Goal: Information Seeking & Learning: Learn about a topic

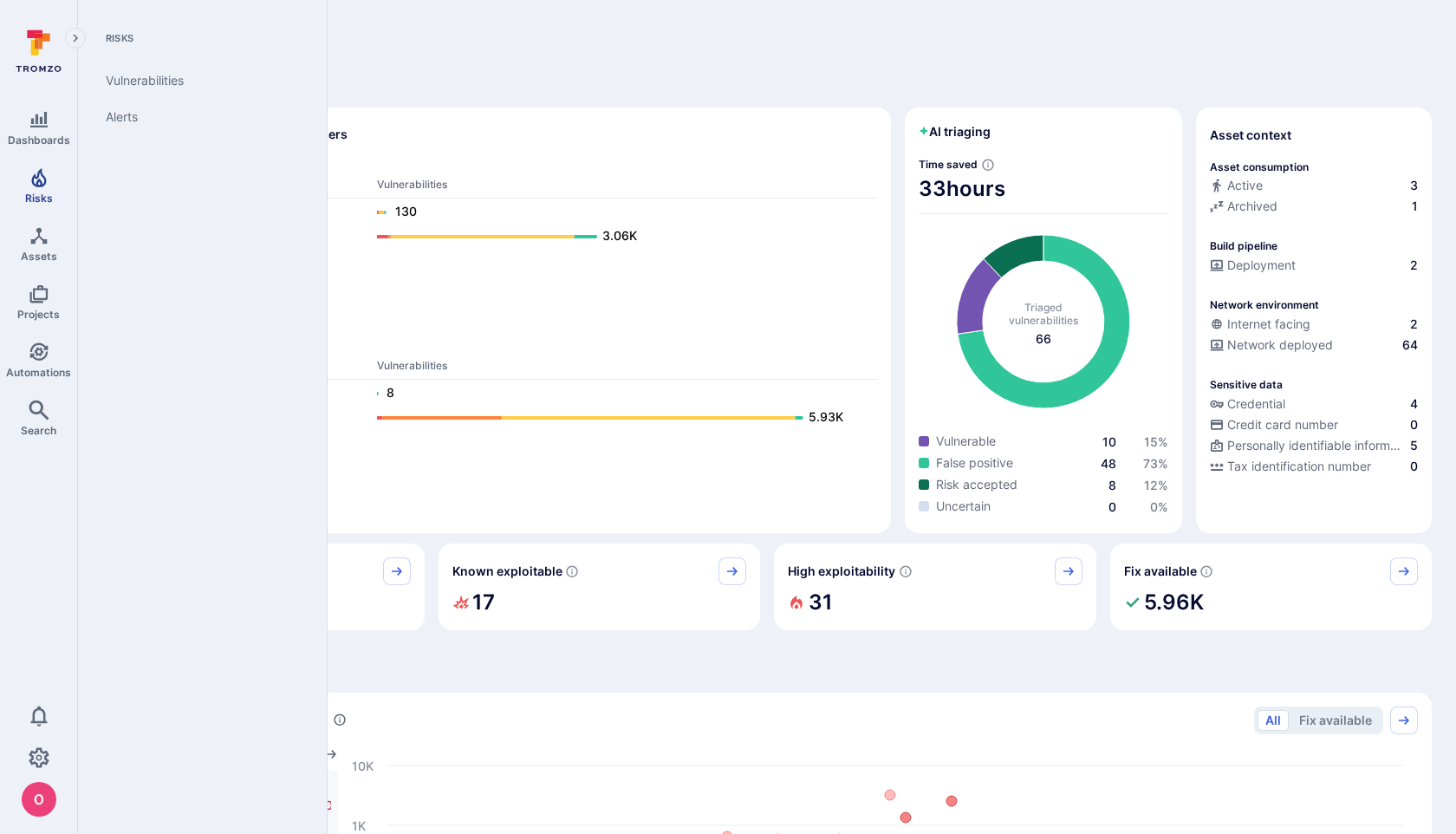
click at [46, 191] on span "Risks" at bounding box center [39, 198] width 28 height 13
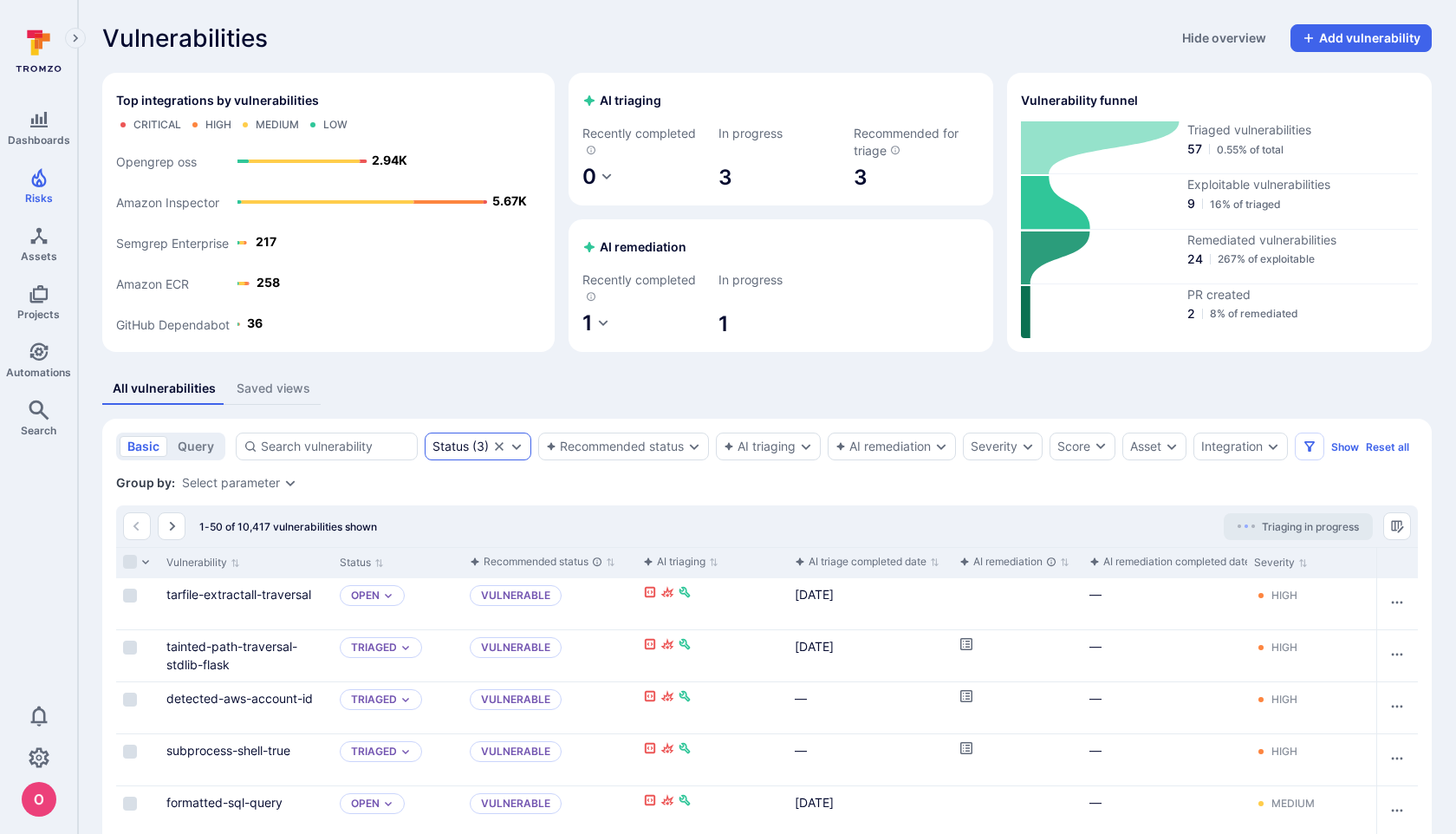
click at [483, 449] on div "Status ( 3 )" at bounding box center [461, 446] width 56 height 14
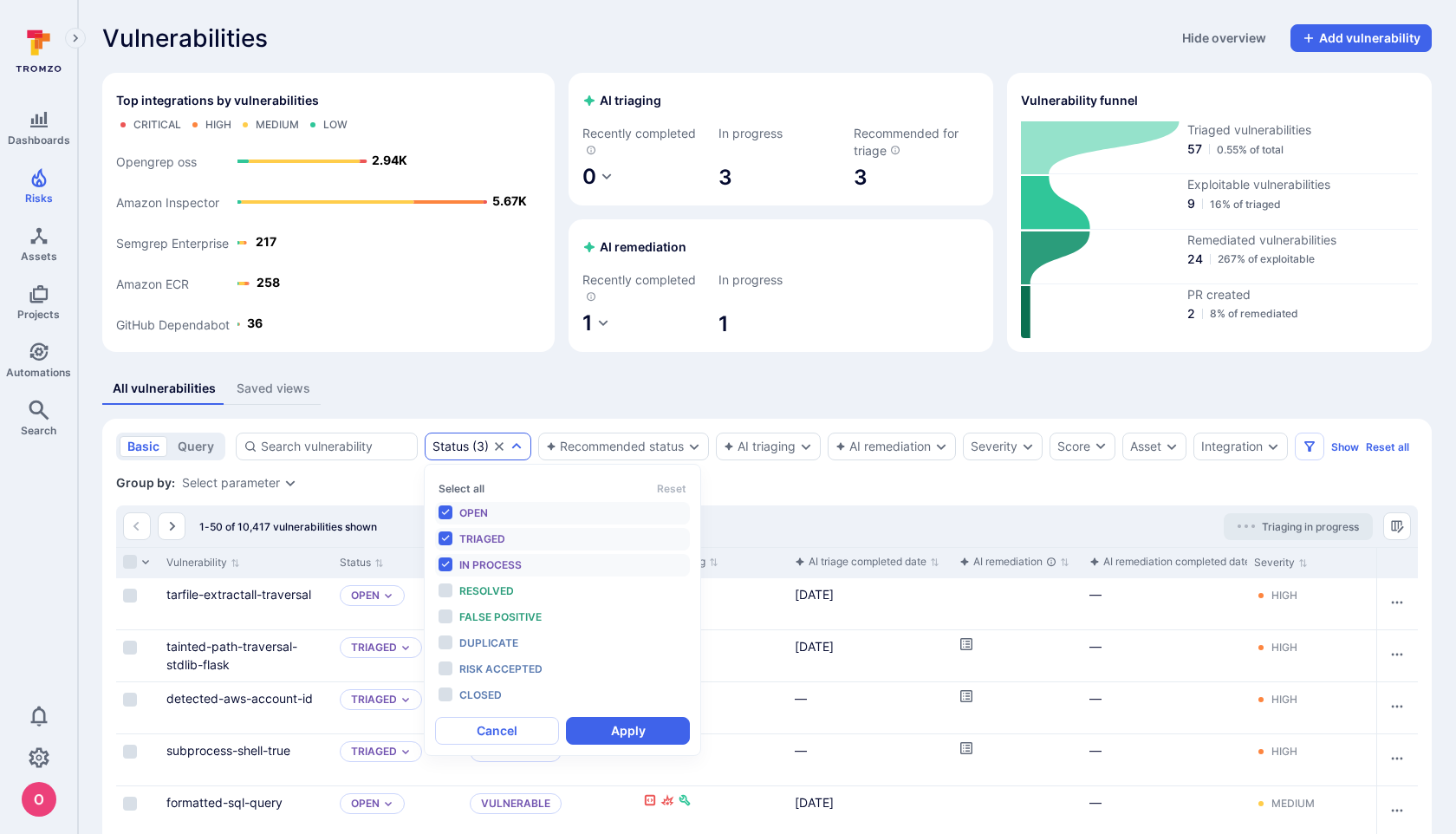
scroll to position [14, 0]
click at [1017, 448] on div "Severity" at bounding box center [994, 446] width 47 height 14
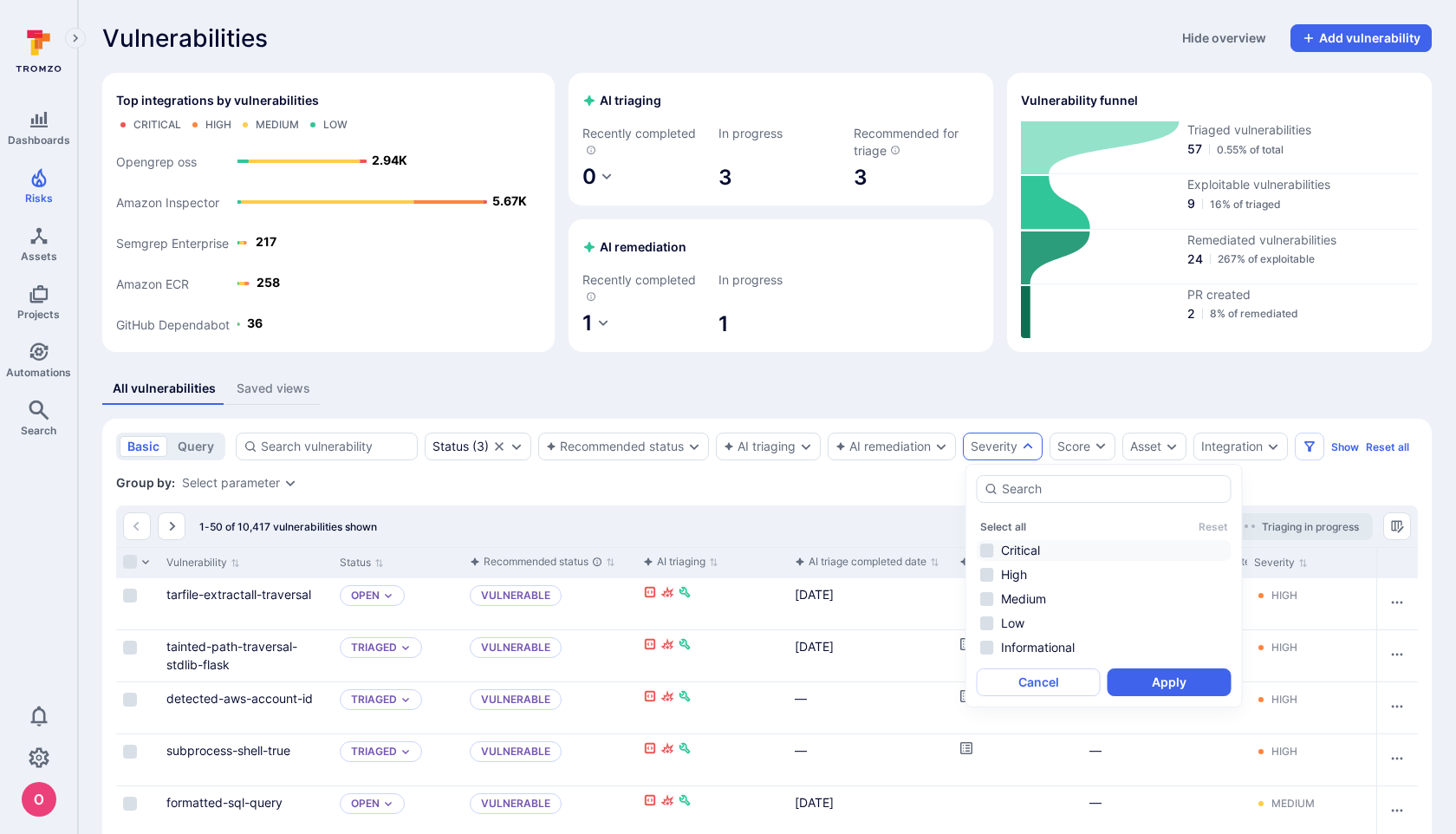
click at [989, 551] on li "Critical" at bounding box center [1104, 551] width 255 height 21
click at [1164, 681] on button "Apply" at bounding box center [1169, 682] width 124 height 28
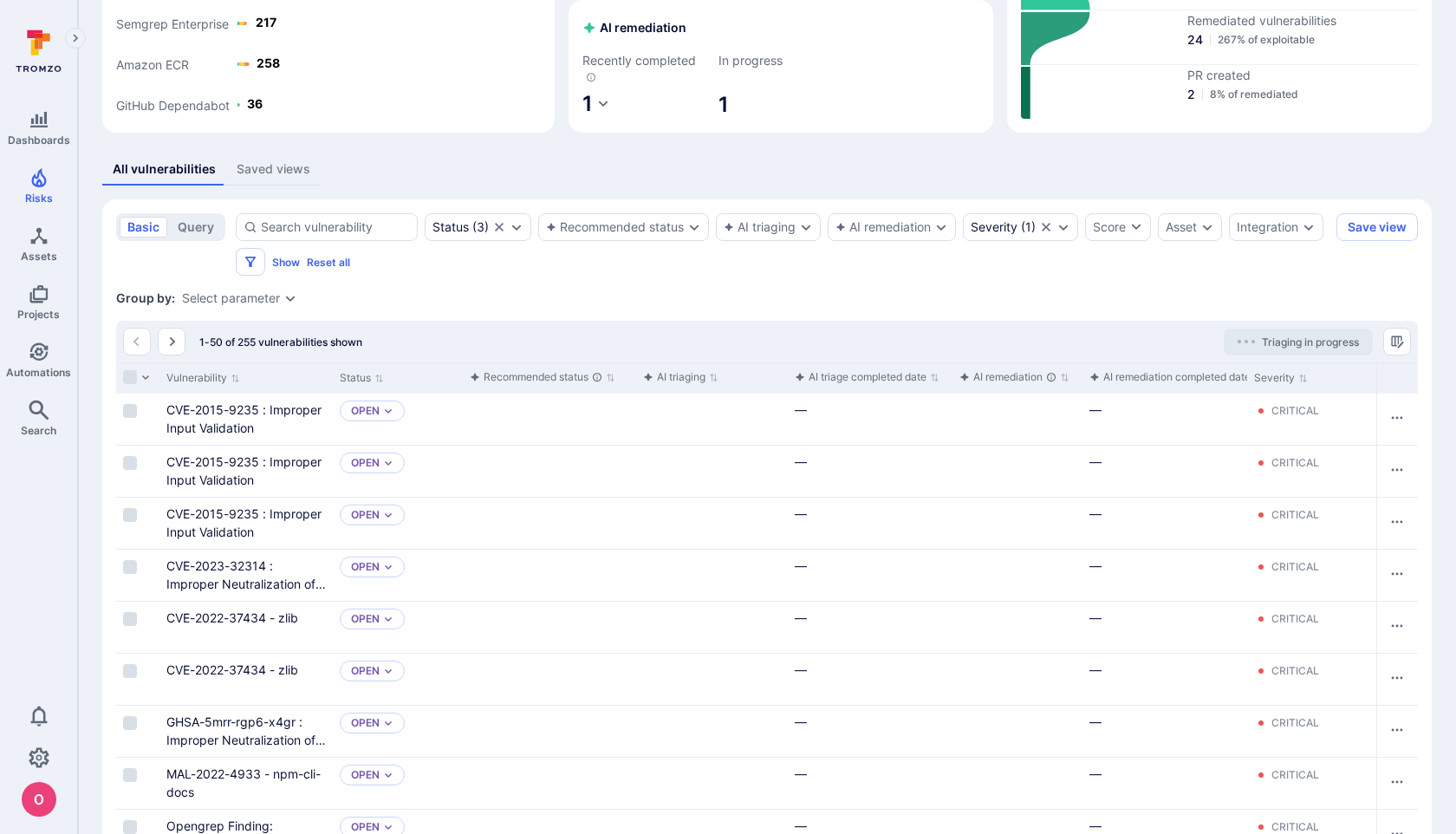
scroll to position [222, 0]
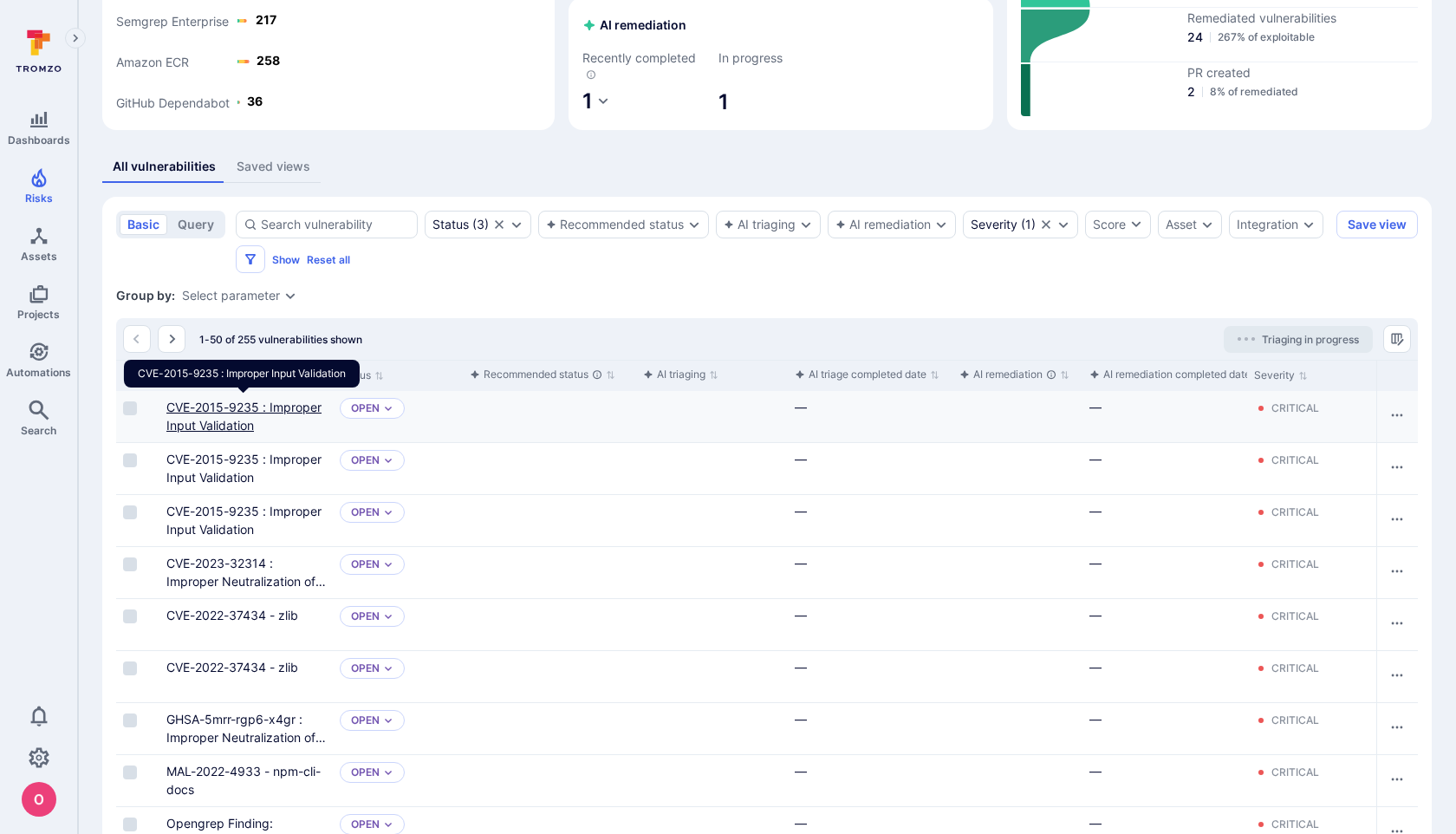
click at [308, 407] on link "CVE-2015-9235 : Improper Input Validation" at bounding box center [244, 416] width 155 height 33
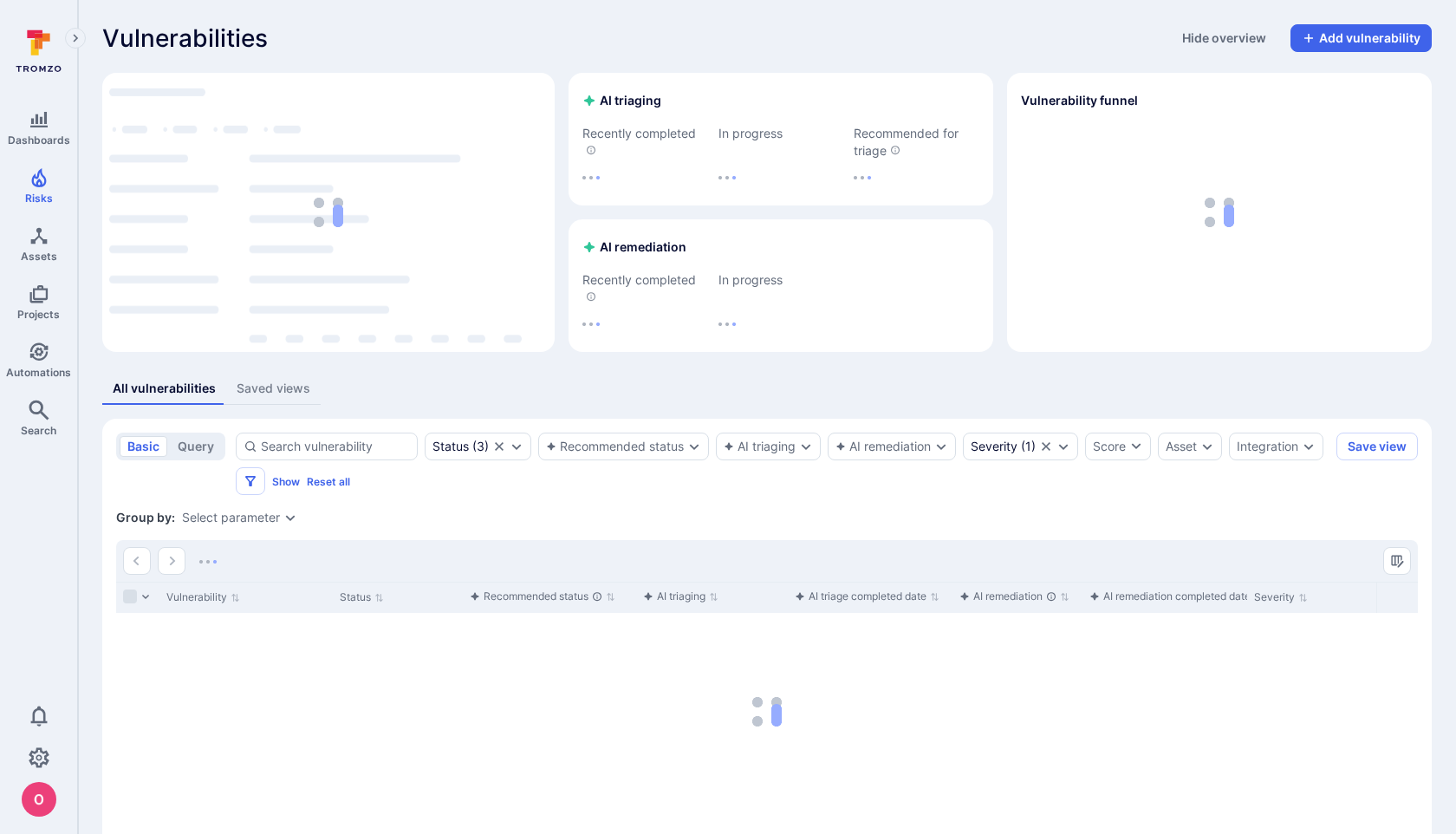
scroll to position [80, 0]
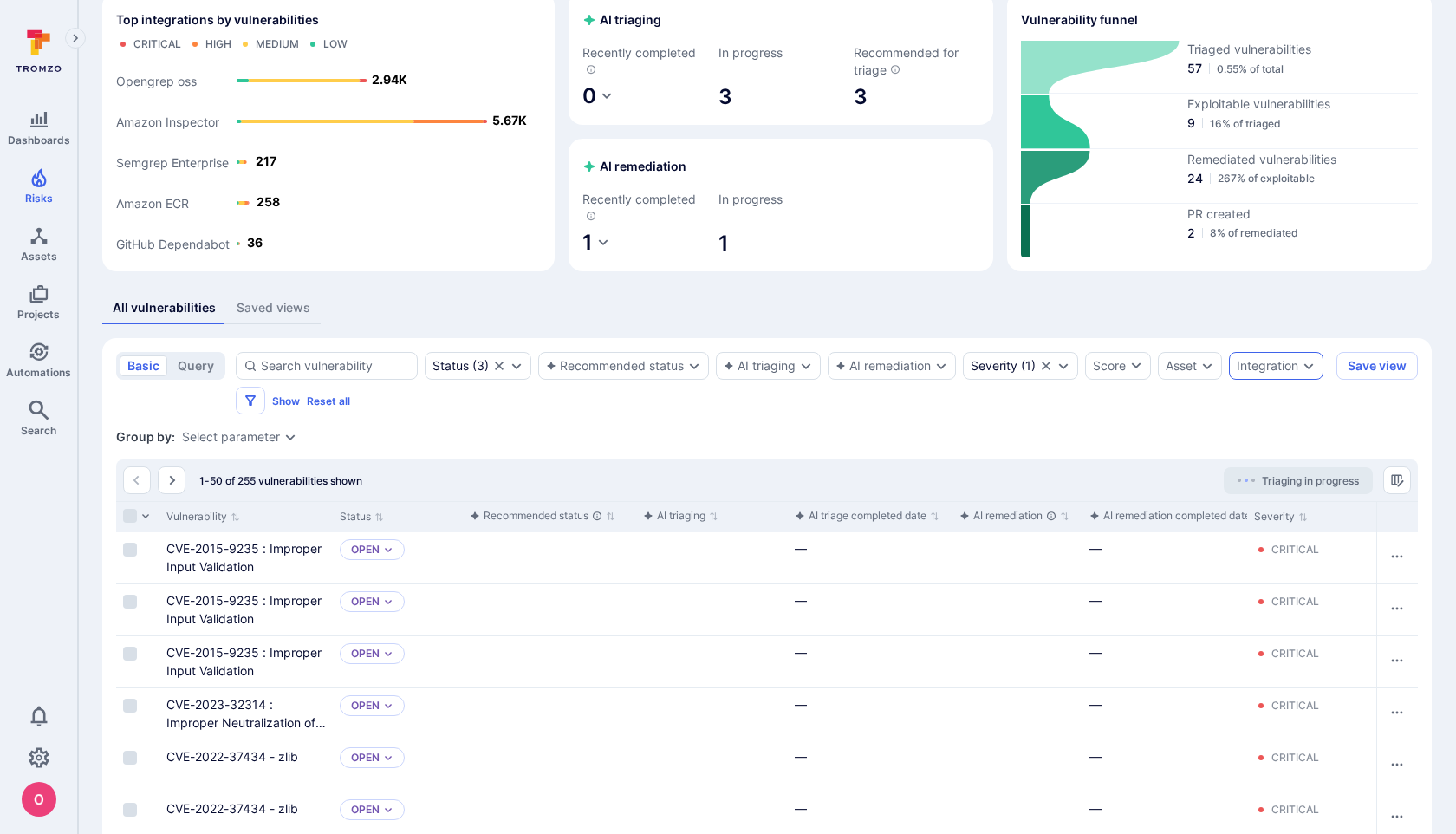
click at [1286, 372] on div "Integration" at bounding box center [1267, 366] width 61 height 14
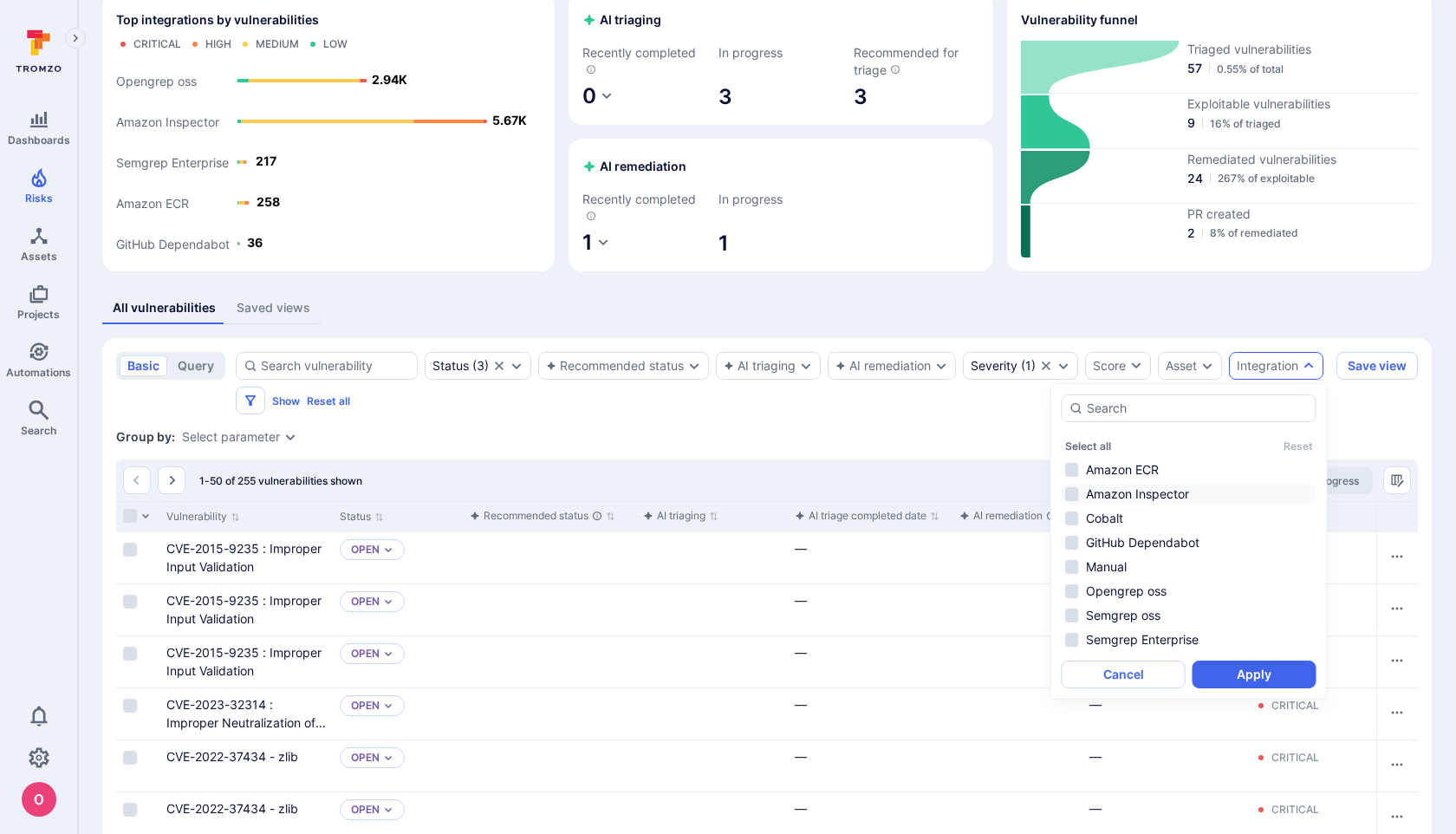
click at [1106, 495] on li "Amazon Inspector" at bounding box center [1189, 494] width 255 height 21
click at [1237, 676] on button "Apply" at bounding box center [1254, 674] width 124 height 28
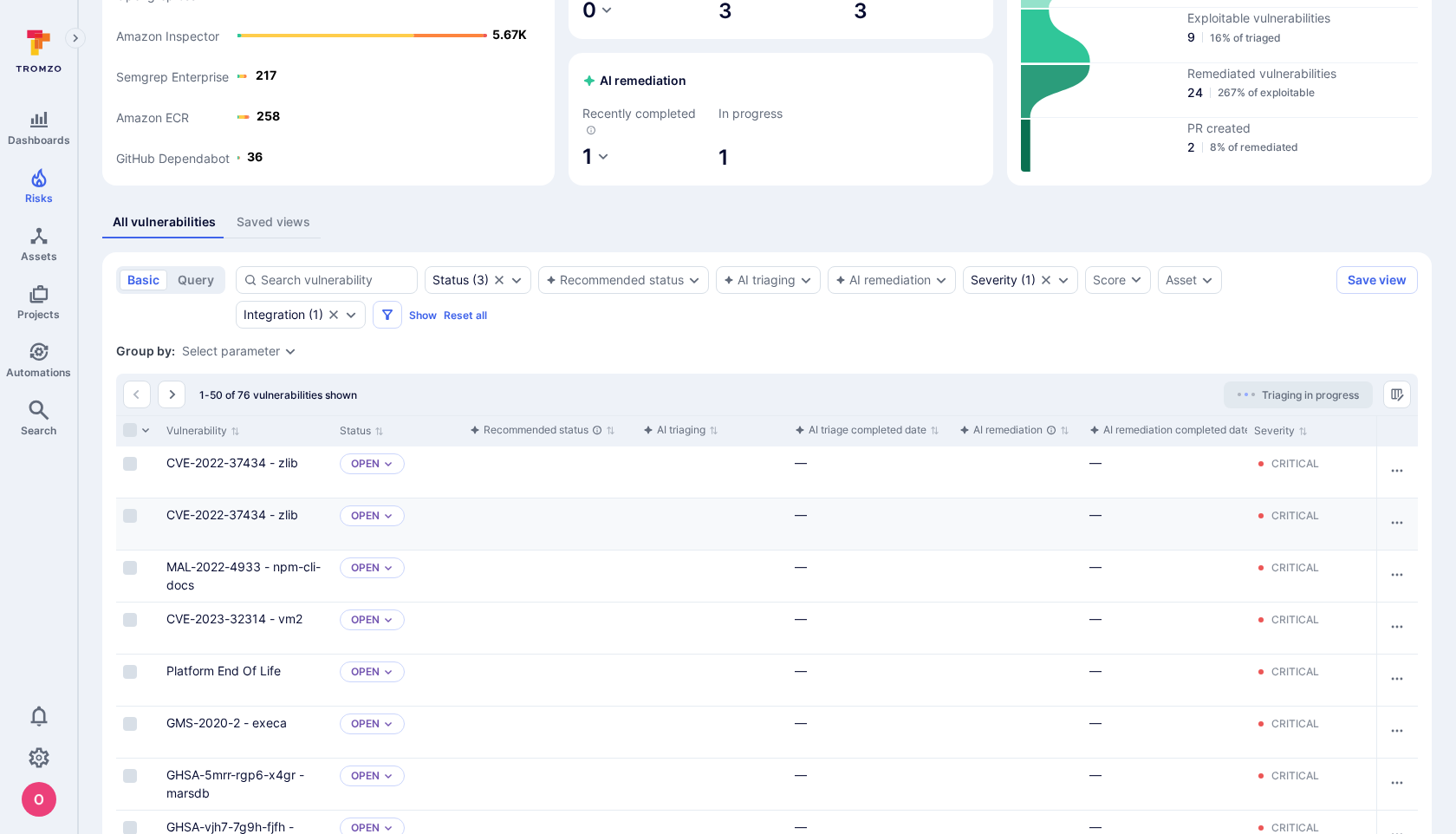
scroll to position [181, 0]
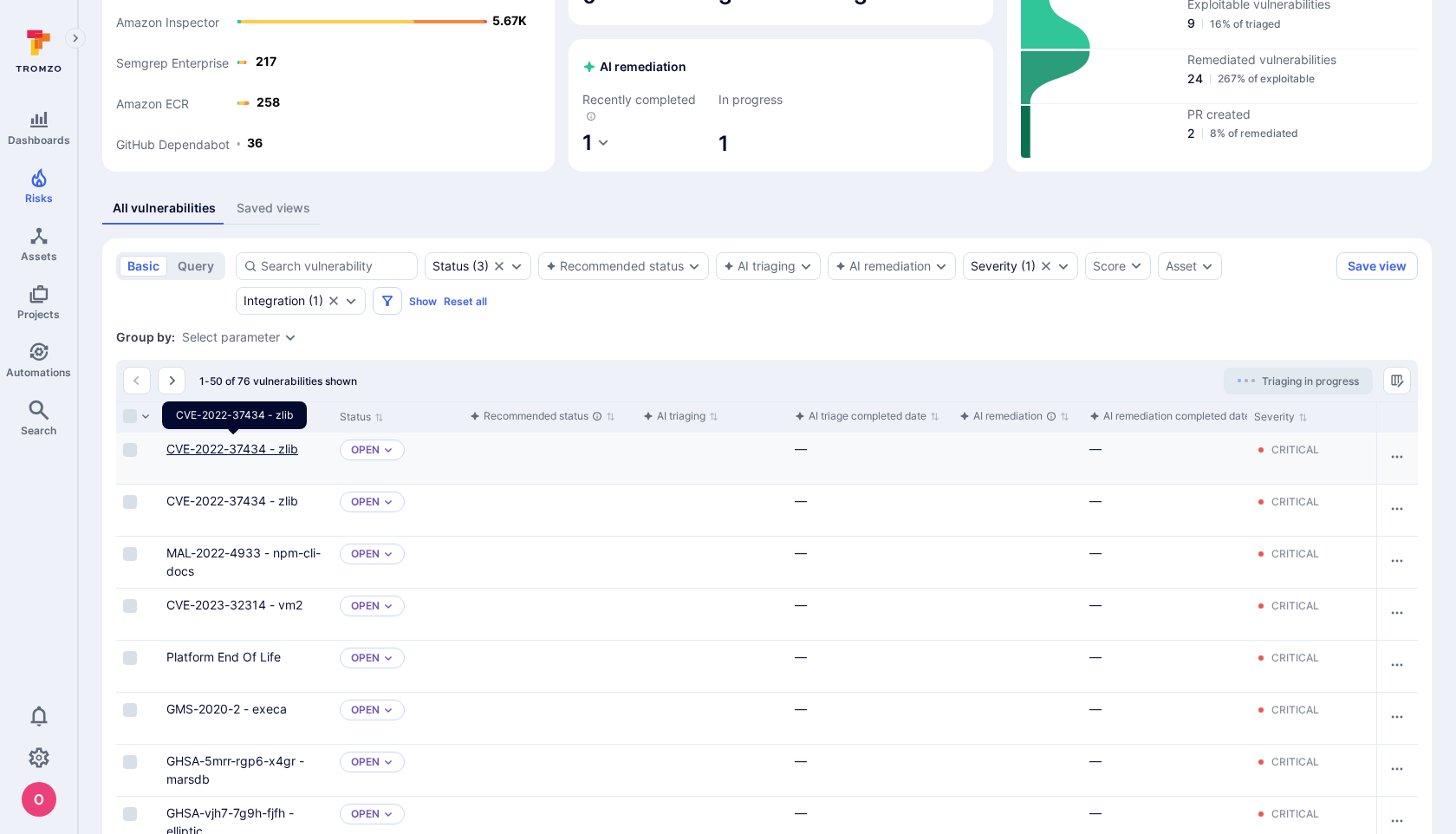
click at [280, 443] on link "CVE-2022-37434 - zlib" at bounding box center [233, 449] width 132 height 14
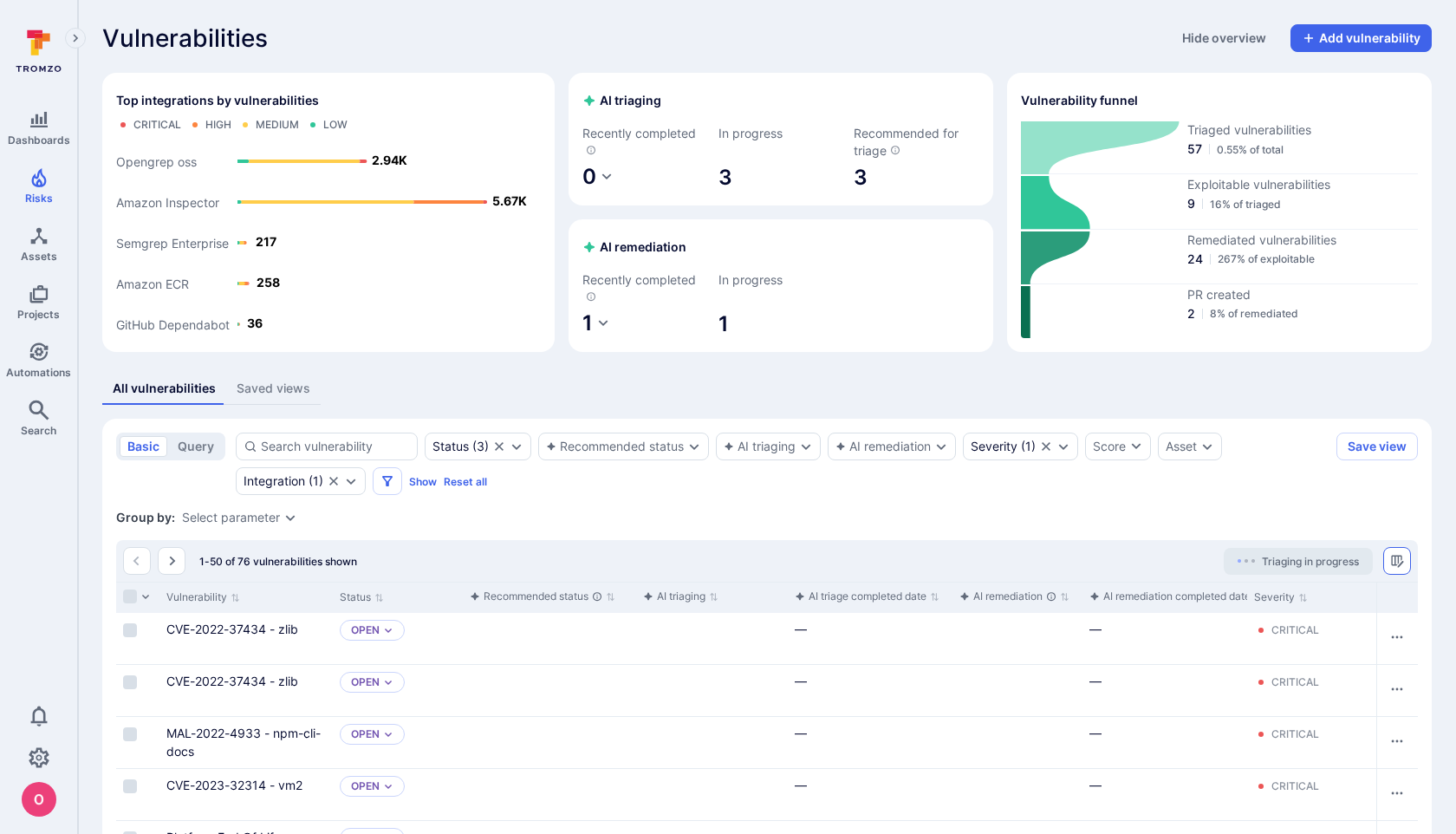
click at [1400, 564] on icon "Manage columns" at bounding box center [1396, 561] width 12 height 12
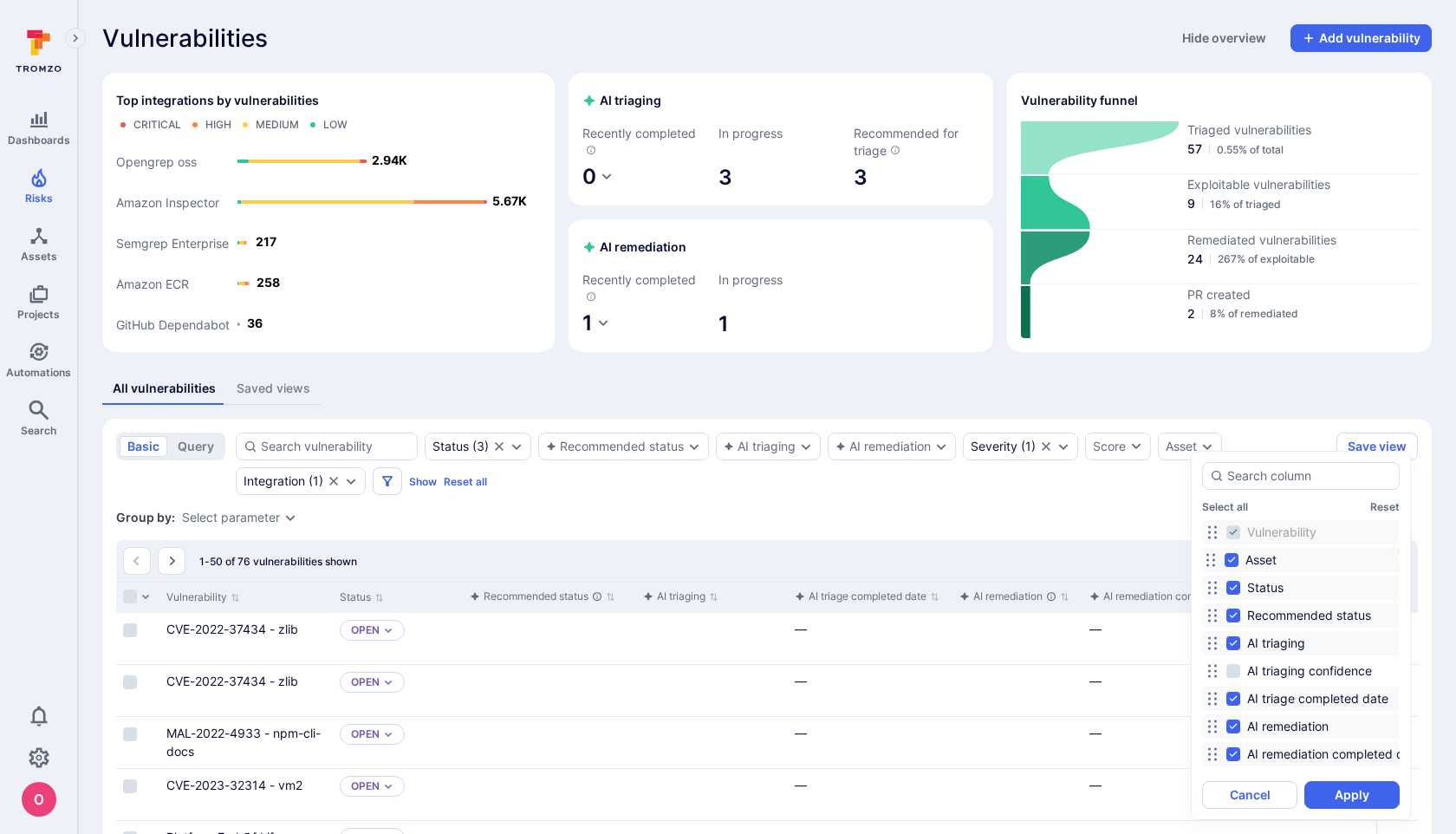
drag, startPoint x: 1213, startPoint y: 656, endPoint x: 1212, endPoint y: 564, distance: 92.0
click at [1212, 564] on icon at bounding box center [1211, 560] width 14 height 14
click at [1335, 805] on button "Apply" at bounding box center [1352, 795] width 96 height 28
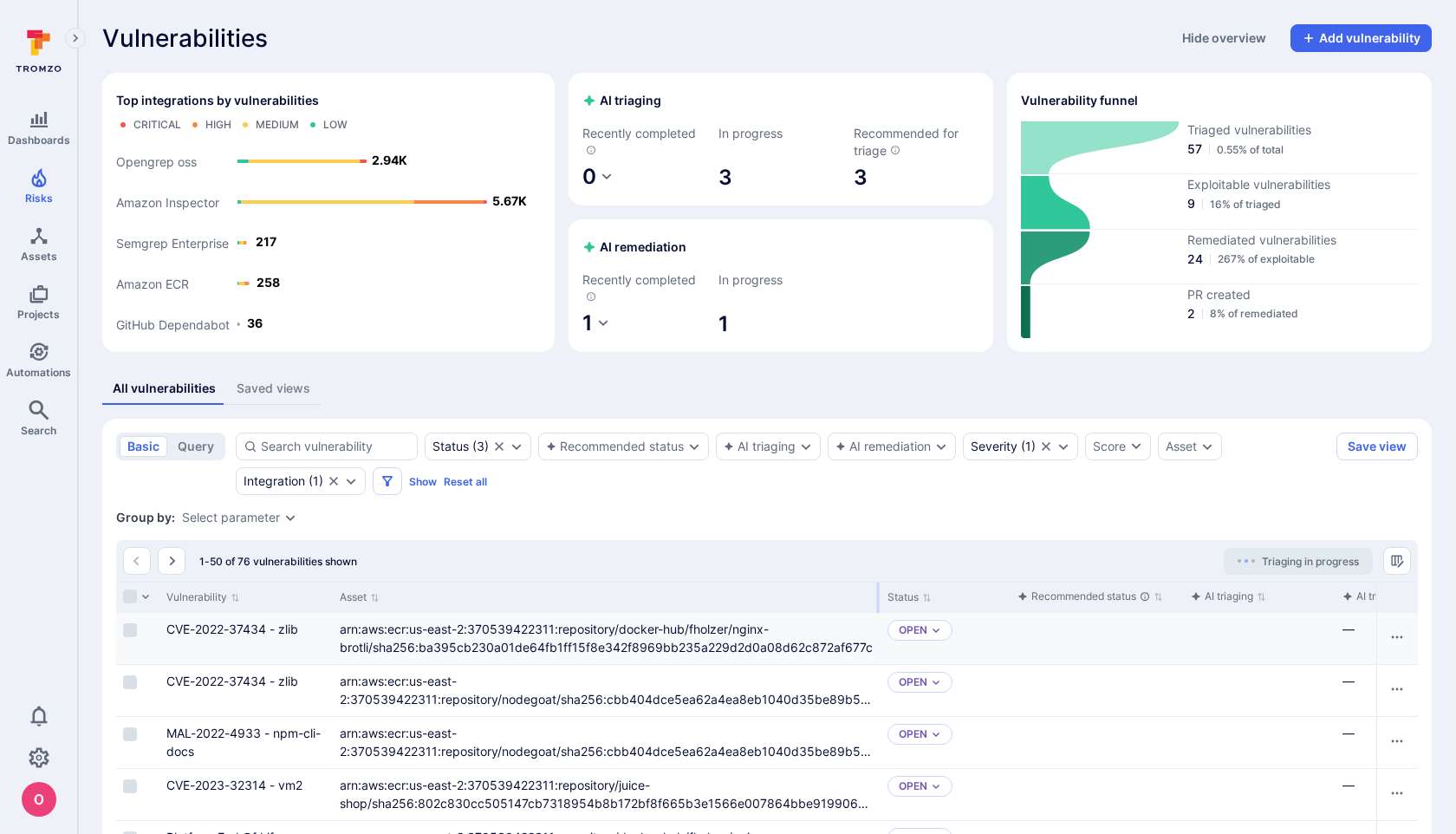
drag, startPoint x: 486, startPoint y: 595, endPoint x: 872, endPoint y: 616, distance: 386.6
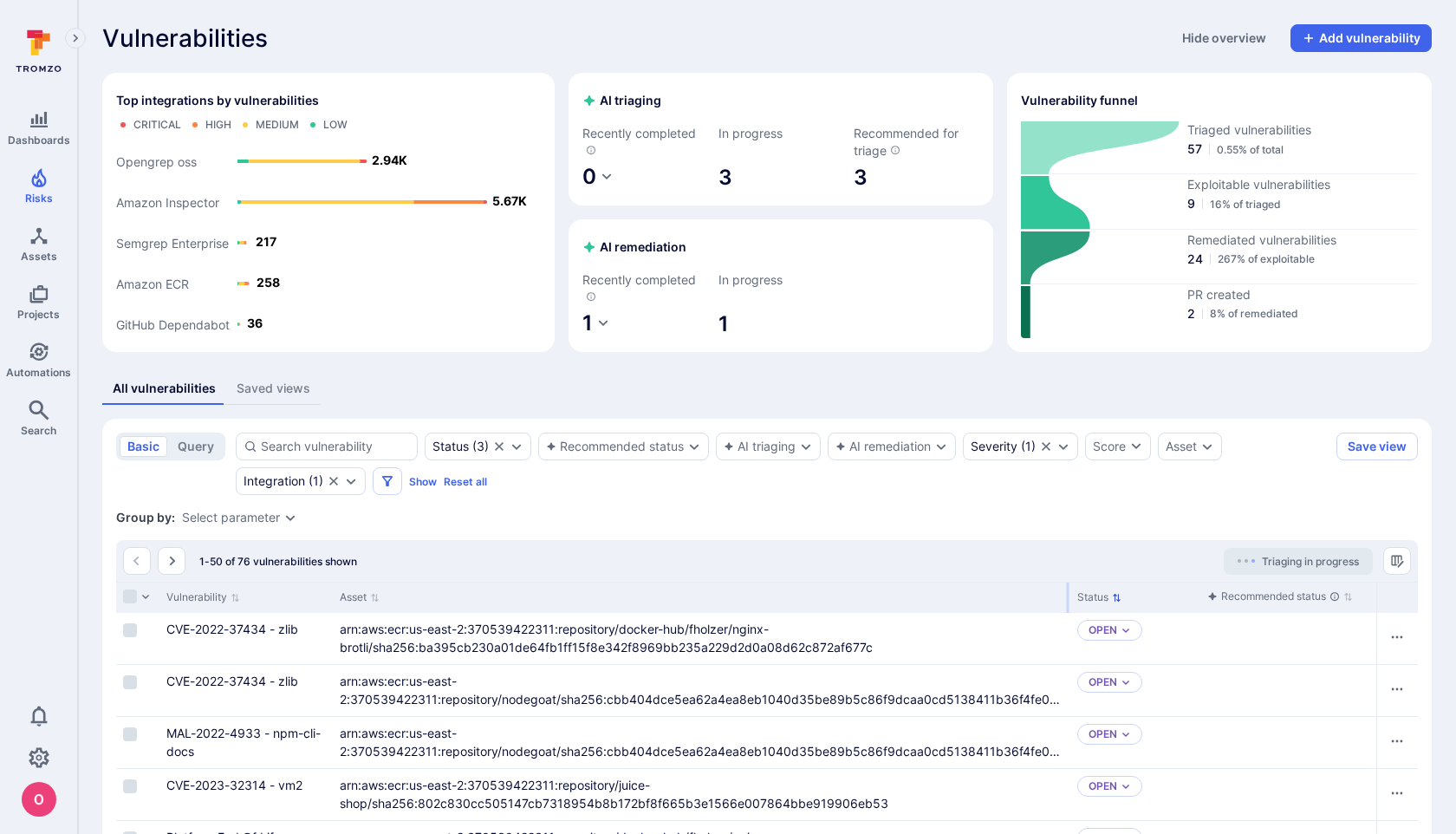
drag, startPoint x: 872, startPoint y: 598, endPoint x: 1068, endPoint y: 589, distance: 196.2
click at [1068, 589] on div at bounding box center [1068, 598] width 3 height 31
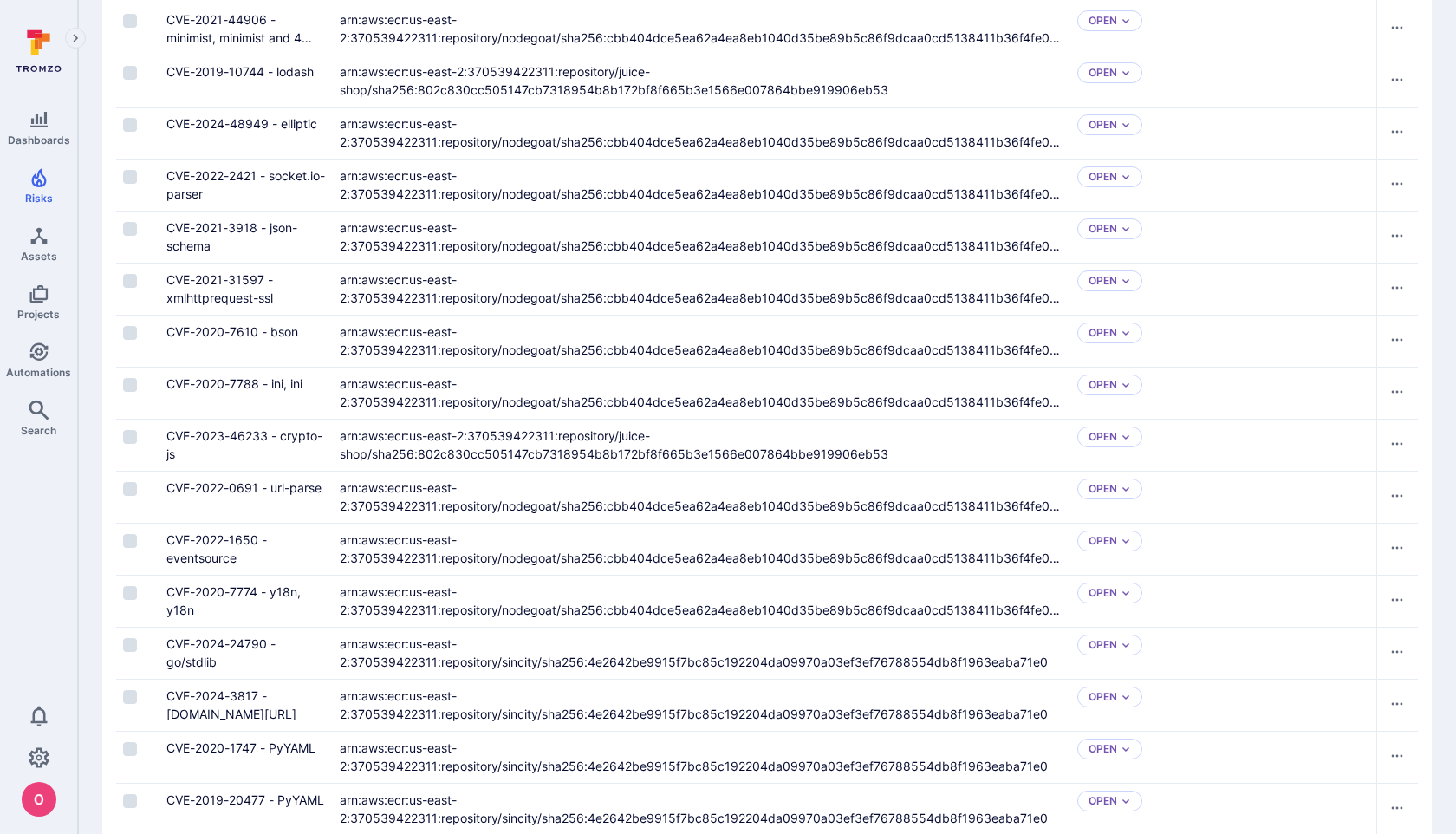
scroll to position [2454, 0]
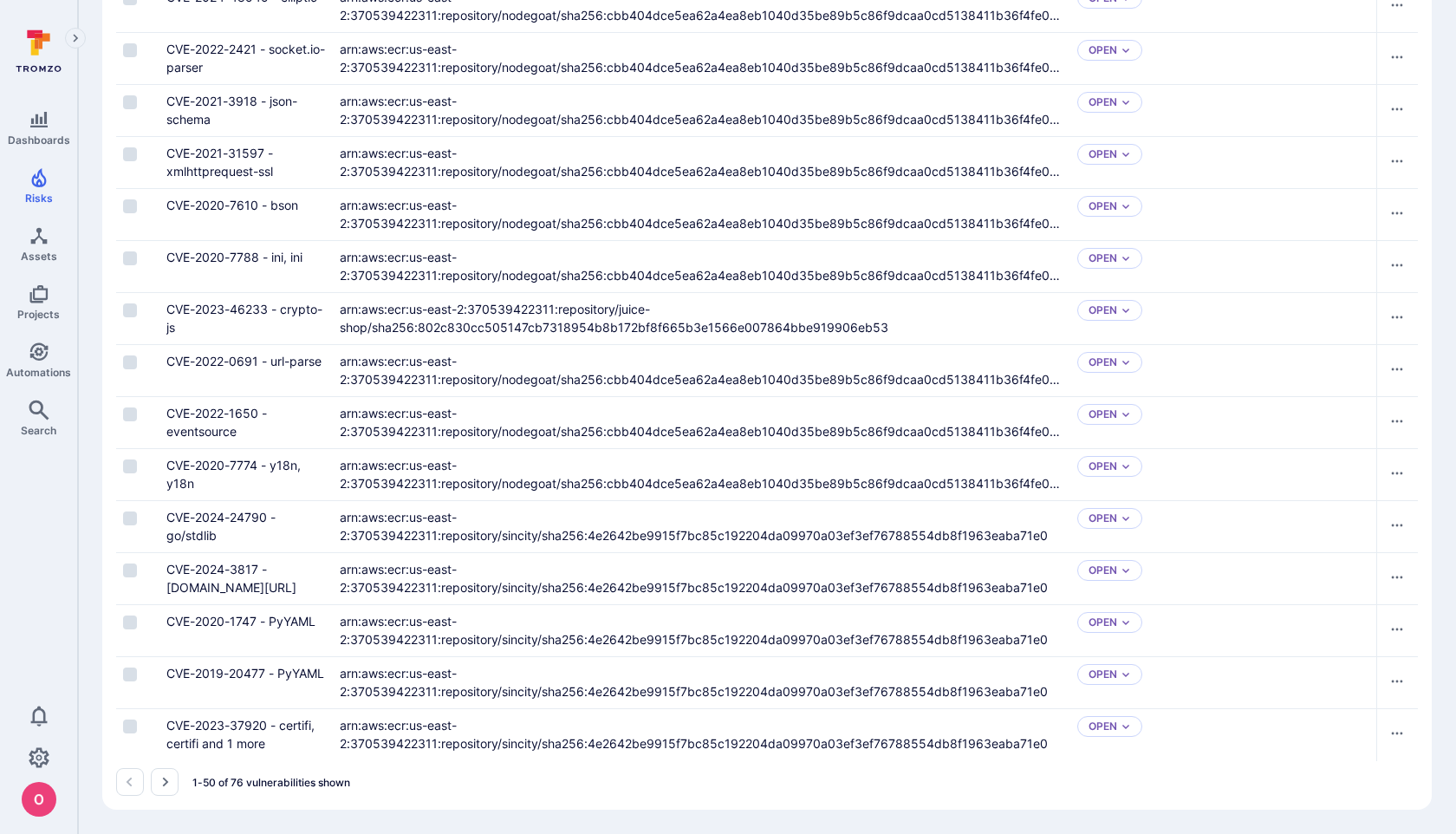
click at [167, 783] on icon "Go to the next page" at bounding box center [164, 782] width 14 height 14
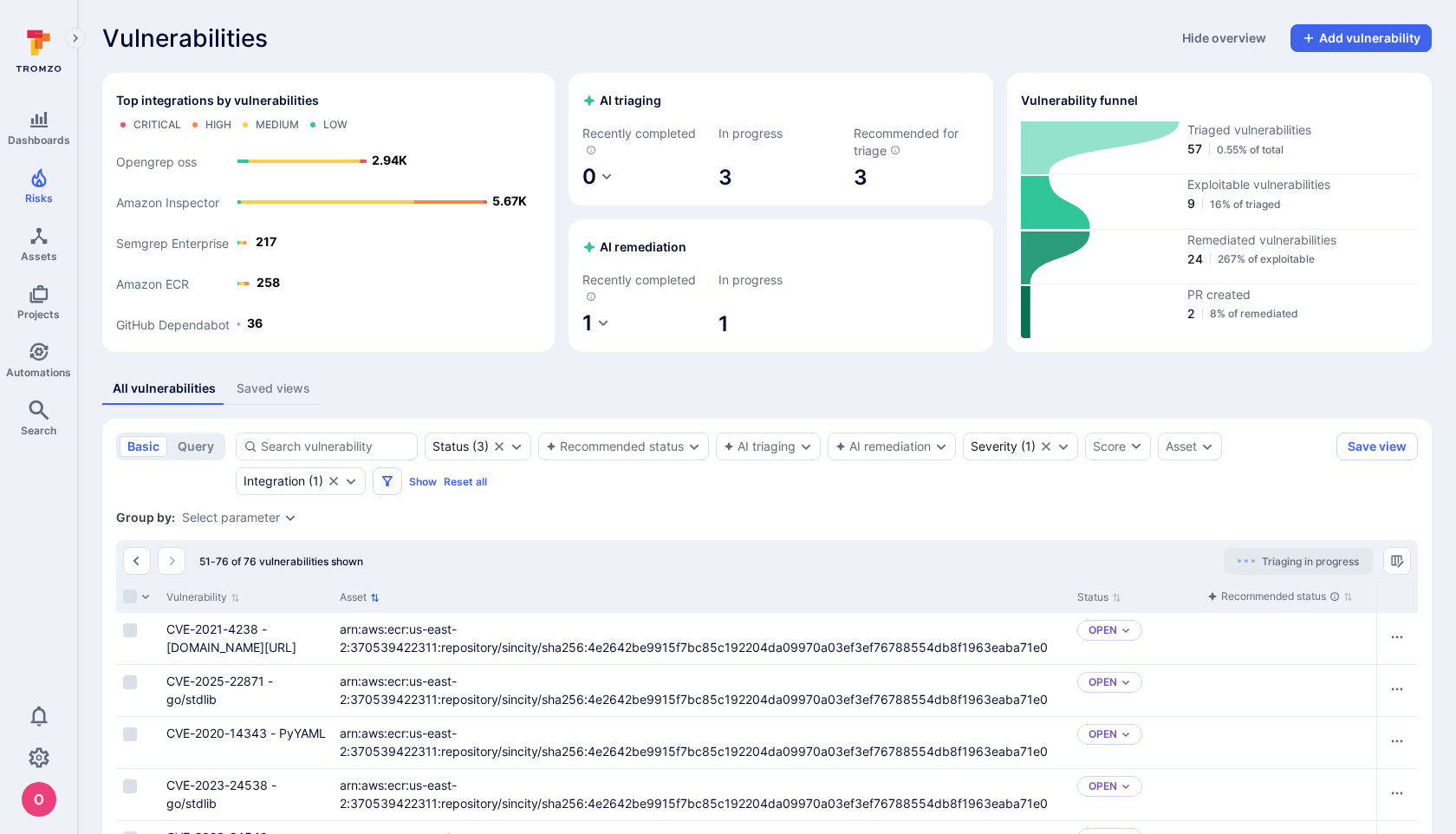
click at [376, 596] on icon "Sort by Asset" at bounding box center [374, 598] width 10 height 10
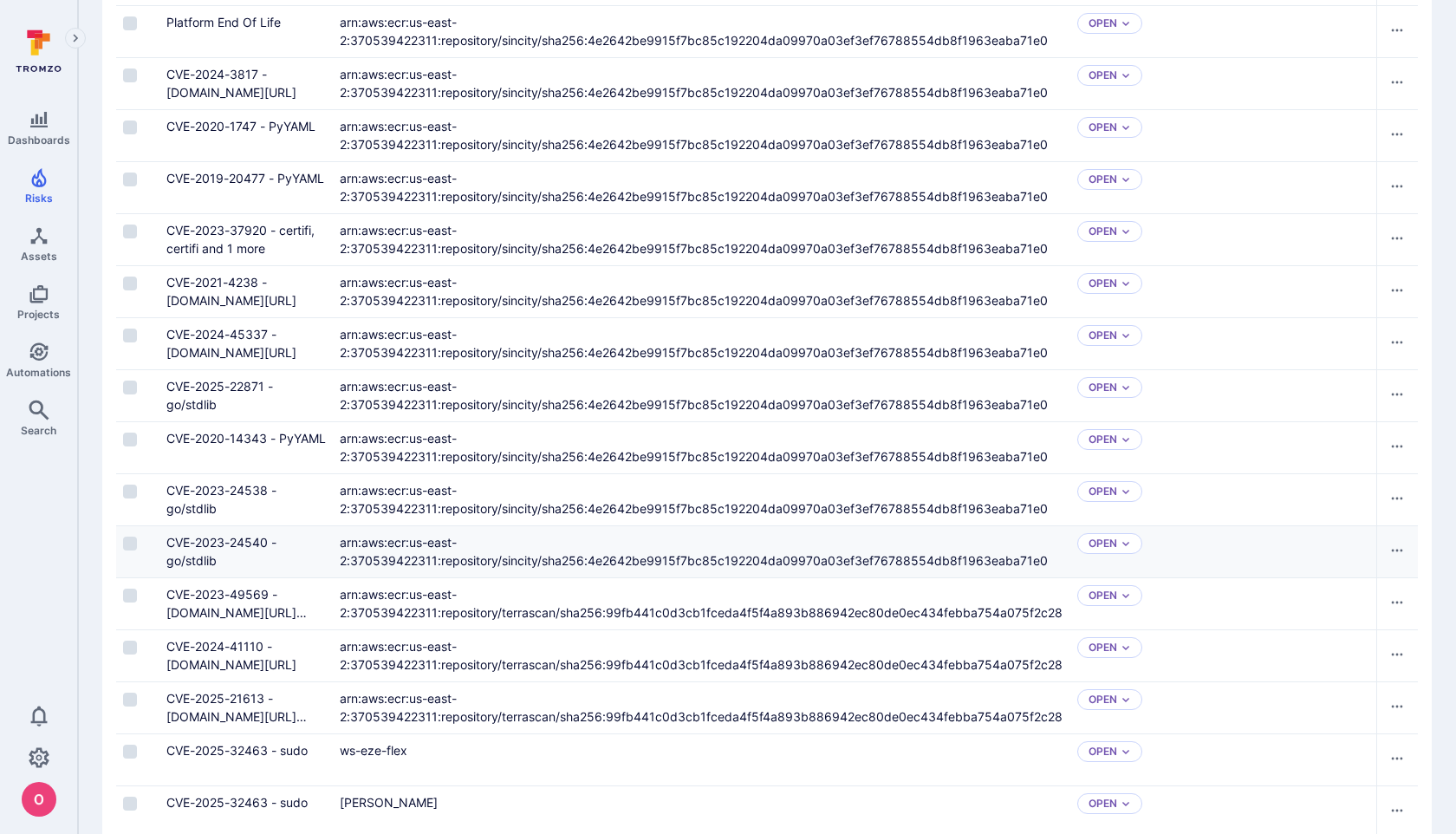
scroll to position [1175, 0]
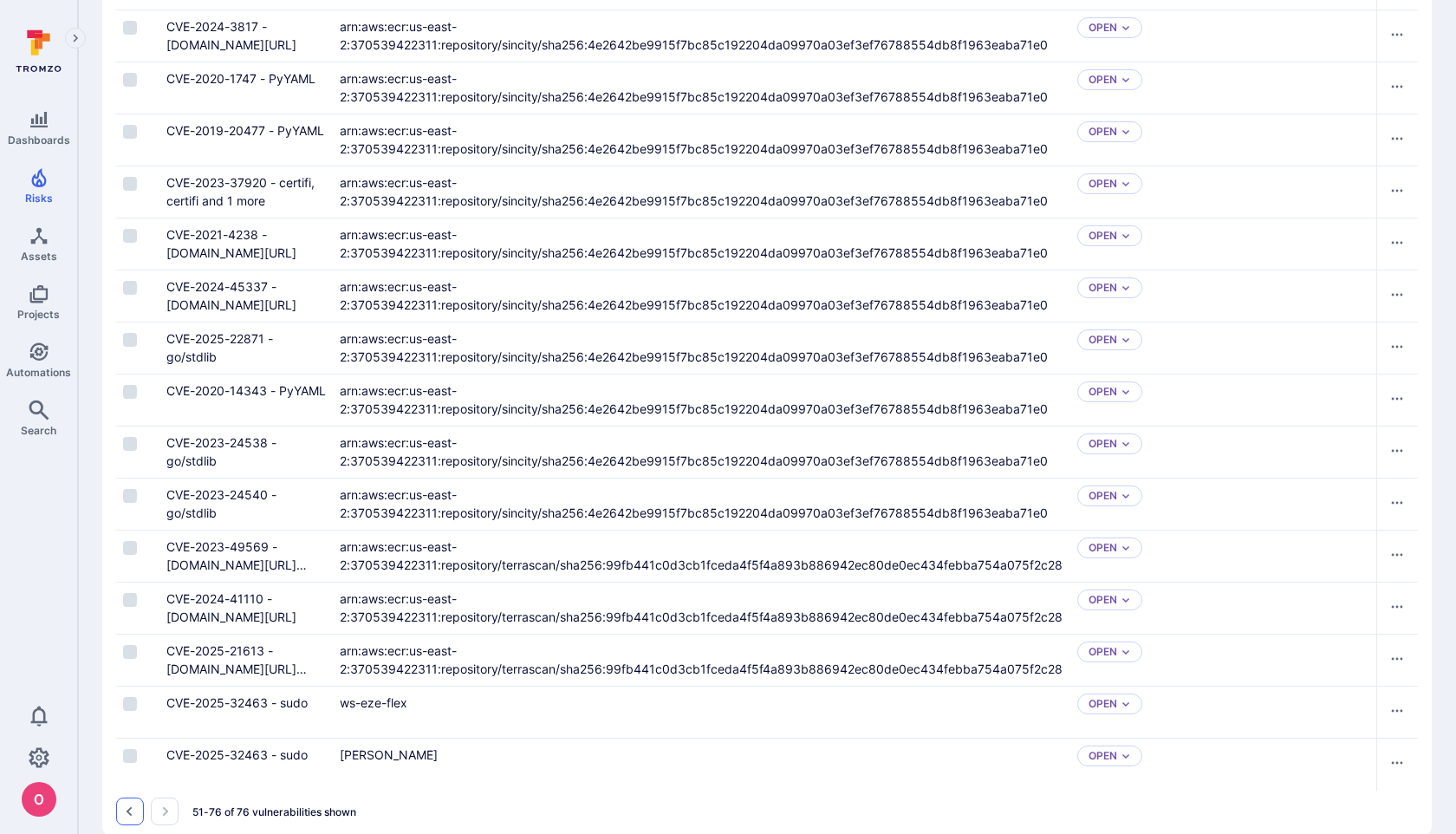
click at [131, 813] on icon "Go to the previous page" at bounding box center [129, 811] width 14 height 14
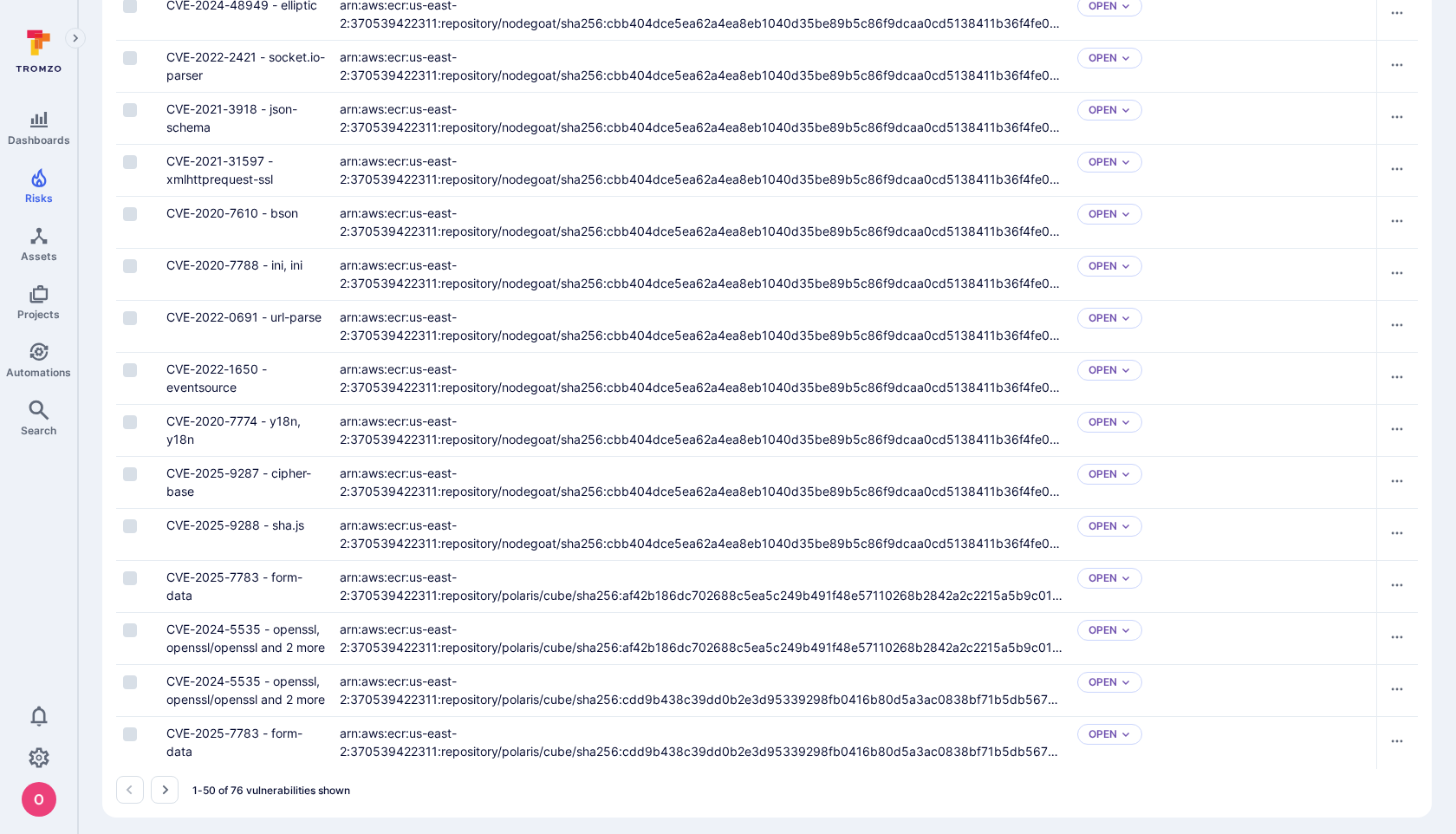
scroll to position [2454, 0]
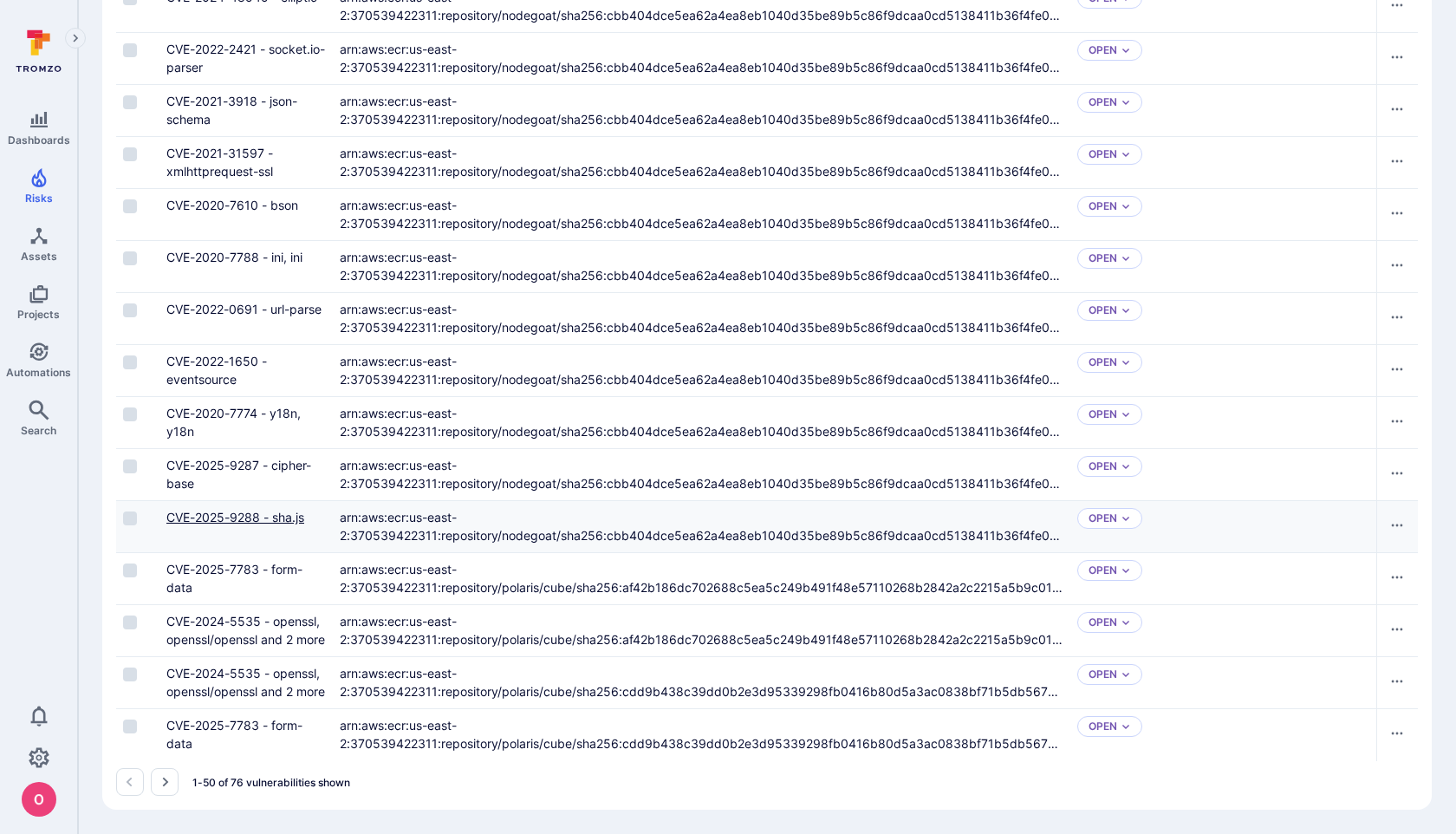
click at [278, 519] on link "CVE-2025-9288 - sha.js" at bounding box center [235, 517] width 138 height 14
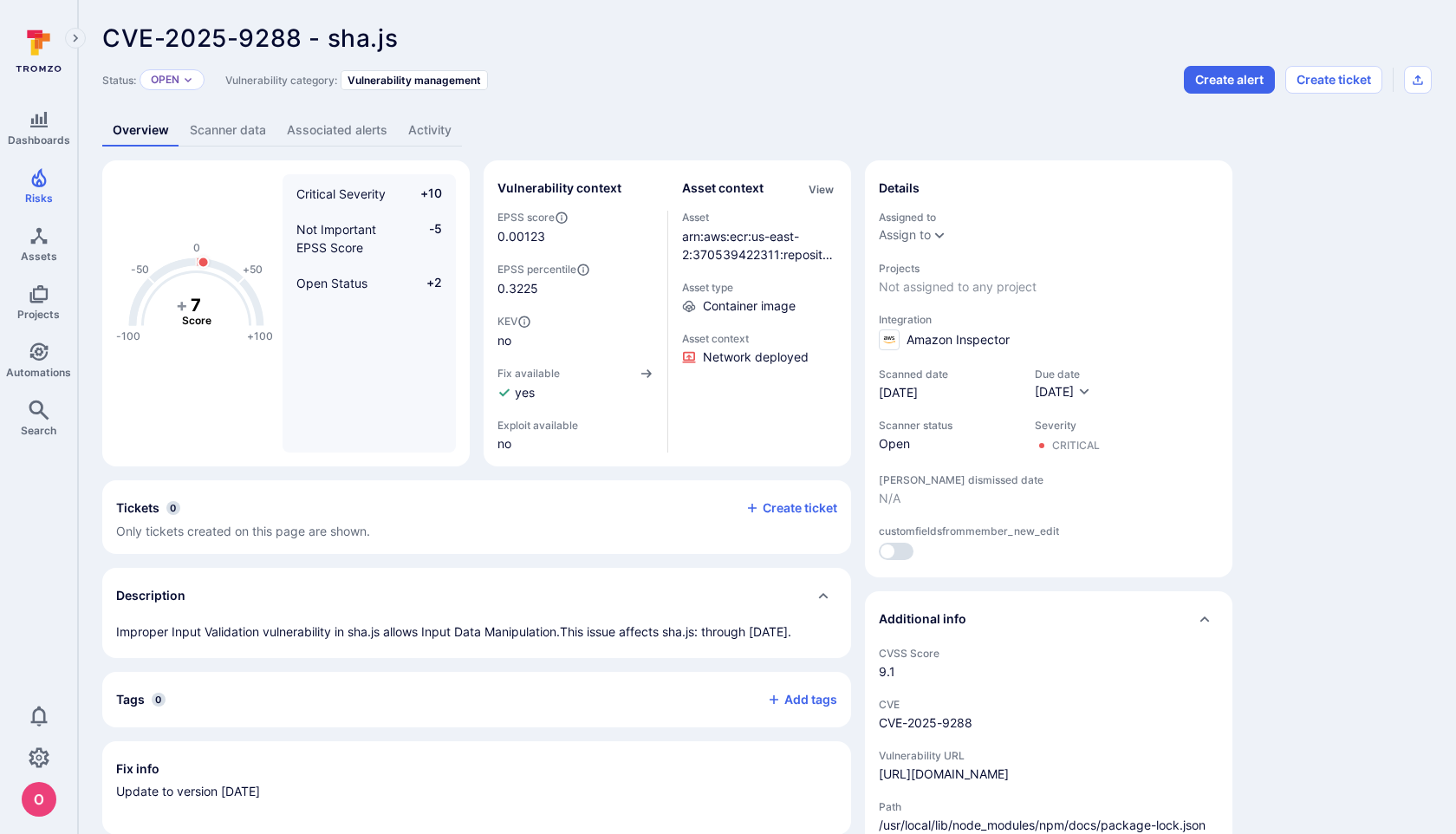
scroll to position [80, 0]
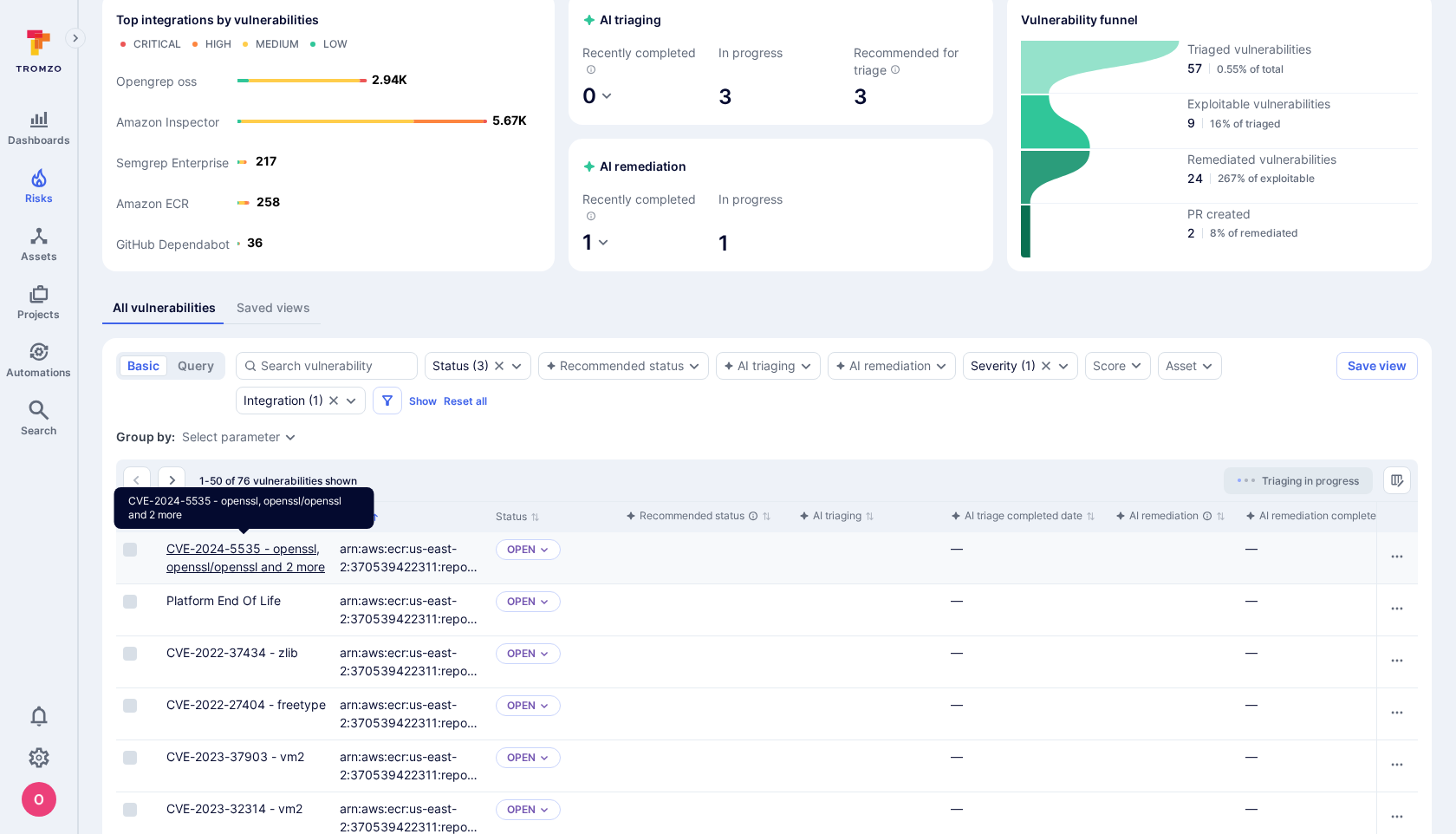
click at [274, 567] on link "CVE-2024-5535 - openssl, openssl/openssl and 2 more" at bounding box center [246, 558] width 159 height 33
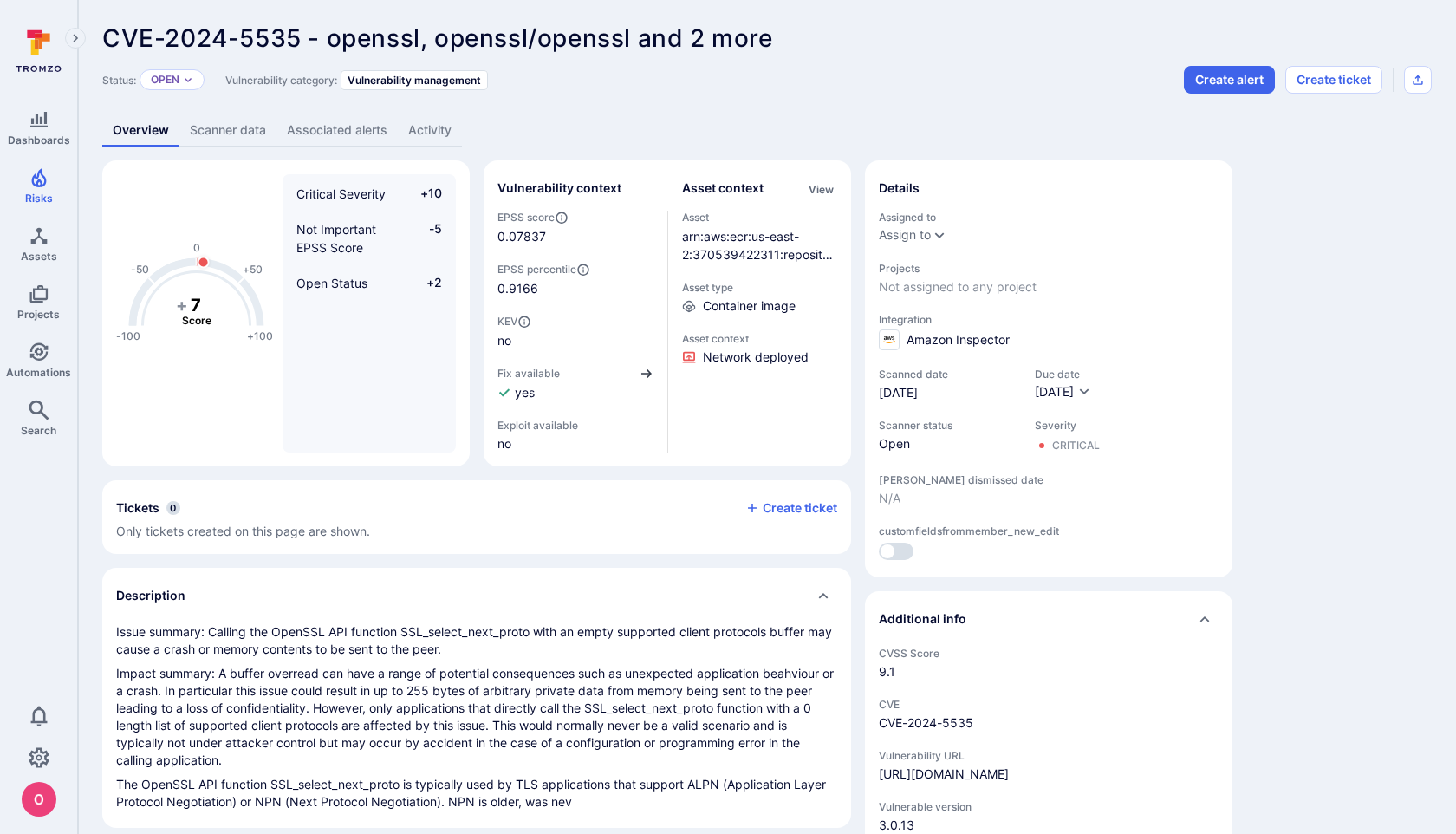
click at [646, 373] on icon "button" at bounding box center [647, 374] width 11 height 9
click at [755, 255] on link "arn:aws:ecr:us-east-2:370539422311:repository/docker-hub/cubejs/cubestore/sha25…" at bounding box center [758, 301] width 152 height 143
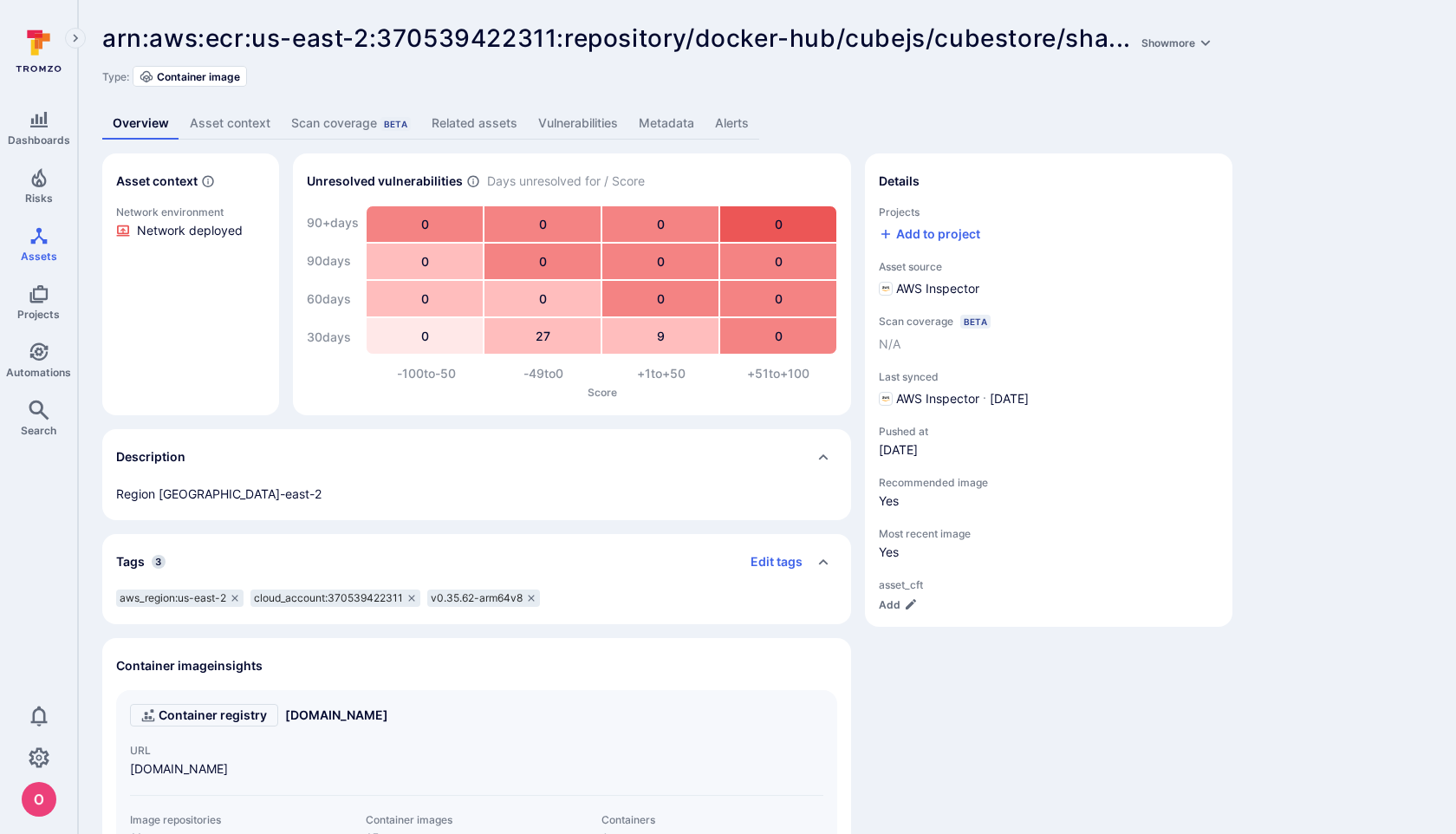
click at [566, 138] on link "Vulnerabilities" at bounding box center [577, 124] width 100 height 32
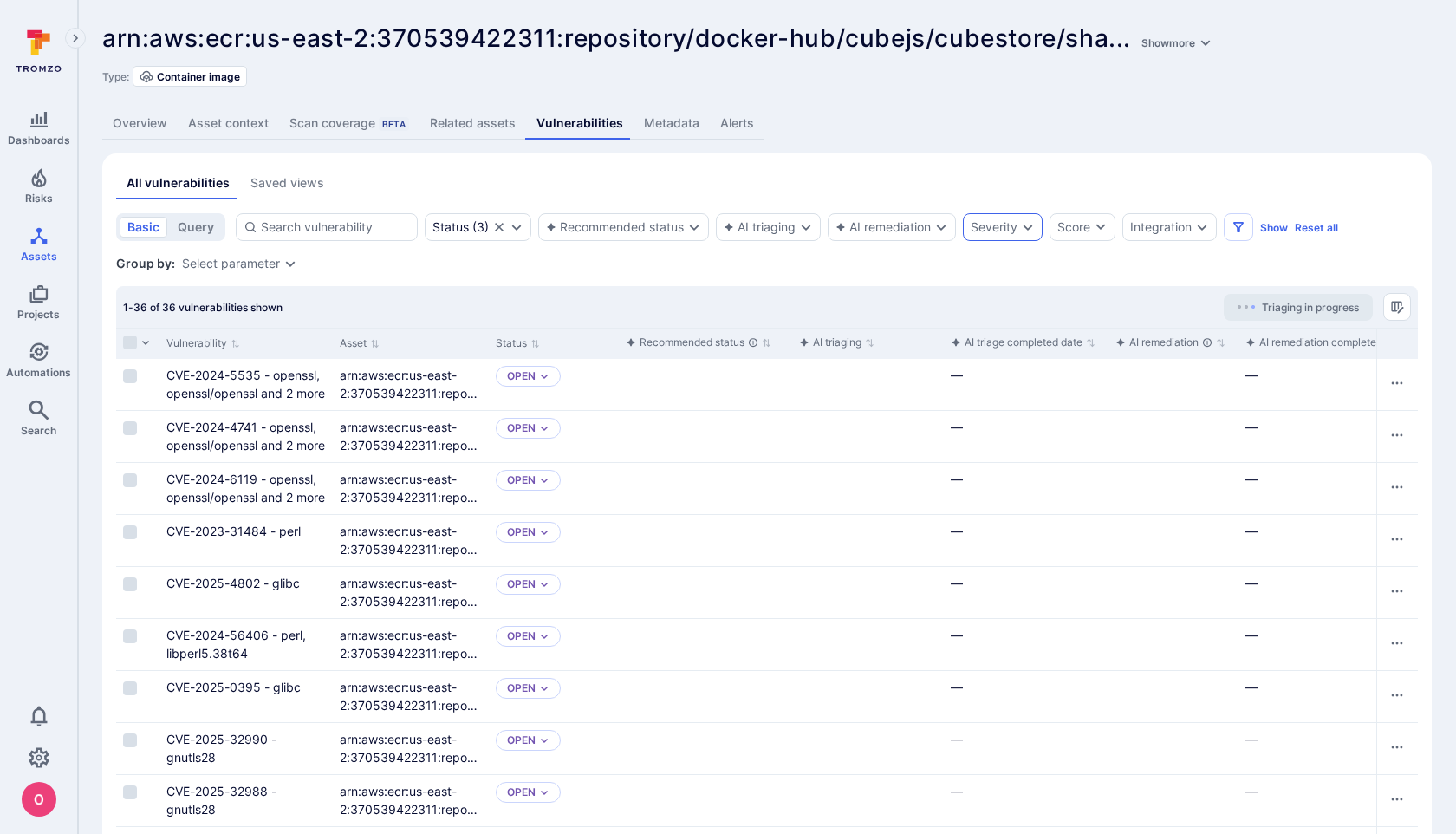
click at [1011, 221] on div "Severity" at bounding box center [994, 227] width 47 height 14
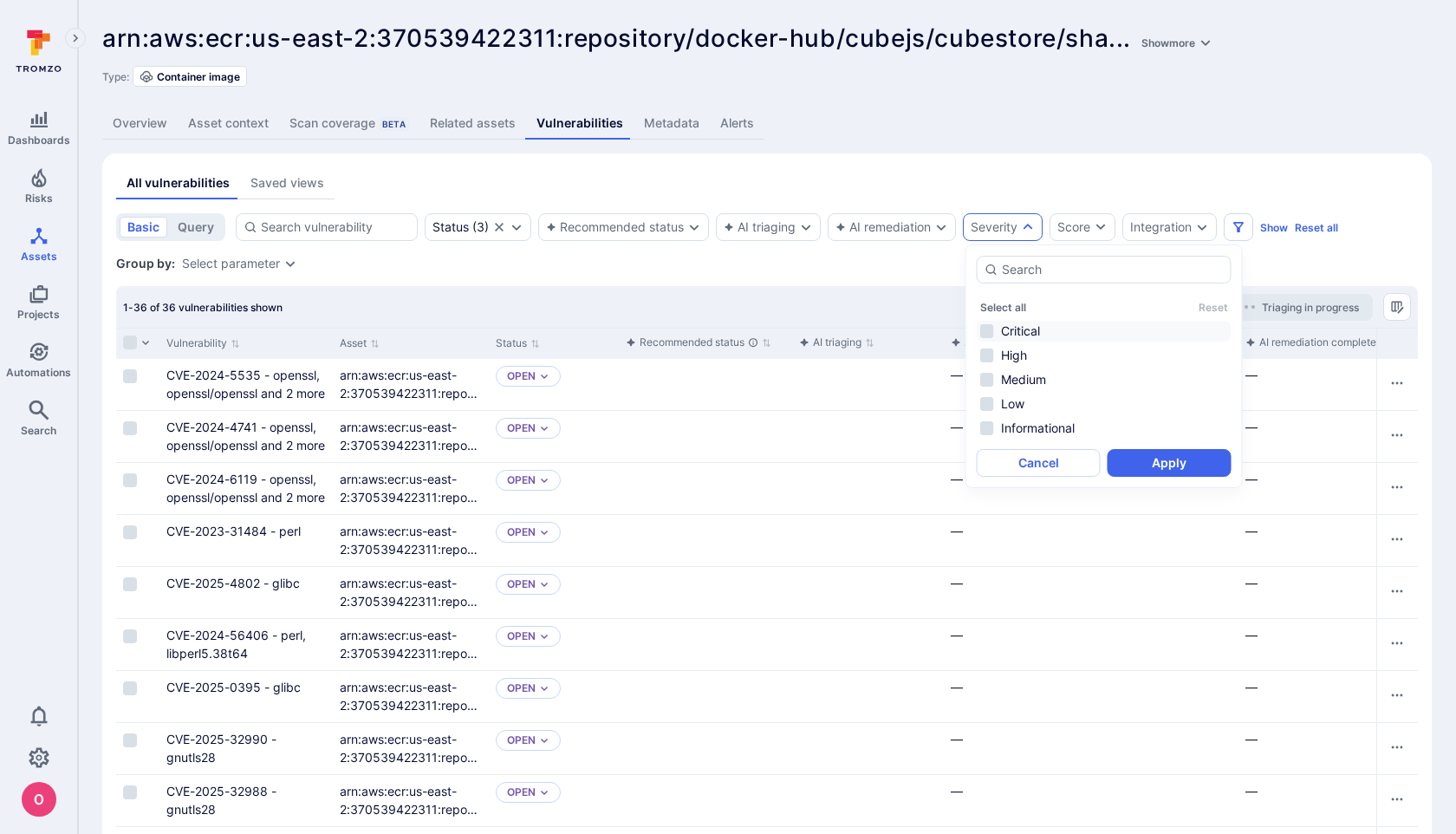
click at [989, 332] on li "Critical" at bounding box center [1104, 331] width 255 height 21
click at [1184, 463] on button "Apply" at bounding box center [1169, 463] width 124 height 28
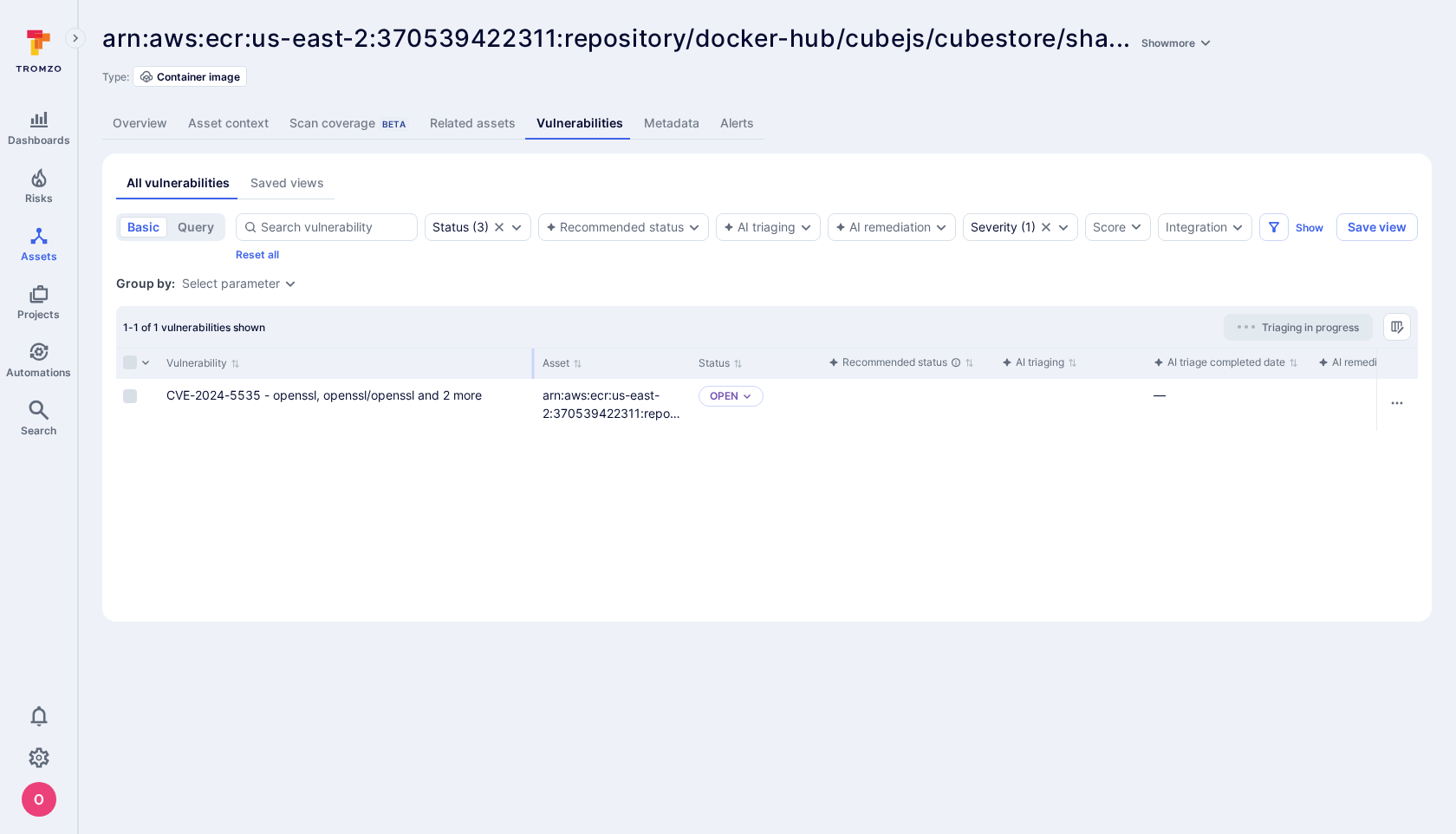
drag, startPoint x: 328, startPoint y: 363, endPoint x: 531, endPoint y: 363, distance: 203.0
click at [532, 363] on div at bounding box center [533, 364] width 3 height 31
drag, startPoint x: 688, startPoint y: 365, endPoint x: 749, endPoint y: 333, distance: 68.9
click at [749, 333] on div "1-1 of 1 vulnerabilities shown Triaging in progress Vulnerability Asset Status …" at bounding box center [767, 457] width 1302 height 301
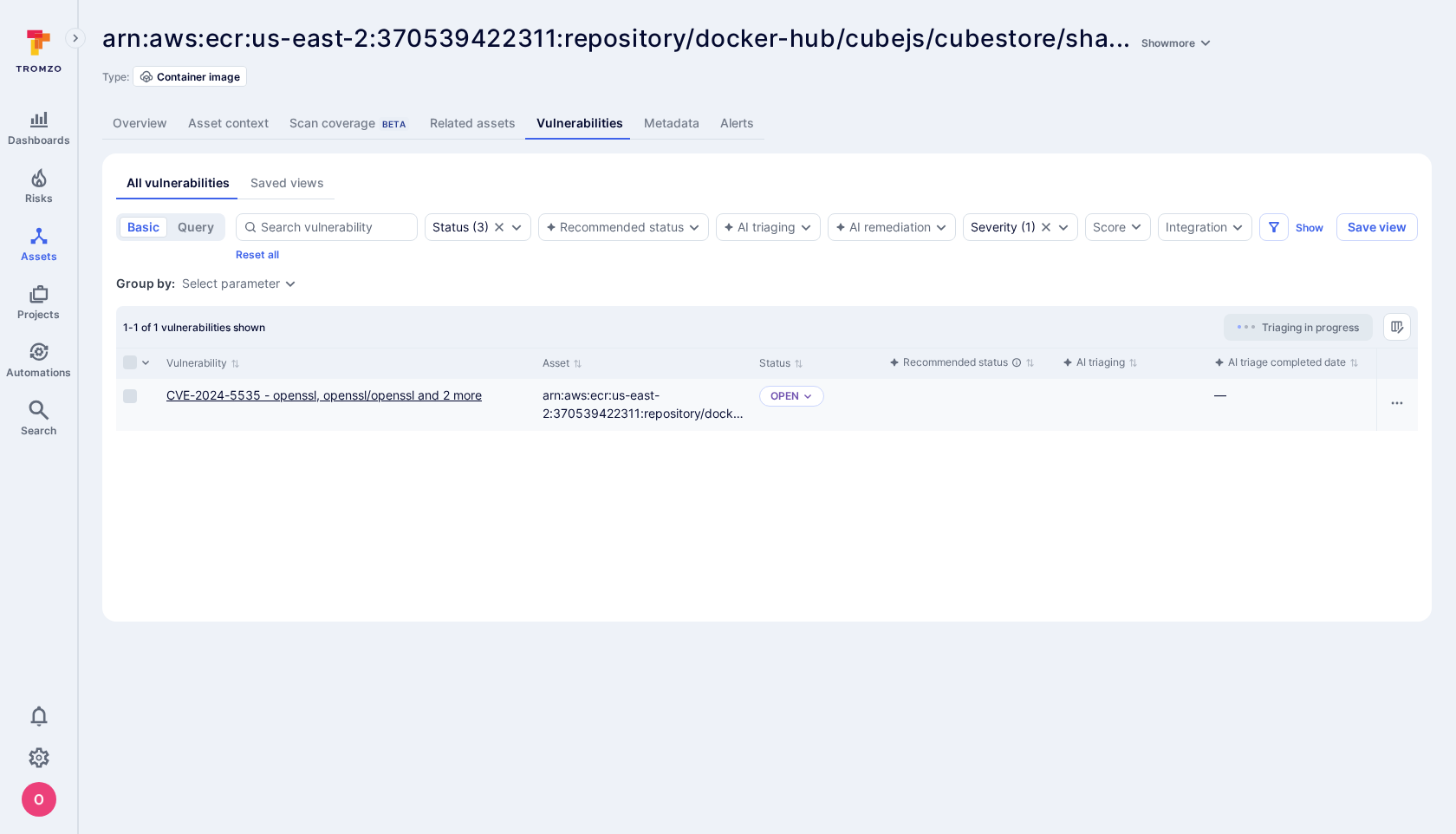
click at [461, 388] on link "CVE-2024-5535 - openssl, openssl/openssl and 2 more" at bounding box center [325, 395] width 316 height 14
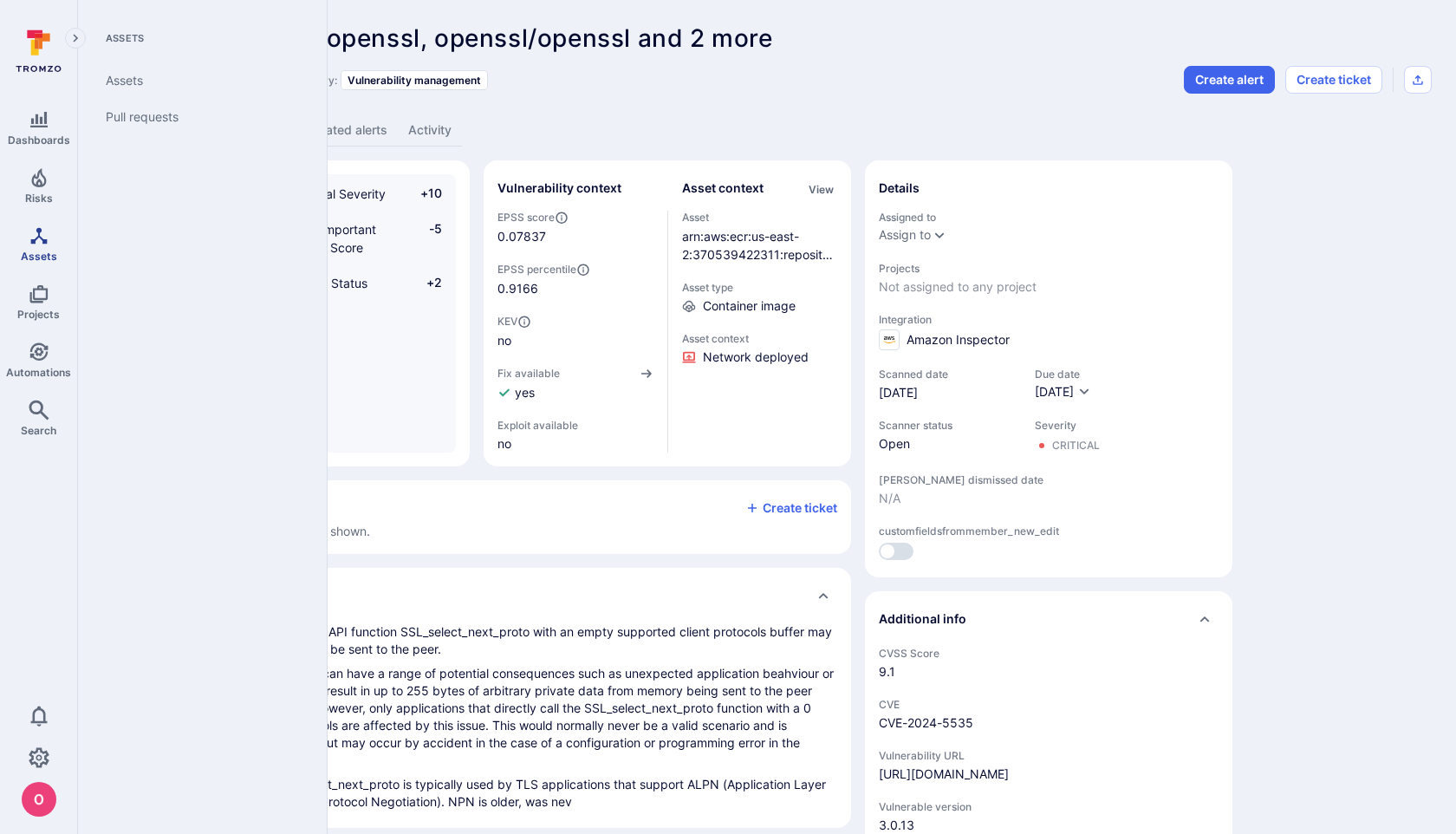
click at [46, 255] on span "Assets" at bounding box center [39, 256] width 36 height 13
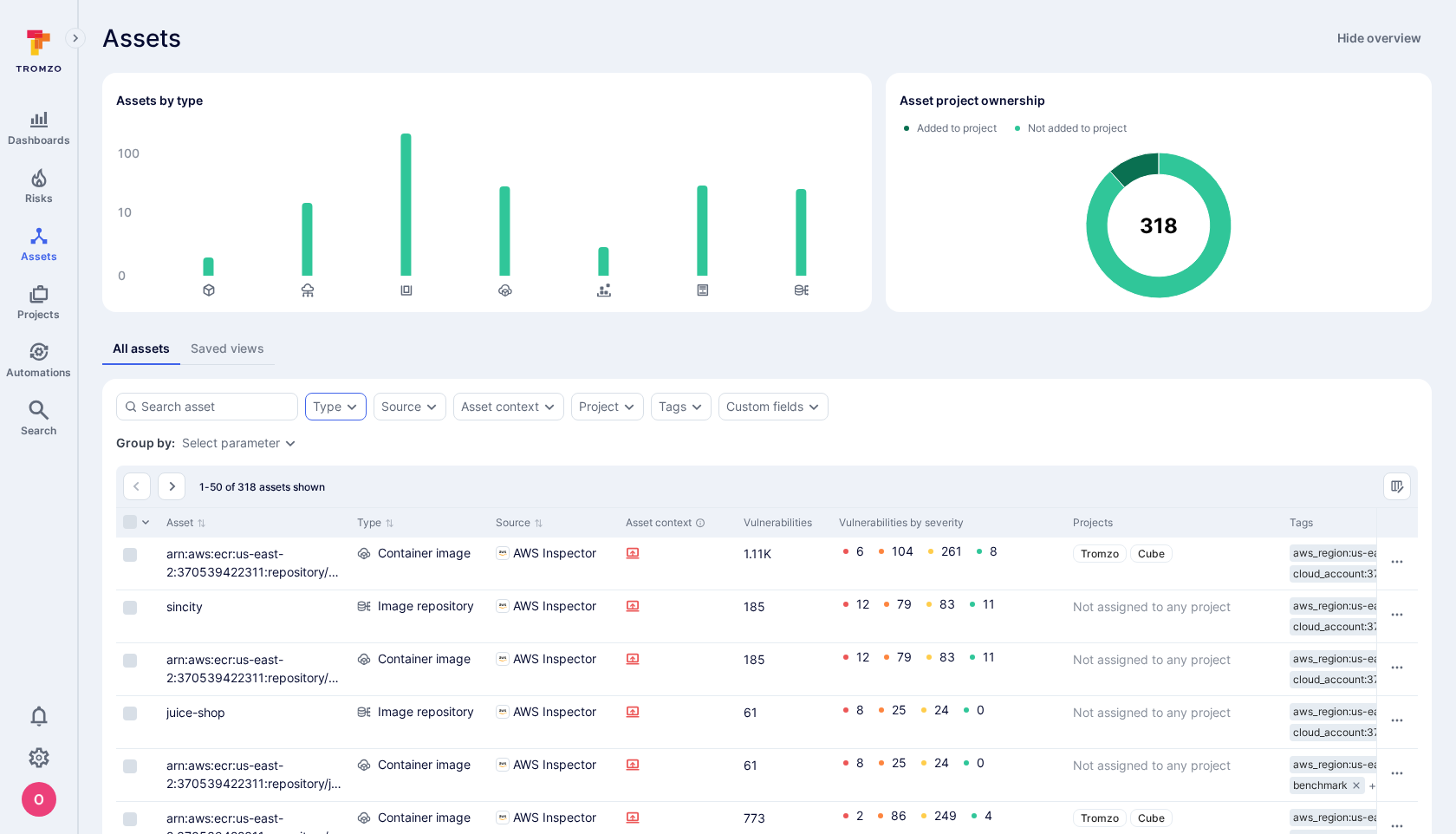
click at [360, 409] on div "Type" at bounding box center [336, 406] width 61 height 28
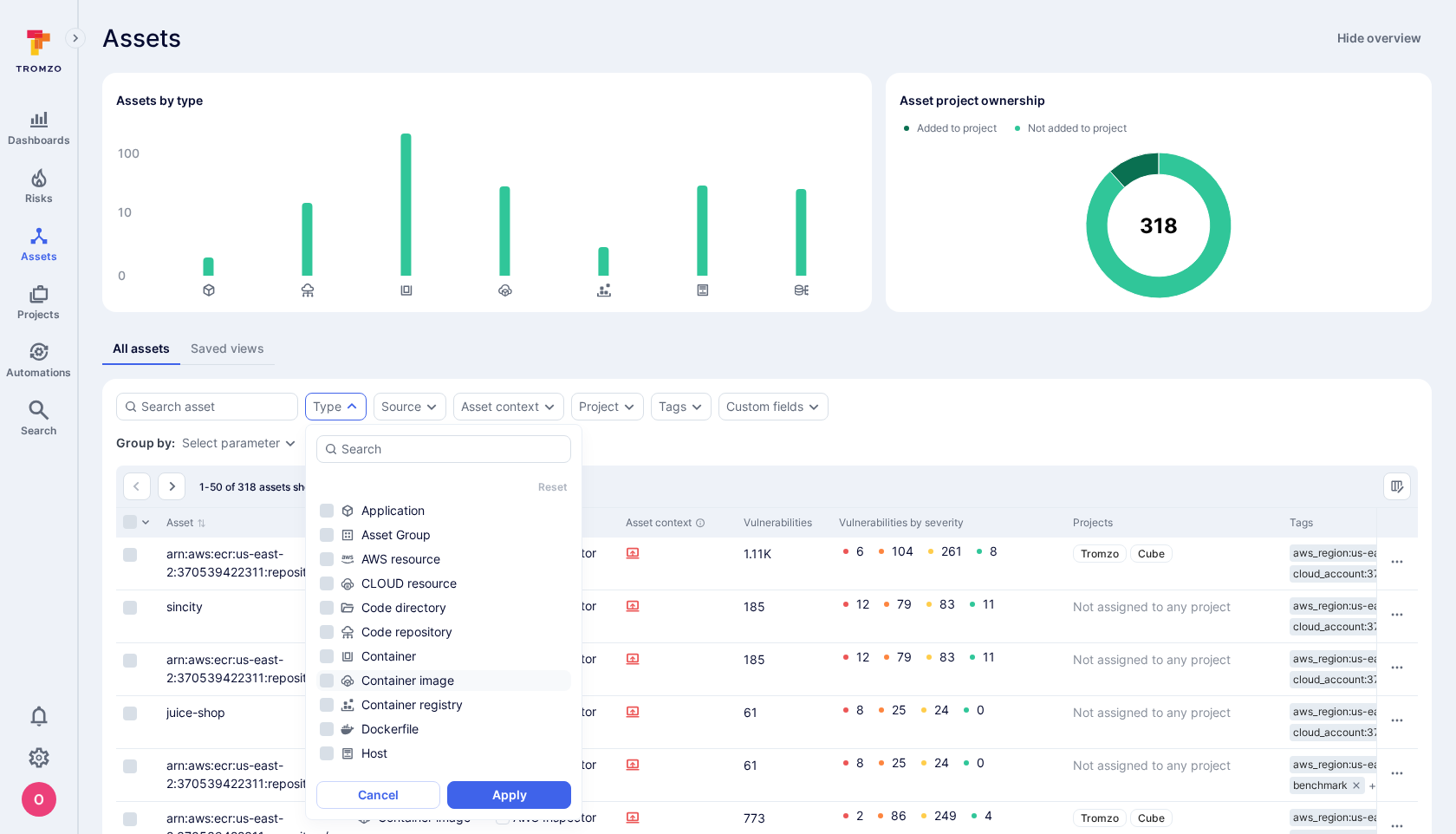
click at [328, 679] on li "Container image" at bounding box center [444, 681] width 255 height 21
click at [500, 790] on button "Apply" at bounding box center [509, 795] width 124 height 28
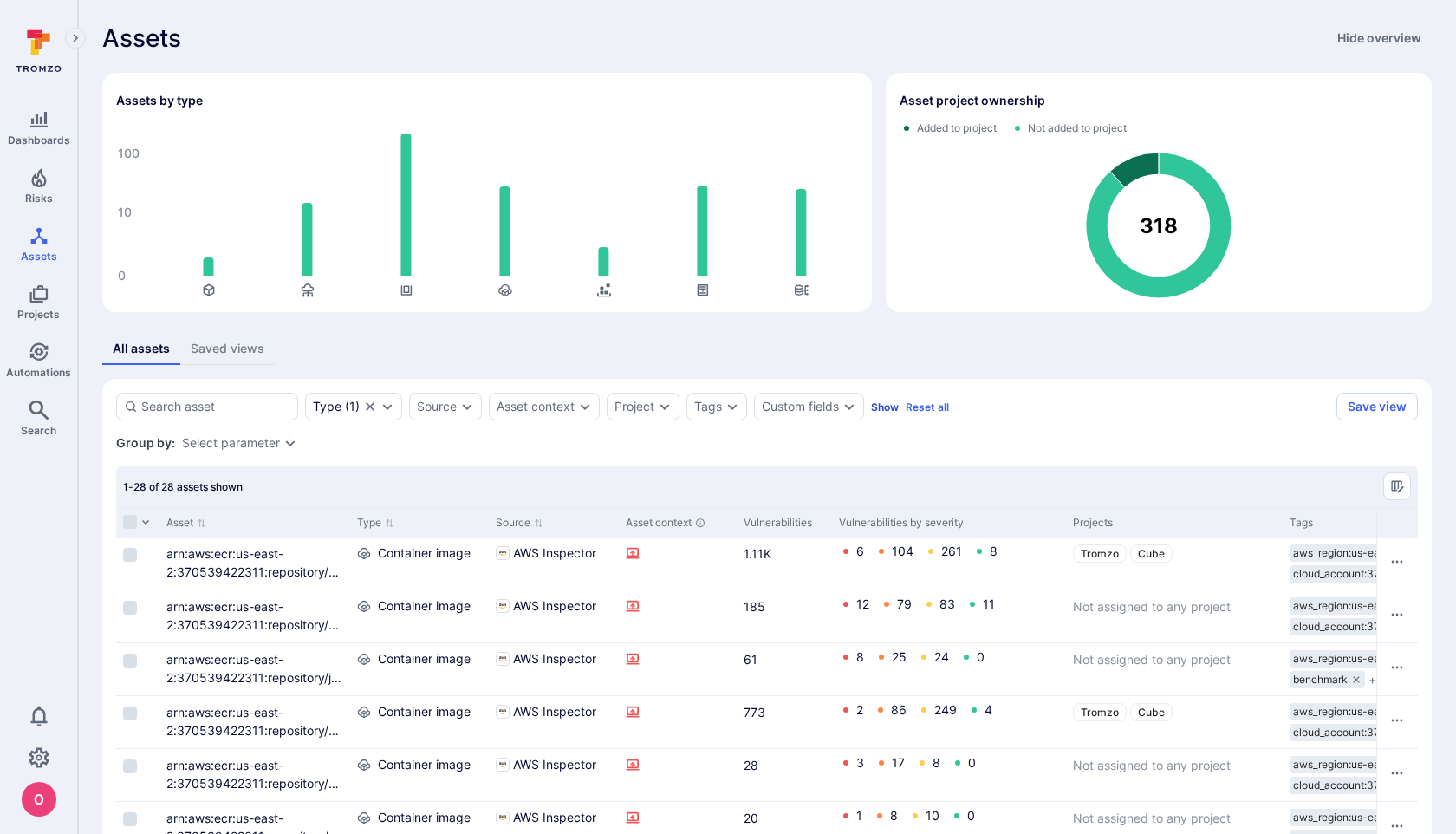
click at [896, 406] on button "Show" at bounding box center [885, 407] width 28 height 13
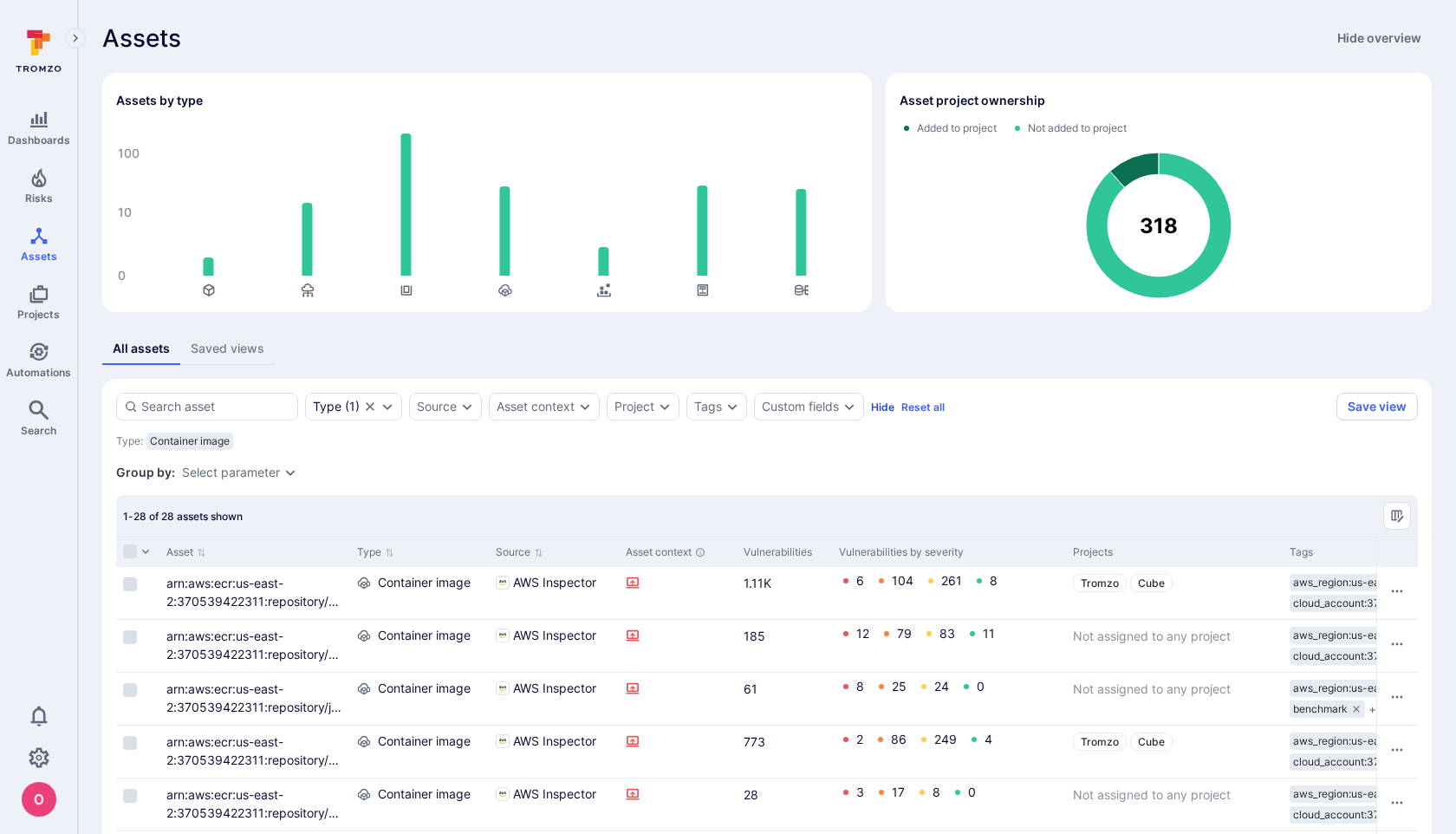
click at [886, 407] on button "Hide" at bounding box center [883, 407] width 23 height 13
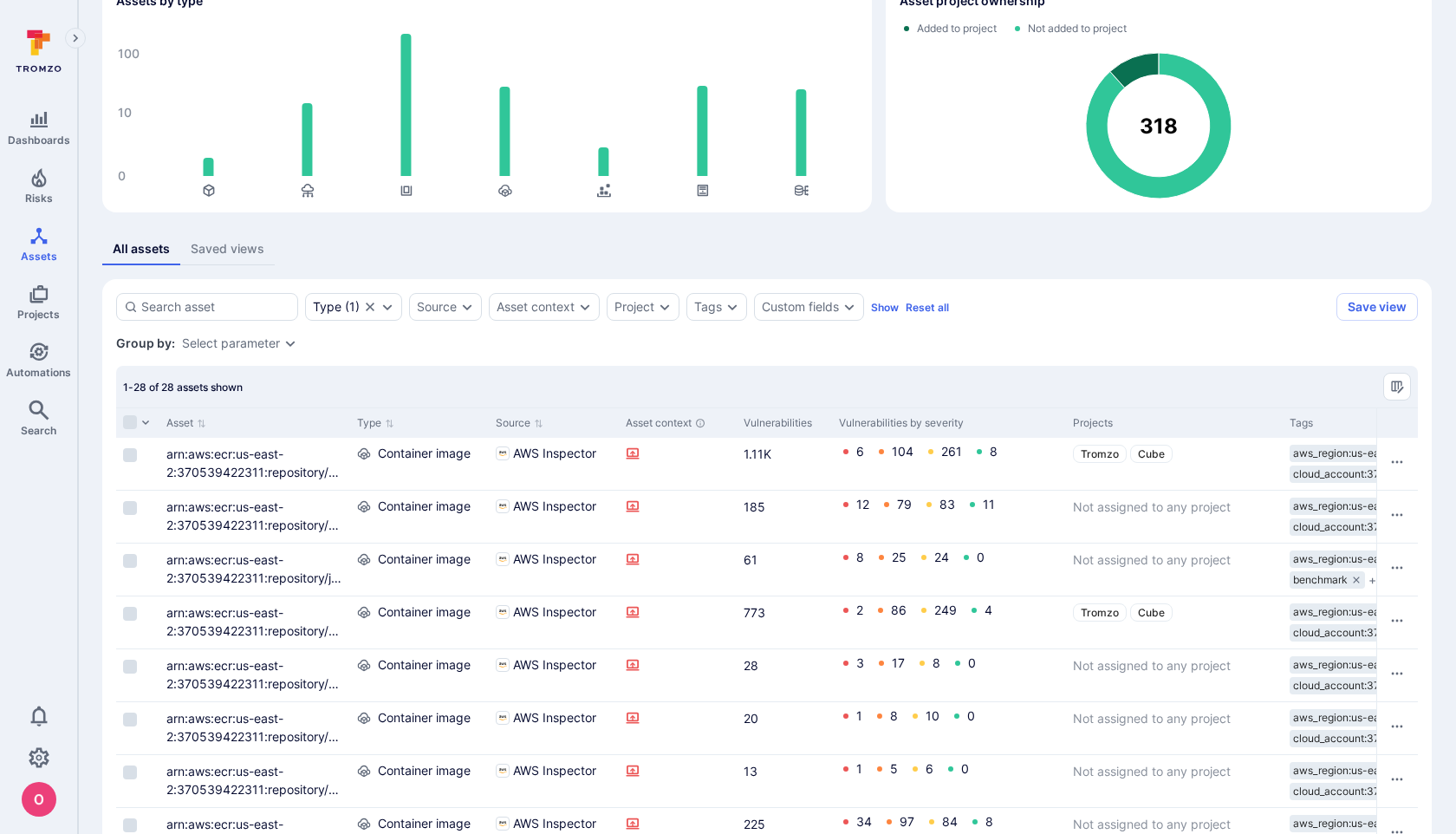
scroll to position [107, 0]
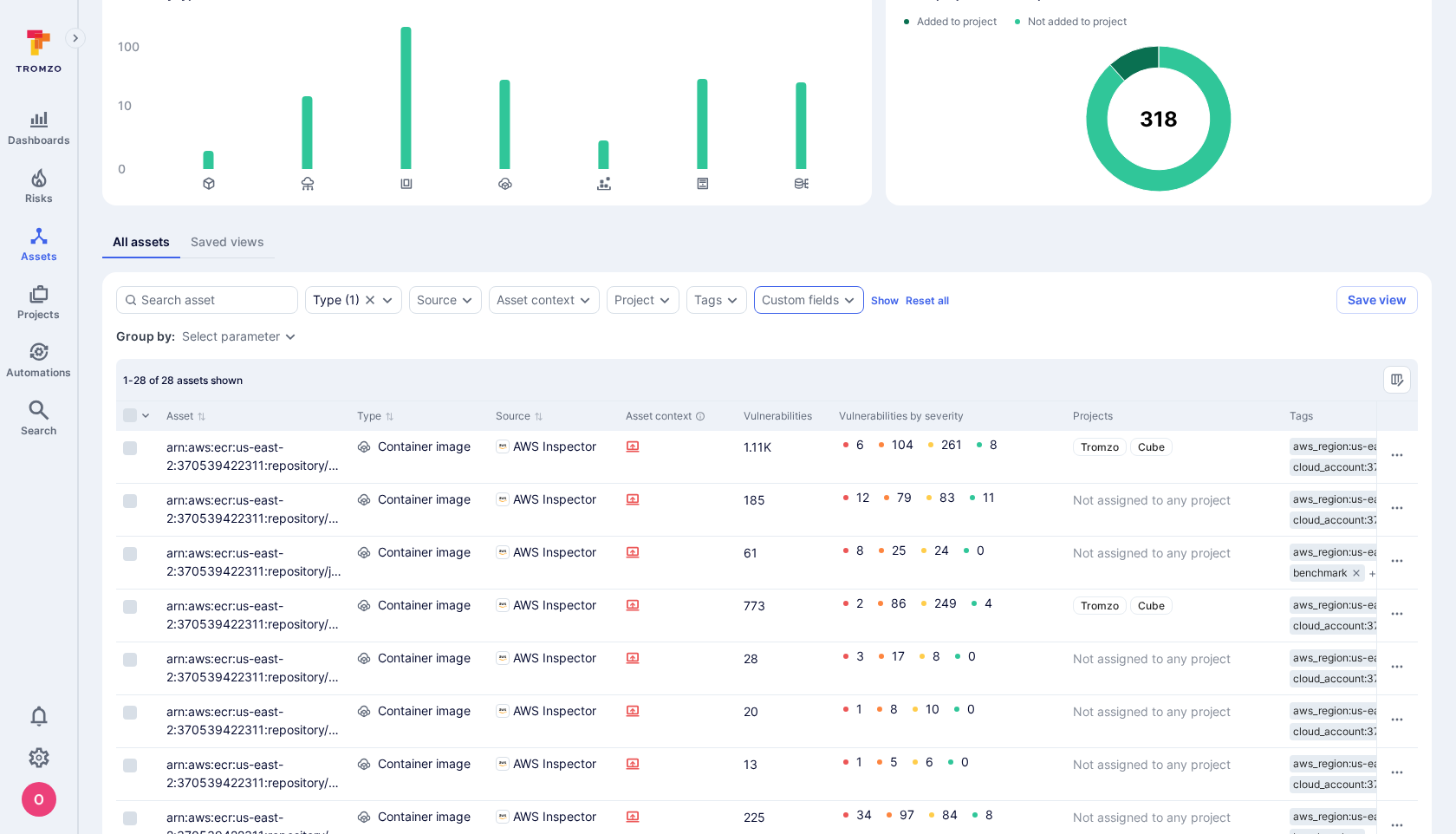
click at [850, 299] on icon "Expand dropdown" at bounding box center [849, 300] width 14 height 14
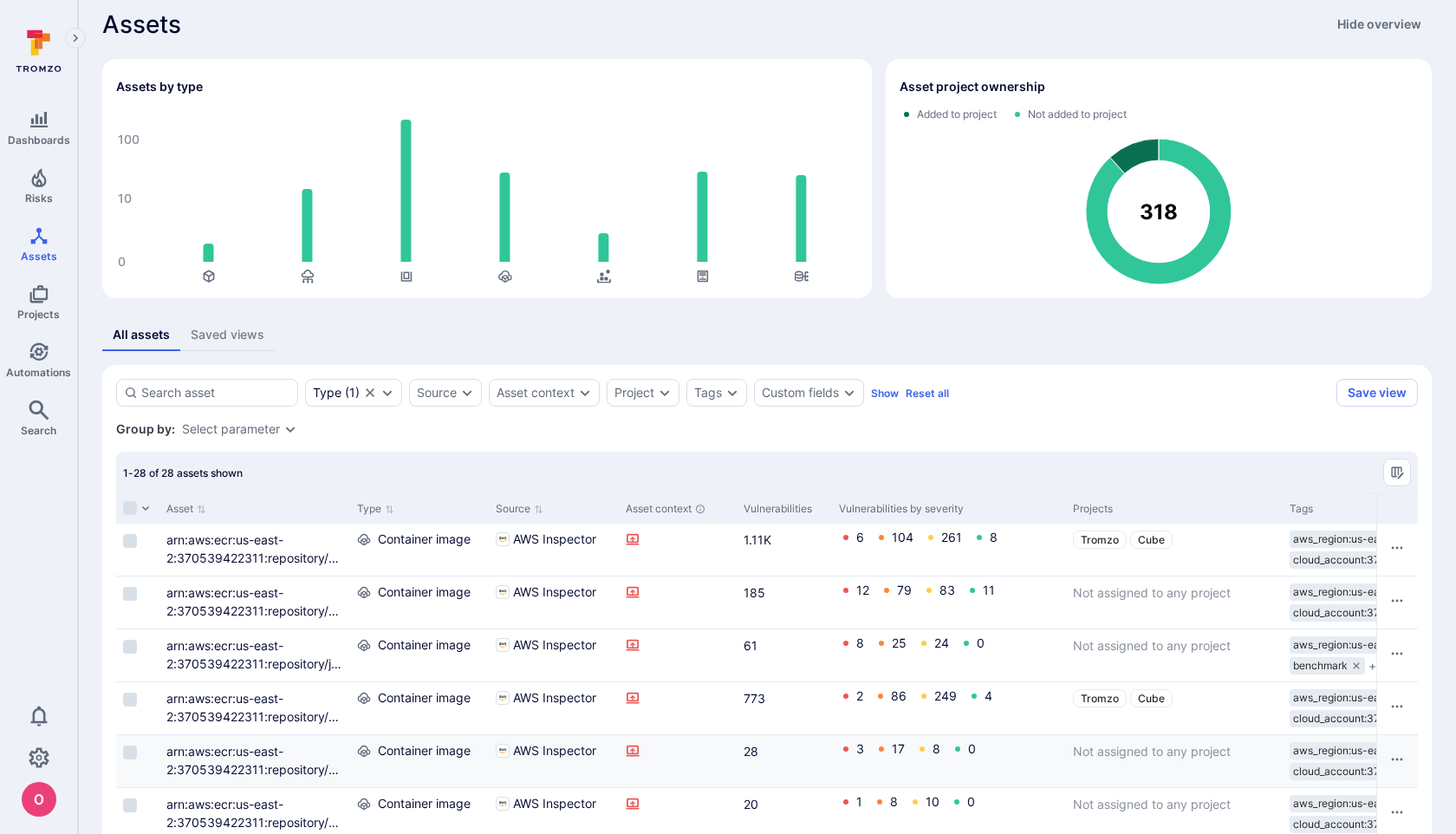
scroll to position [0, 0]
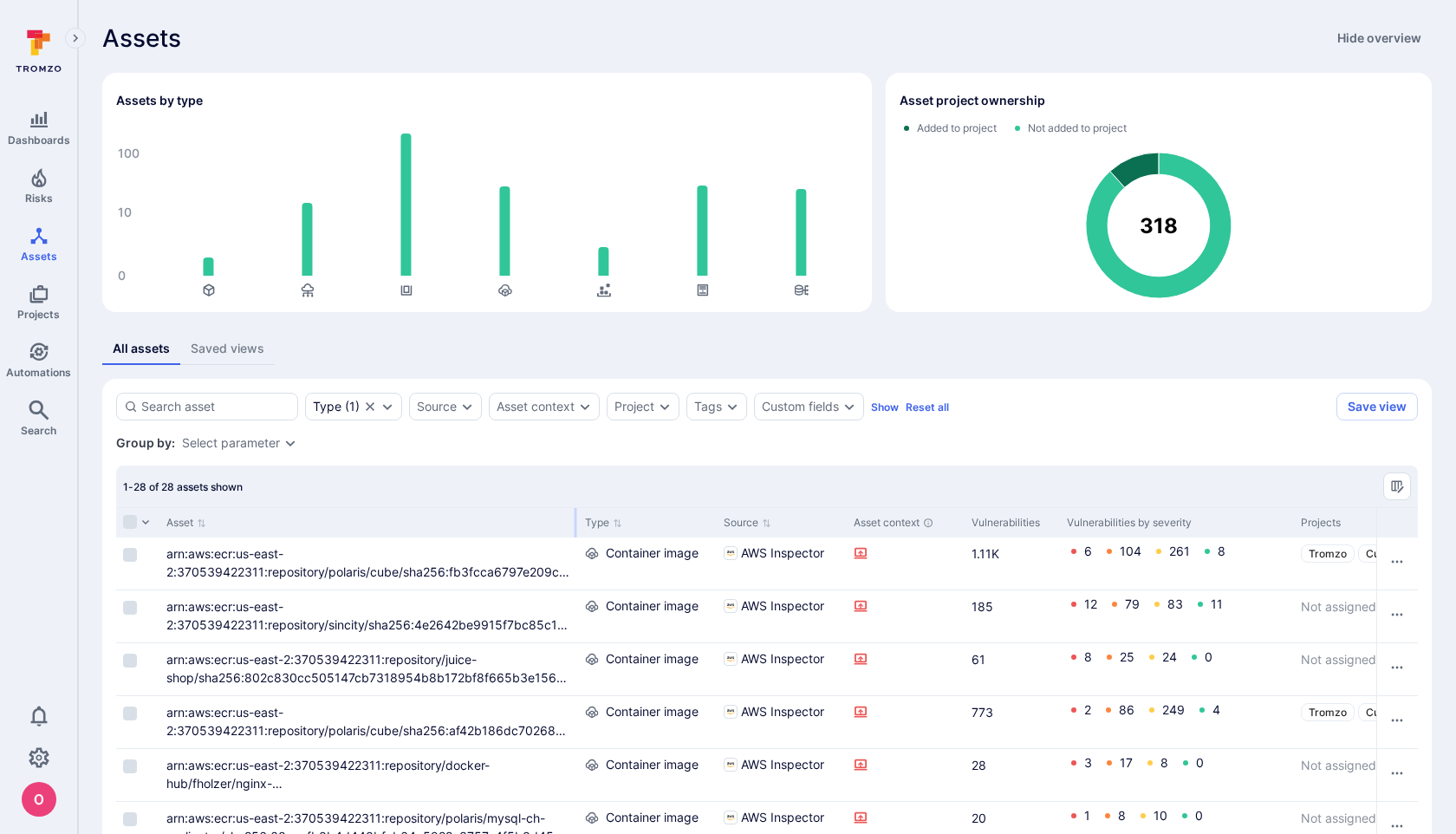
drag, startPoint x: 347, startPoint y: 520, endPoint x: 576, endPoint y: 506, distance: 229.4
click at [576, 507] on div "Asset" at bounding box center [369, 523] width 419 height 31
click at [1395, 482] on icon "Manage columns" at bounding box center [1396, 486] width 12 height 12
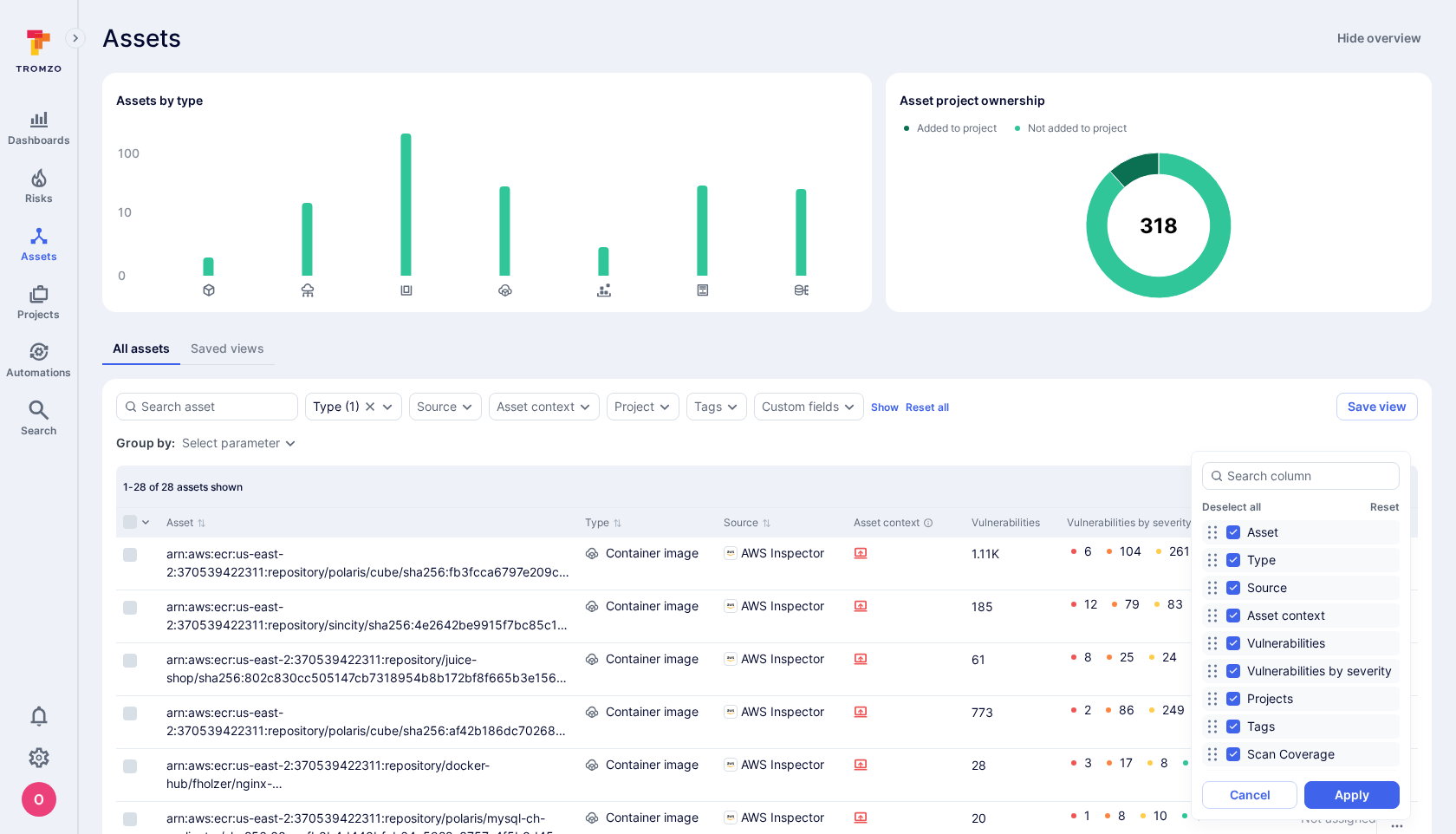
click at [1157, 459] on div at bounding box center [728, 417] width 1456 height 834
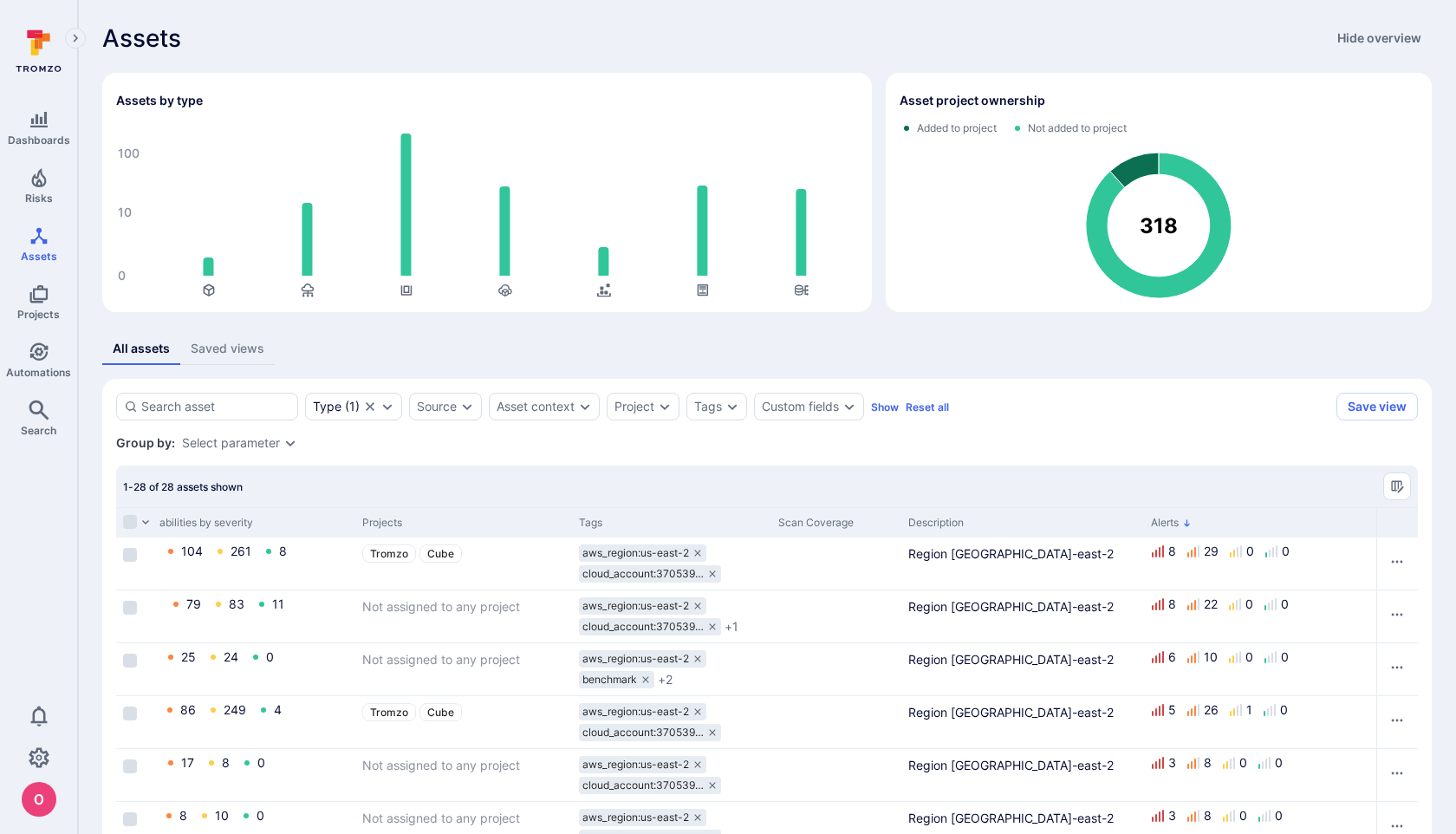
scroll to position [0, 945]
click at [716, 405] on div "Tags" at bounding box center [708, 406] width 28 height 14
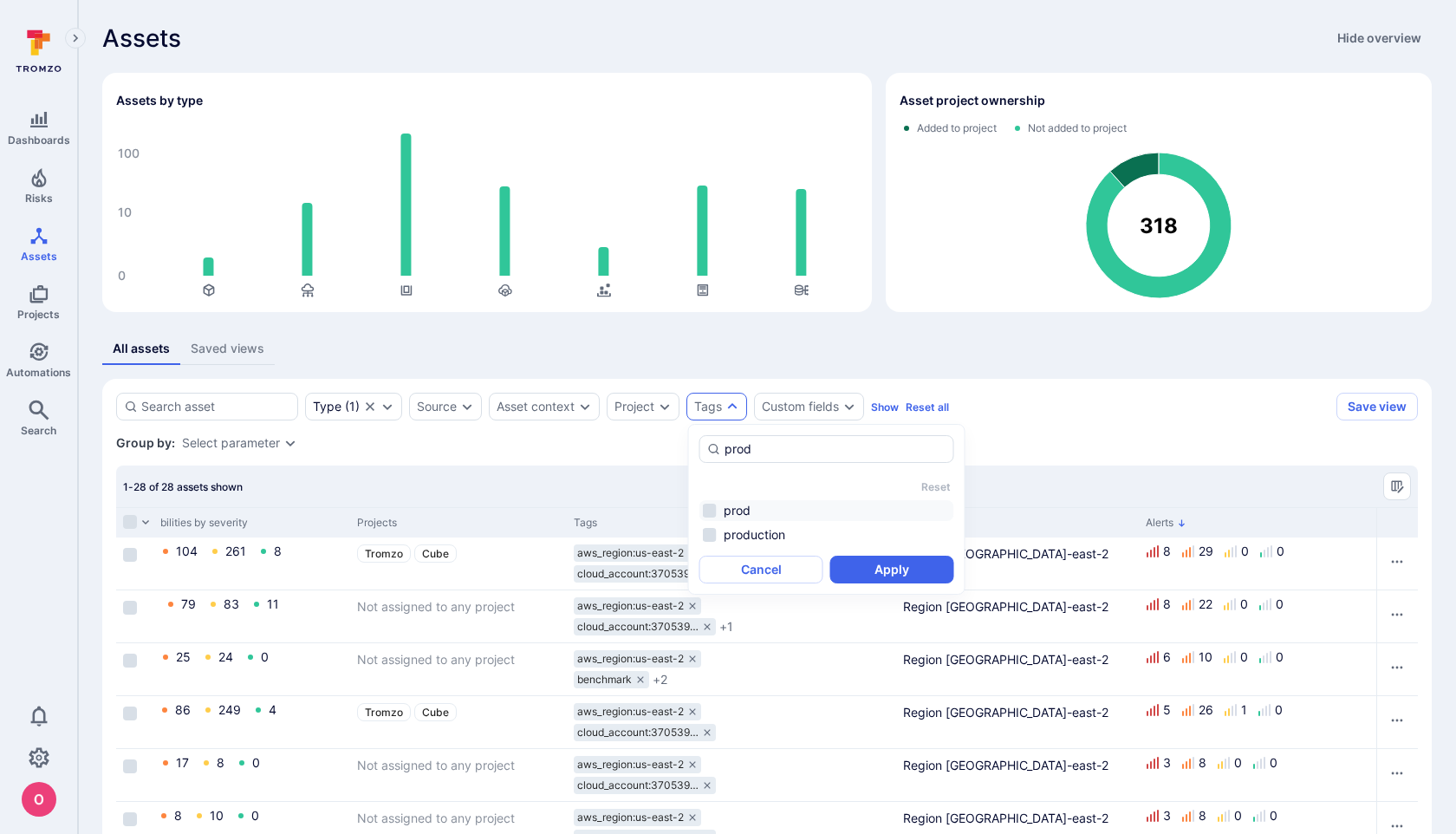
click at [710, 507] on li "prod" at bounding box center [827, 510] width 255 height 21
type input "prod"
click at [863, 565] on button "Apply" at bounding box center [892, 570] width 124 height 28
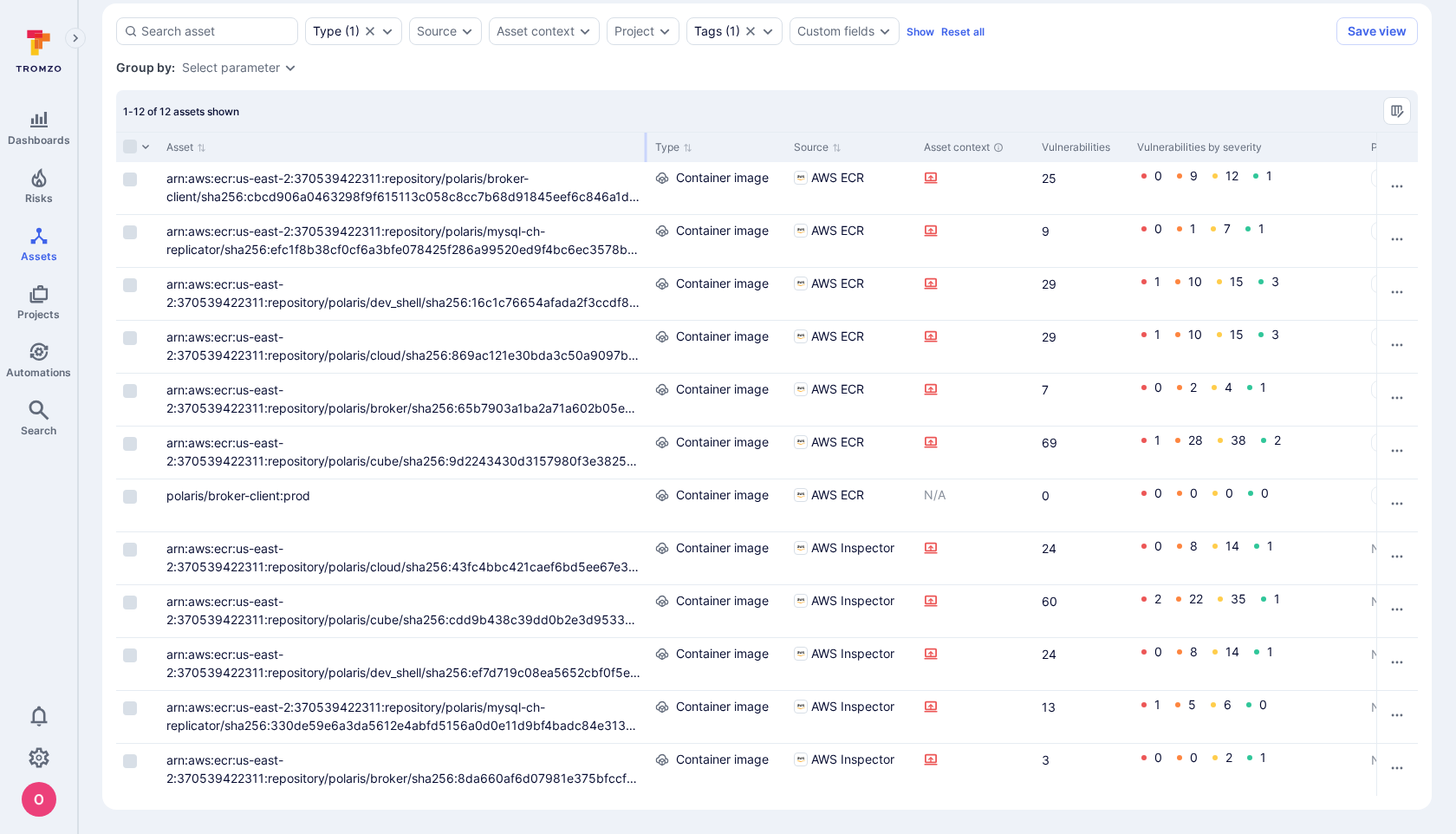
drag, startPoint x: 574, startPoint y: 147, endPoint x: 644, endPoint y: 135, distance: 71.0
click at [645, 135] on div at bounding box center [646, 147] width 3 height 30
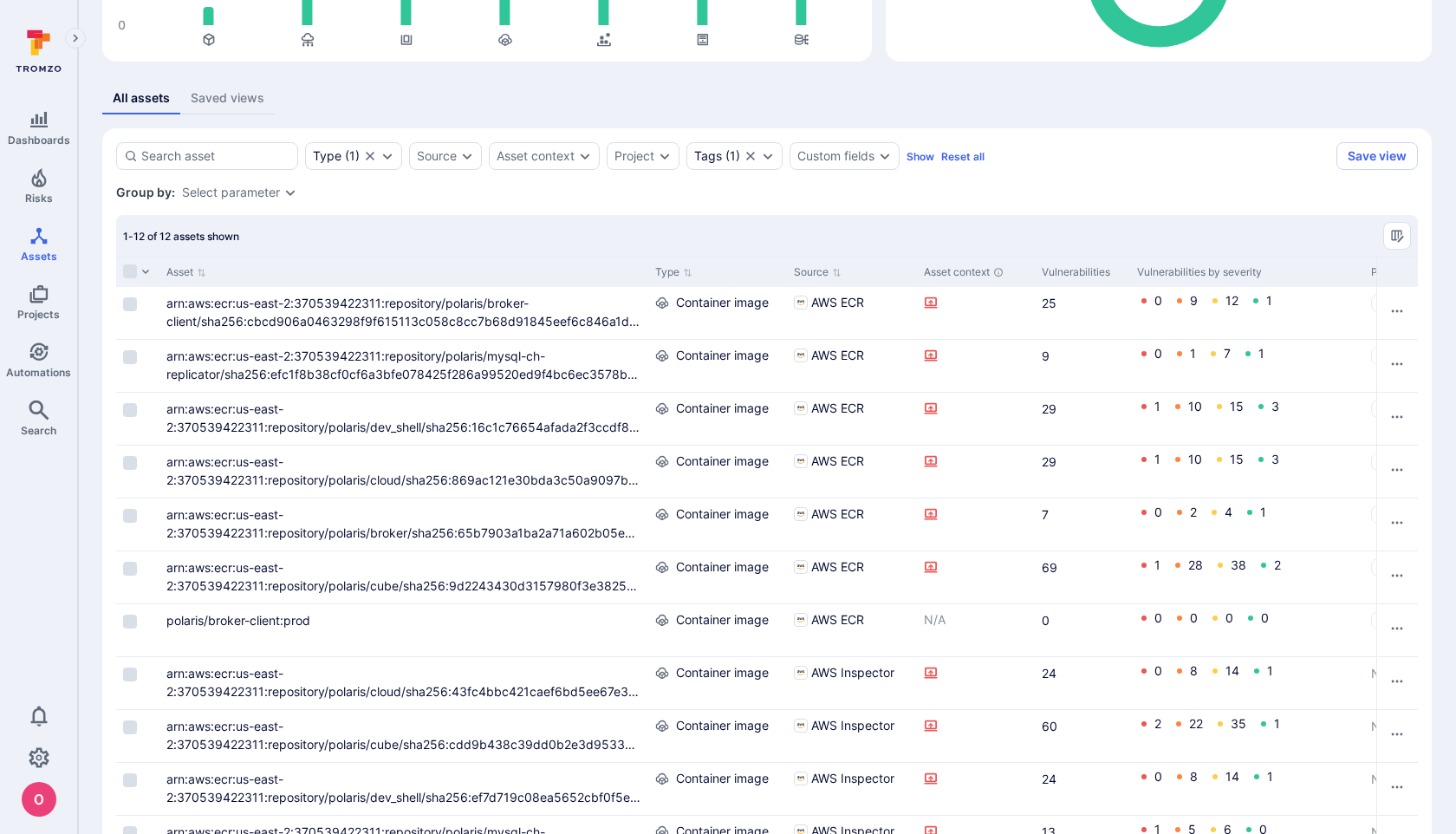
scroll to position [239, 0]
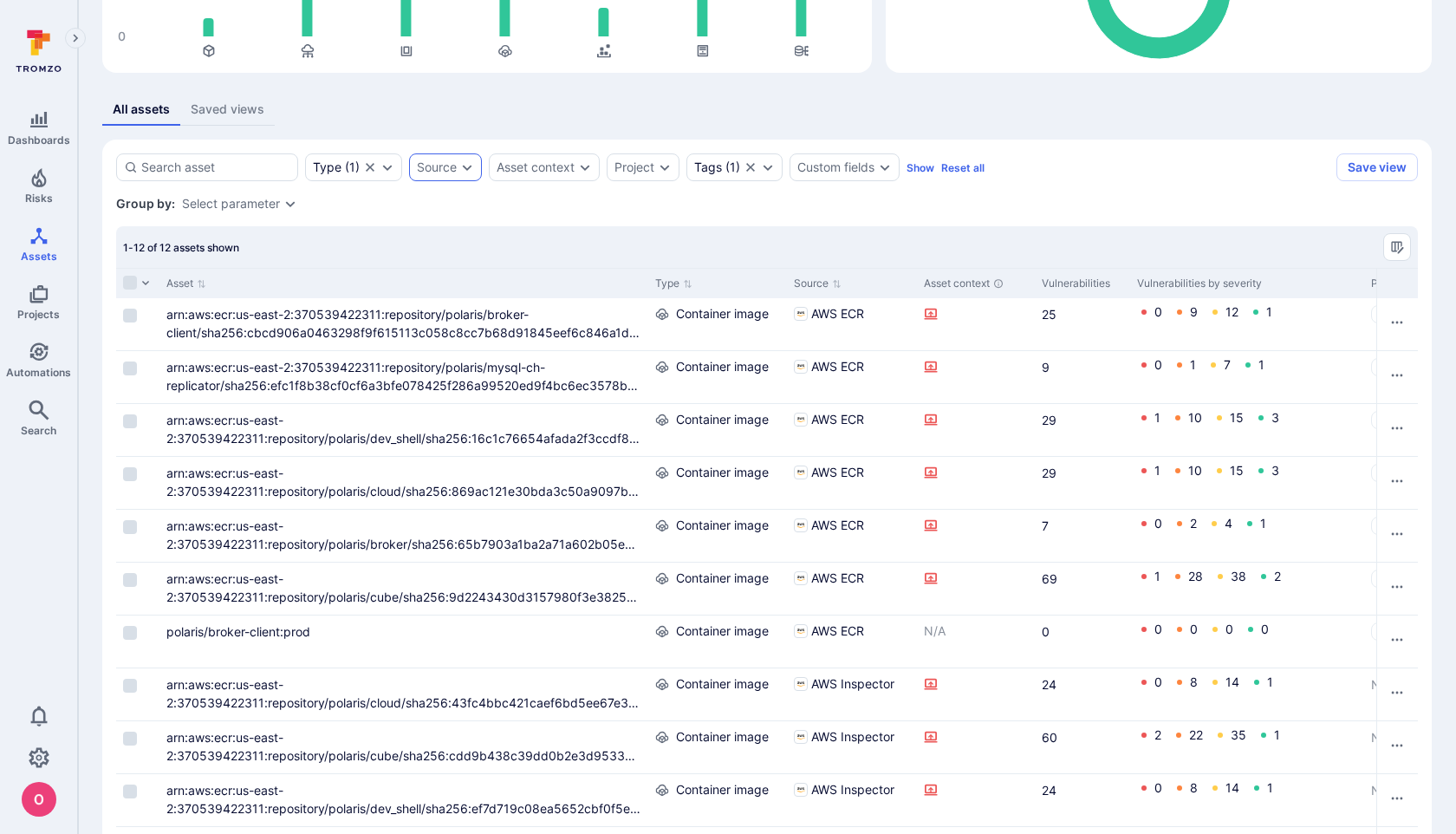
click at [460, 173] on icon "Expand dropdown" at bounding box center [466, 167] width 14 height 14
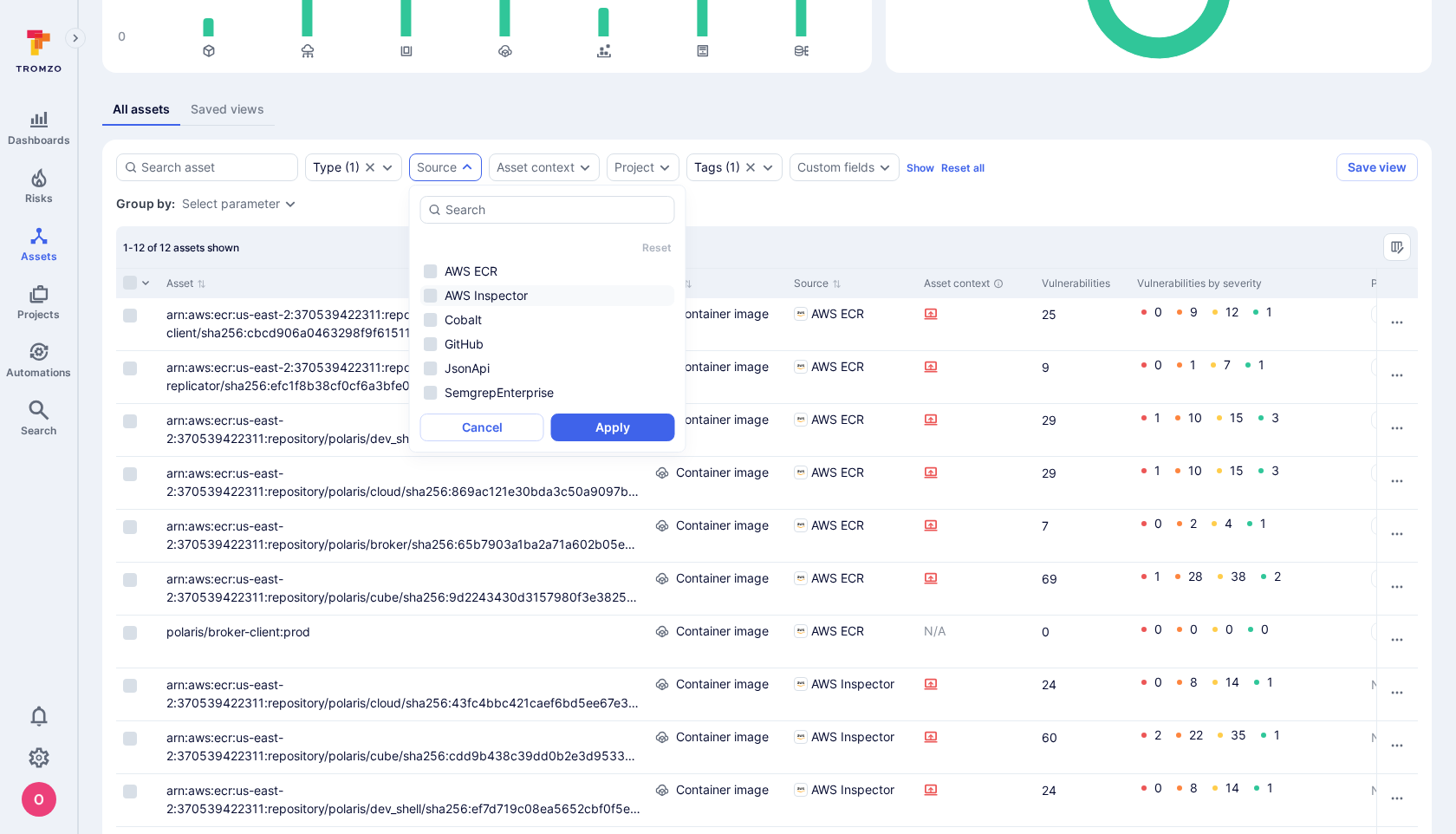
click at [427, 293] on li "AWS Inspector" at bounding box center [548, 295] width 255 height 21
click at [604, 426] on button "Apply" at bounding box center [613, 427] width 124 height 28
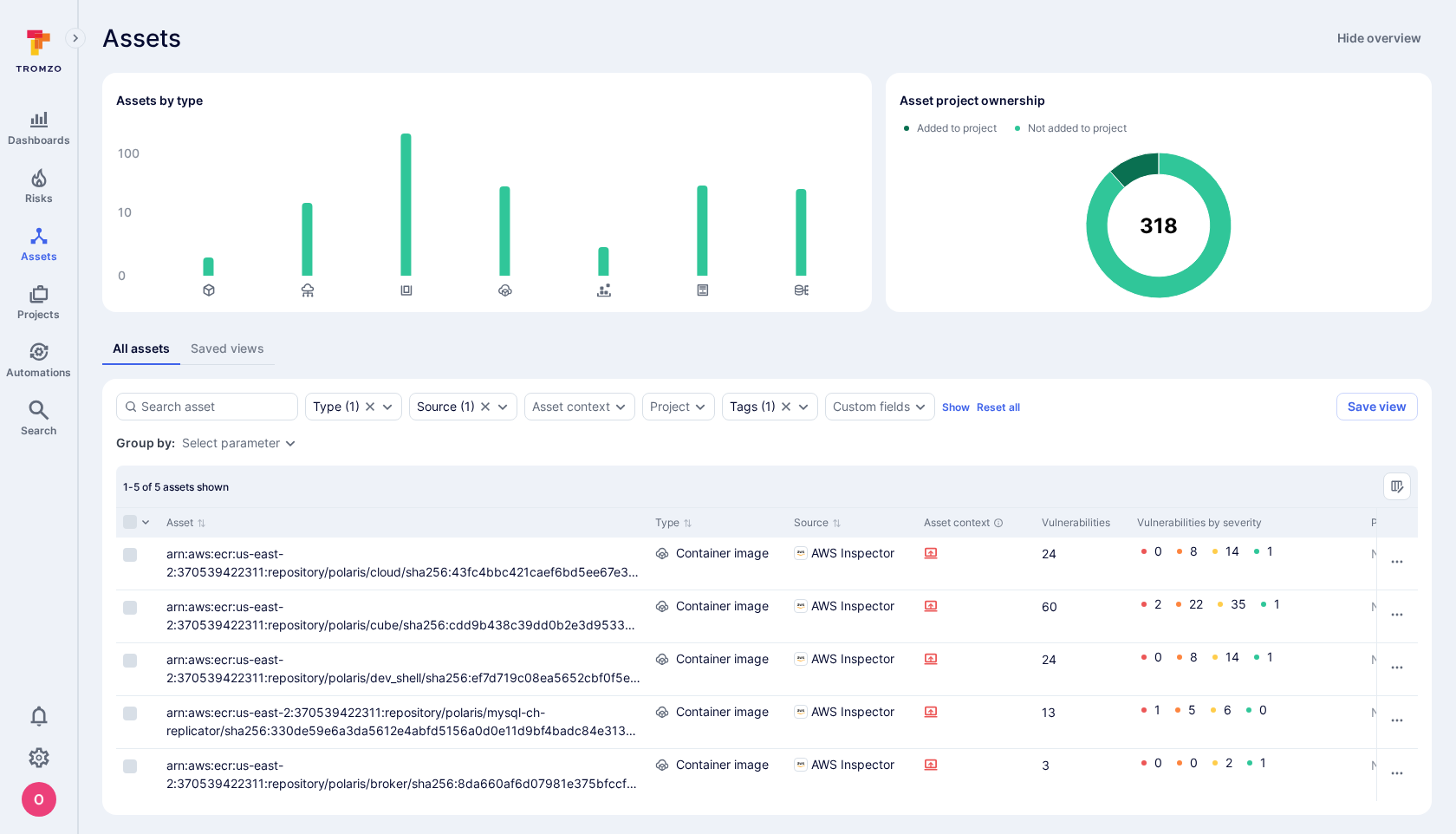
scroll to position [5, 0]
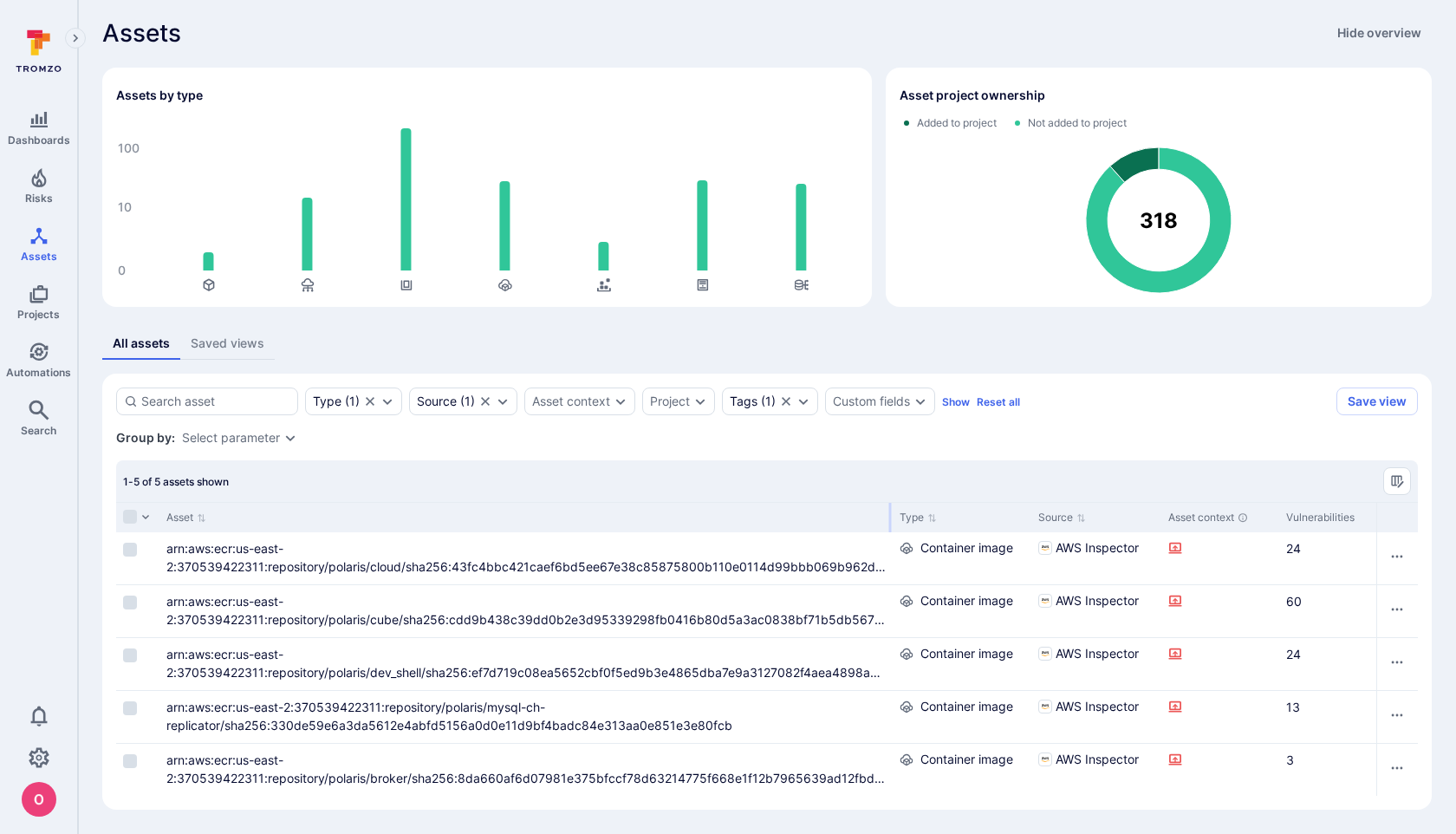
drag, startPoint x: 647, startPoint y: 518, endPoint x: 891, endPoint y: 463, distance: 250.1
click at [891, 463] on div "1-5 of 5 assets shown Asset Type Source Asset context Vulnerabilities Vulnerabi…" at bounding box center [767, 628] width 1302 height 336
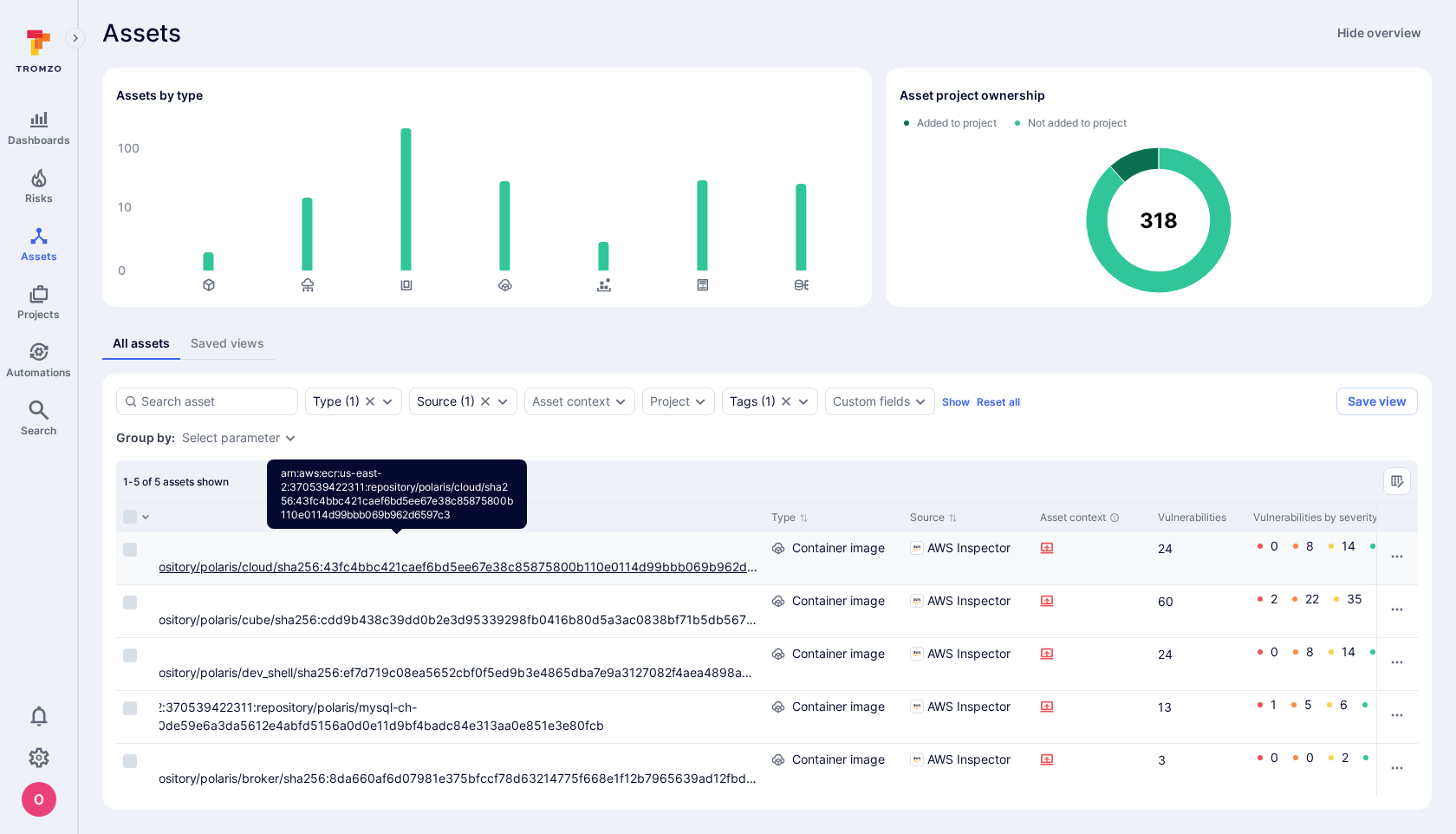
scroll to position [0, 72]
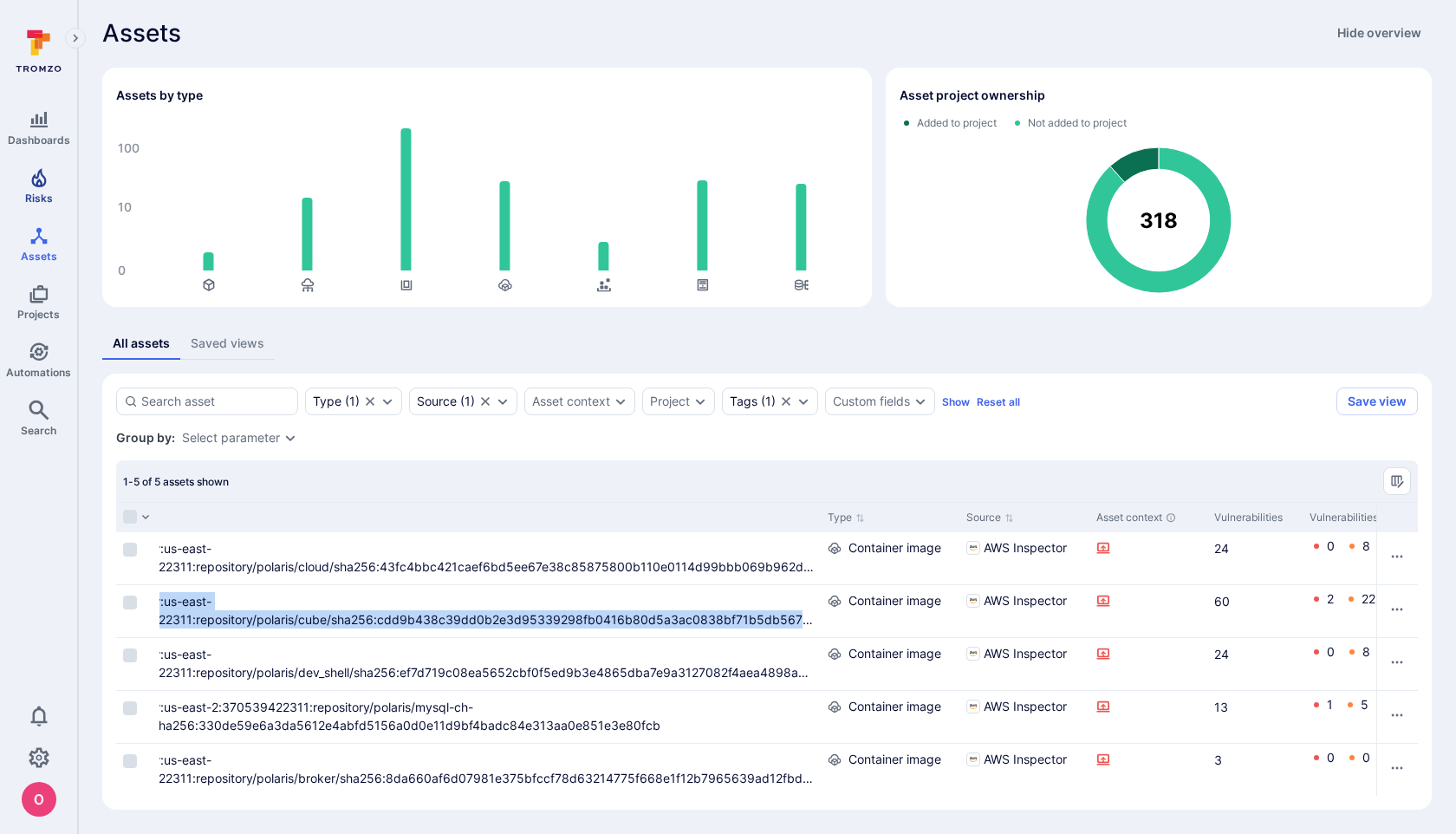
click at [45, 183] on icon "Risks" at bounding box center [39, 177] width 21 height 21
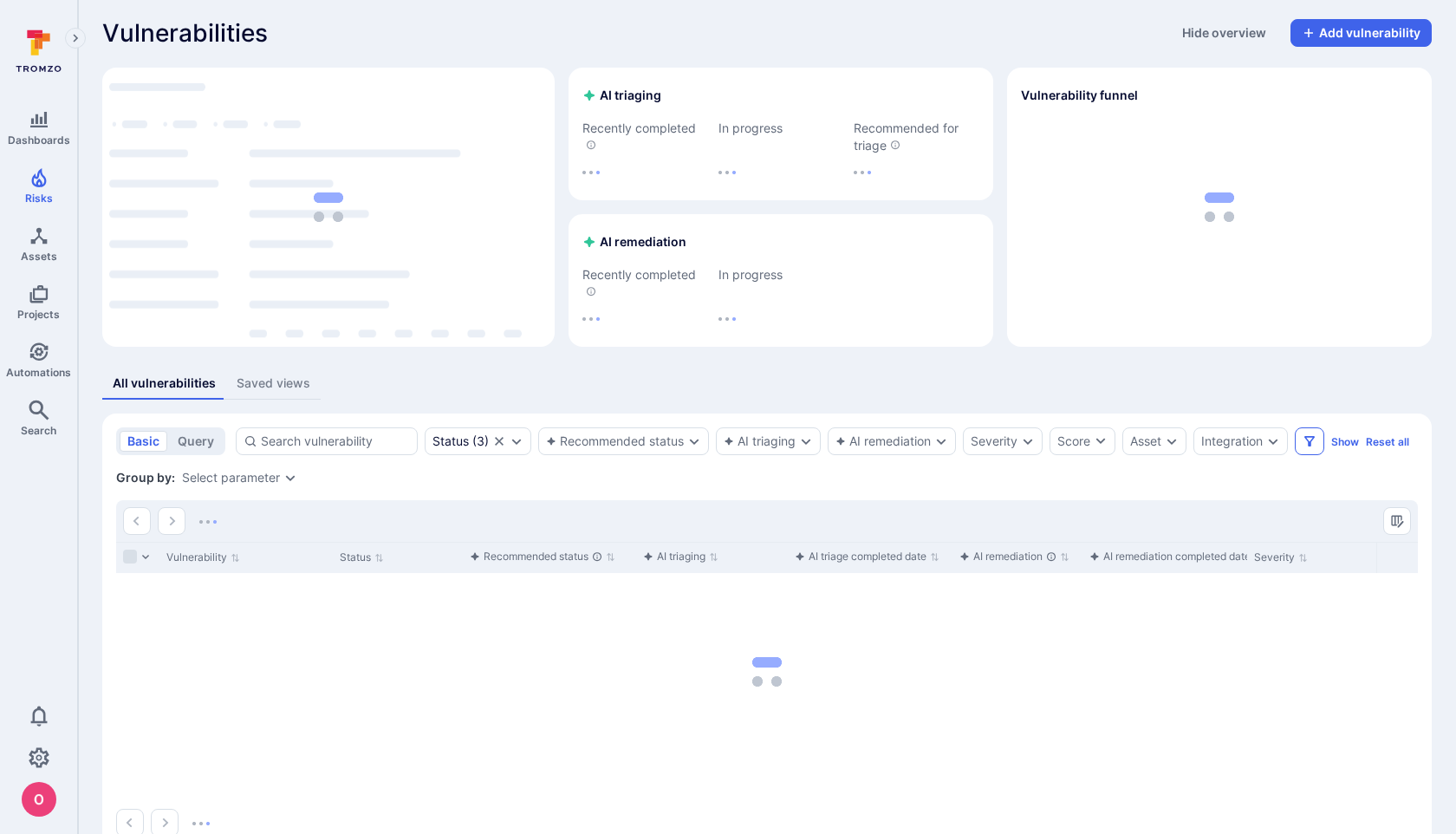
click at [1311, 441] on icon "Filters" at bounding box center [1309, 440] width 14 height 14
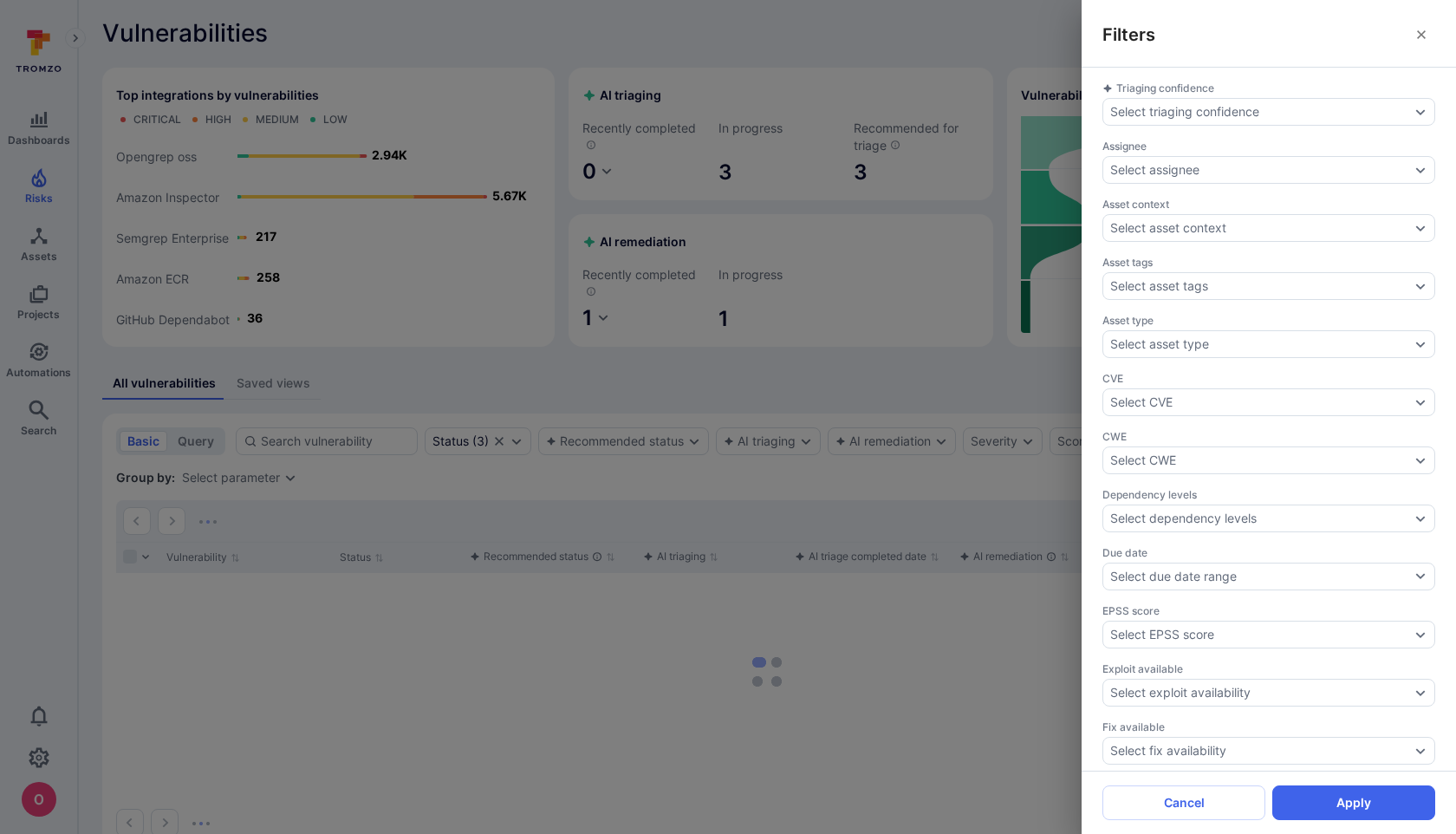
click at [1025, 398] on div "Filters Triaging confidence Select triaging confidence Assignee Select assignee…" at bounding box center [728, 417] width 1456 height 834
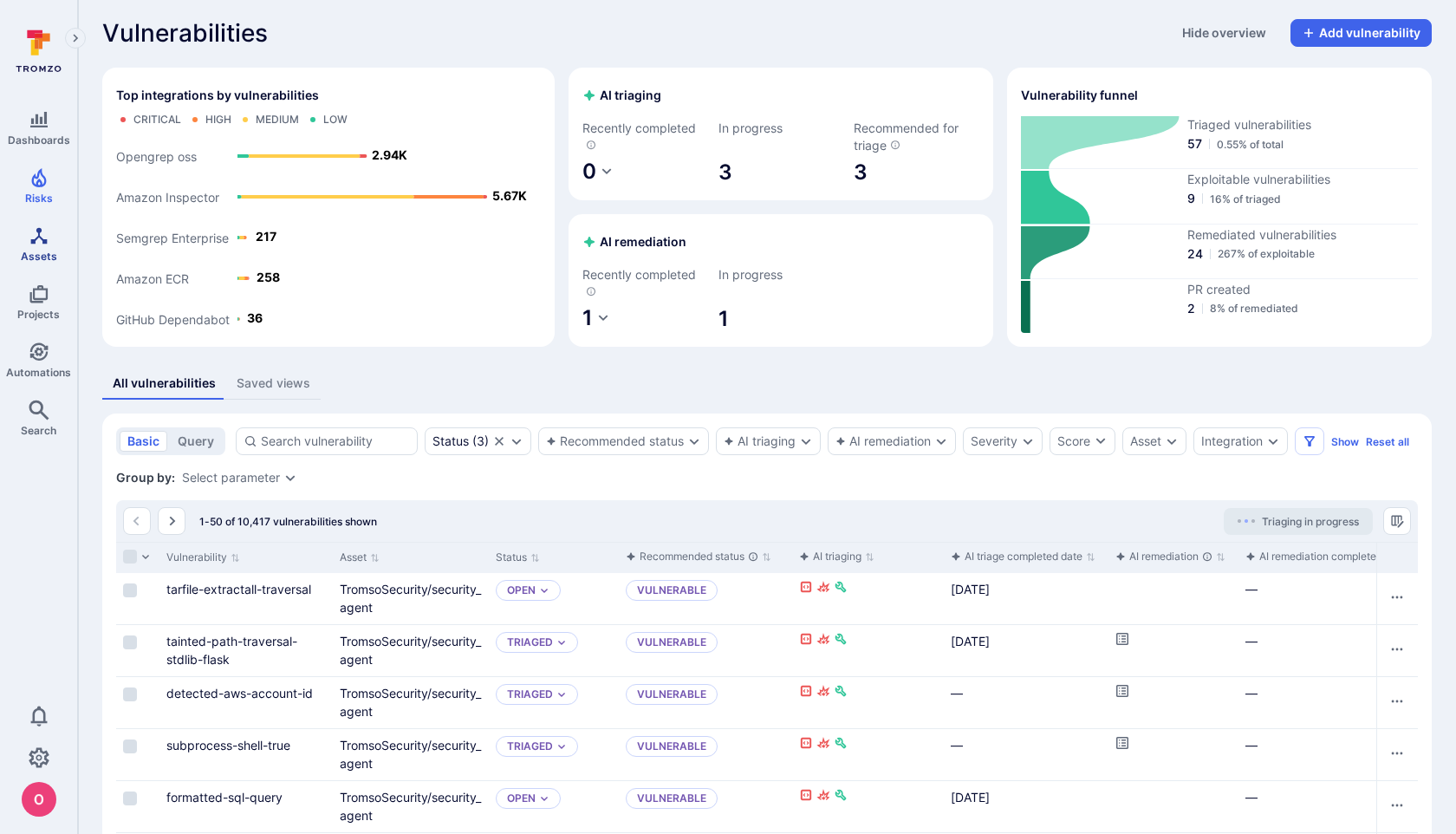
click at [41, 242] on icon "Assets" at bounding box center [39, 236] width 21 height 21
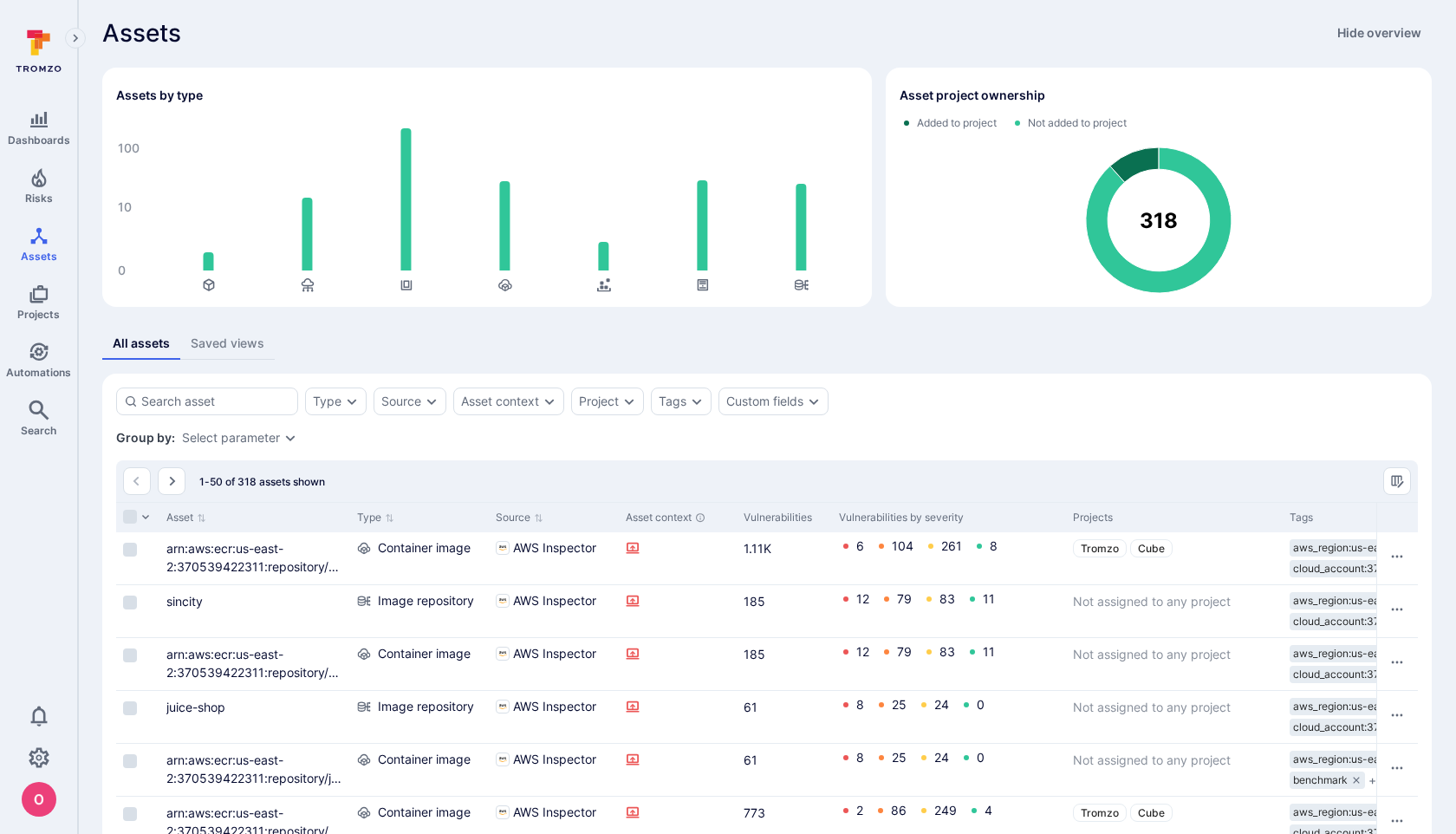
click at [795, 516] on div "Vulnerabilities" at bounding box center [785, 517] width 81 height 15
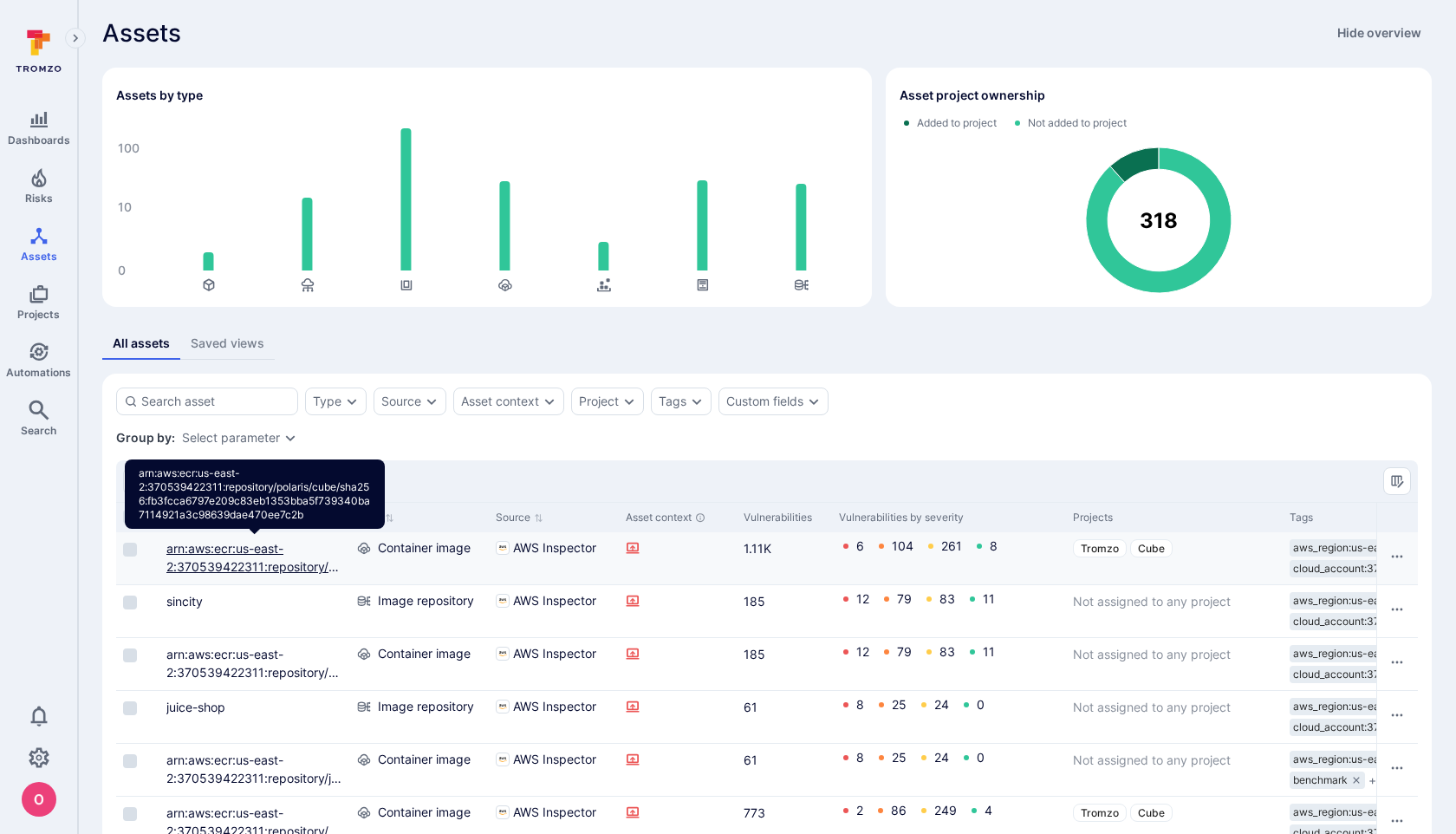
click at [236, 563] on link "arn:aws:ecr:us-east-2:370539422311:repository/polaris/cube/sha256:fb3fcca6797e2…" at bounding box center [255, 594] width 177 height 106
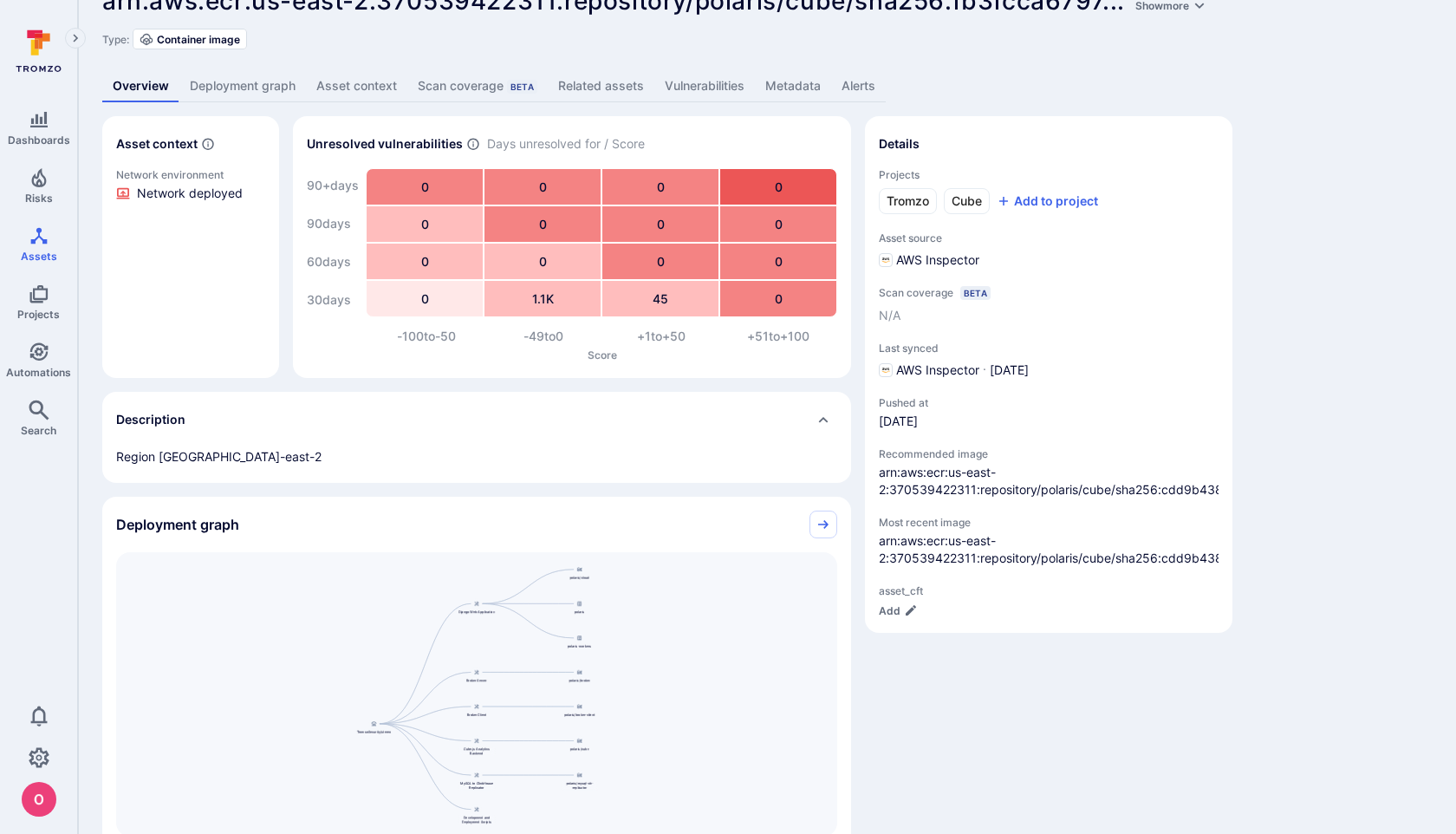
scroll to position [41, 0]
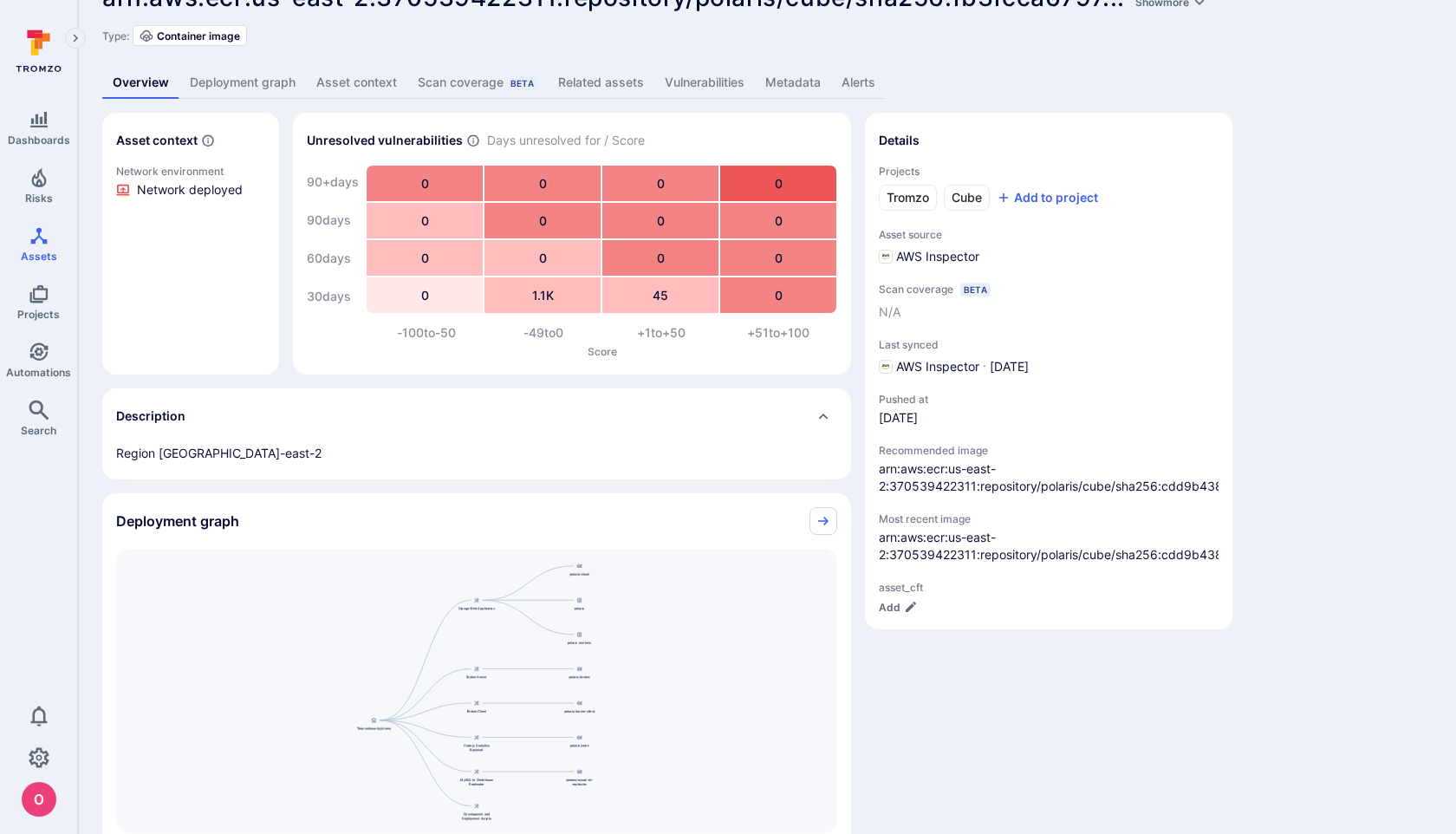
click at [243, 83] on link "Deployment graph" at bounding box center [243, 83] width 126 height 32
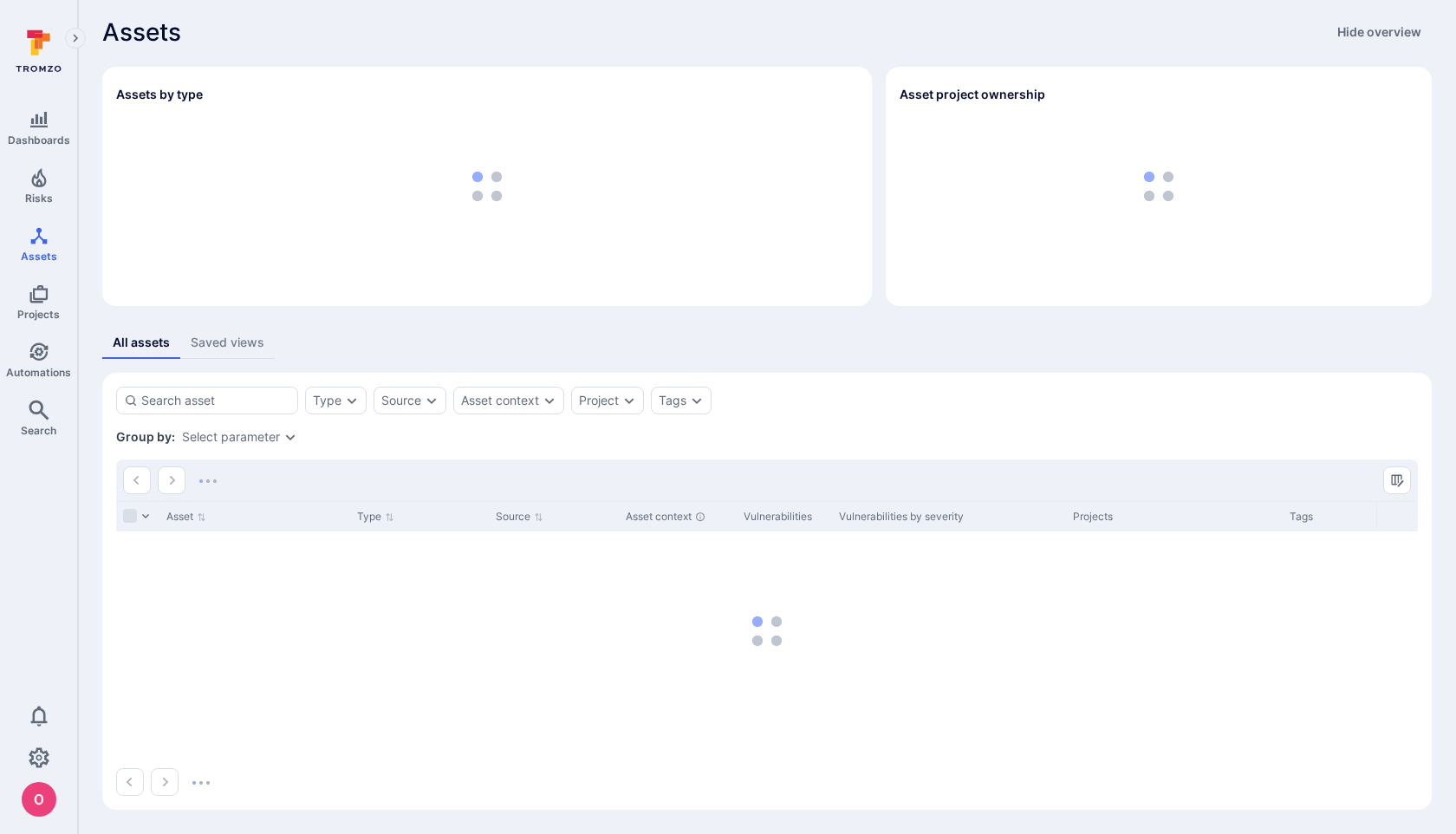
scroll to position [5, 0]
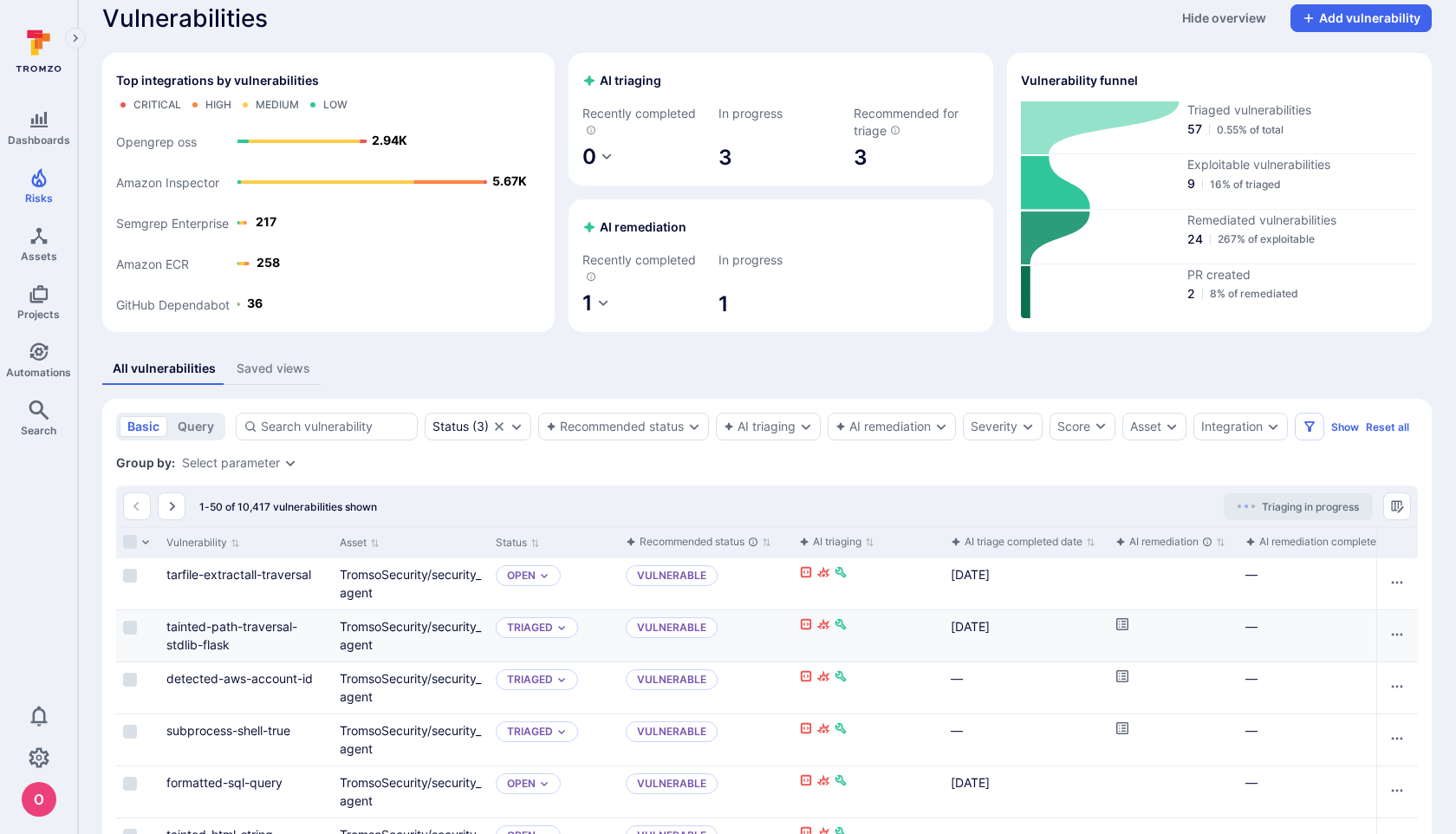
scroll to position [23, 0]
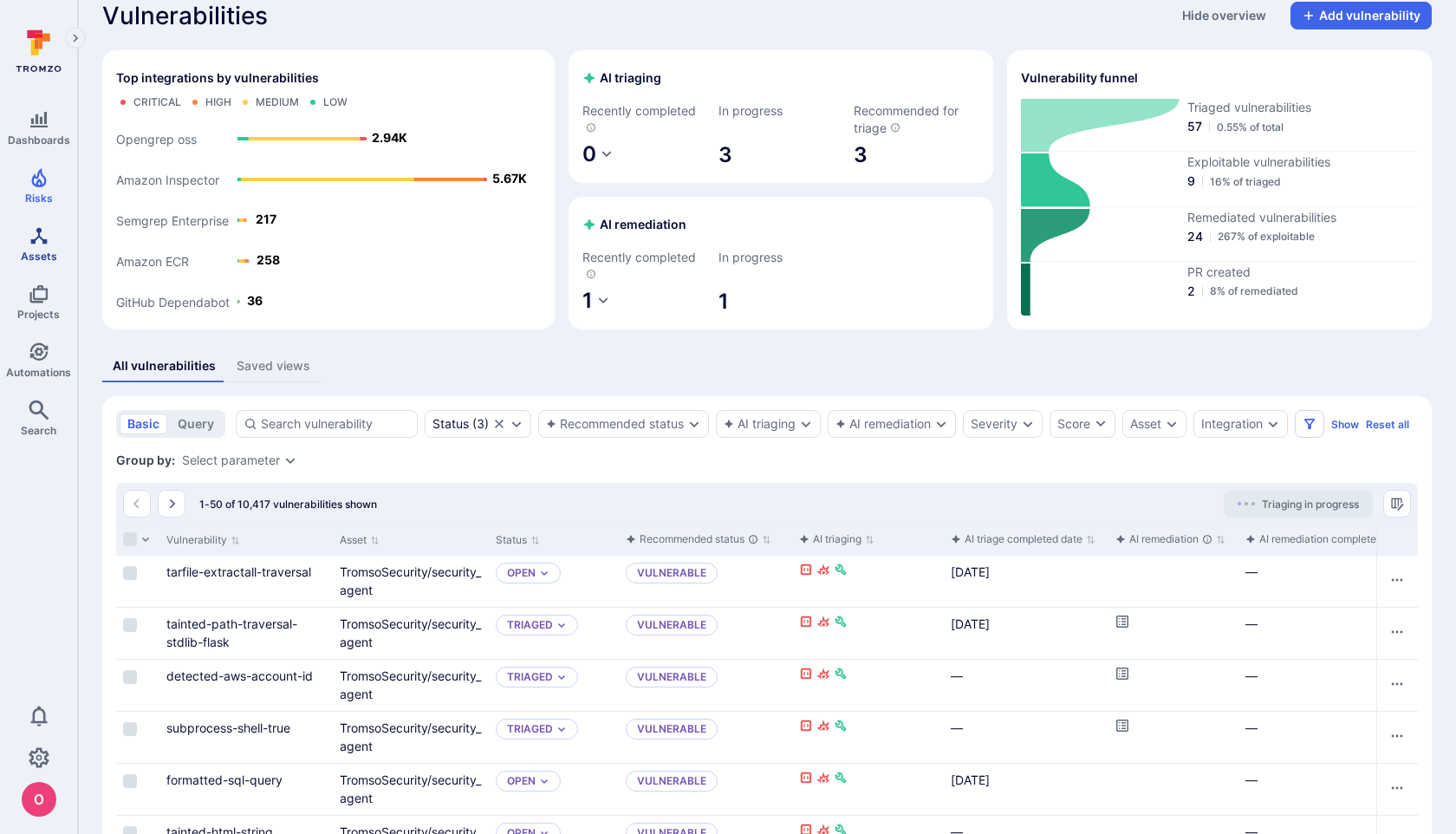
click at [42, 236] on icon "Assets" at bounding box center [39, 236] width 21 height 21
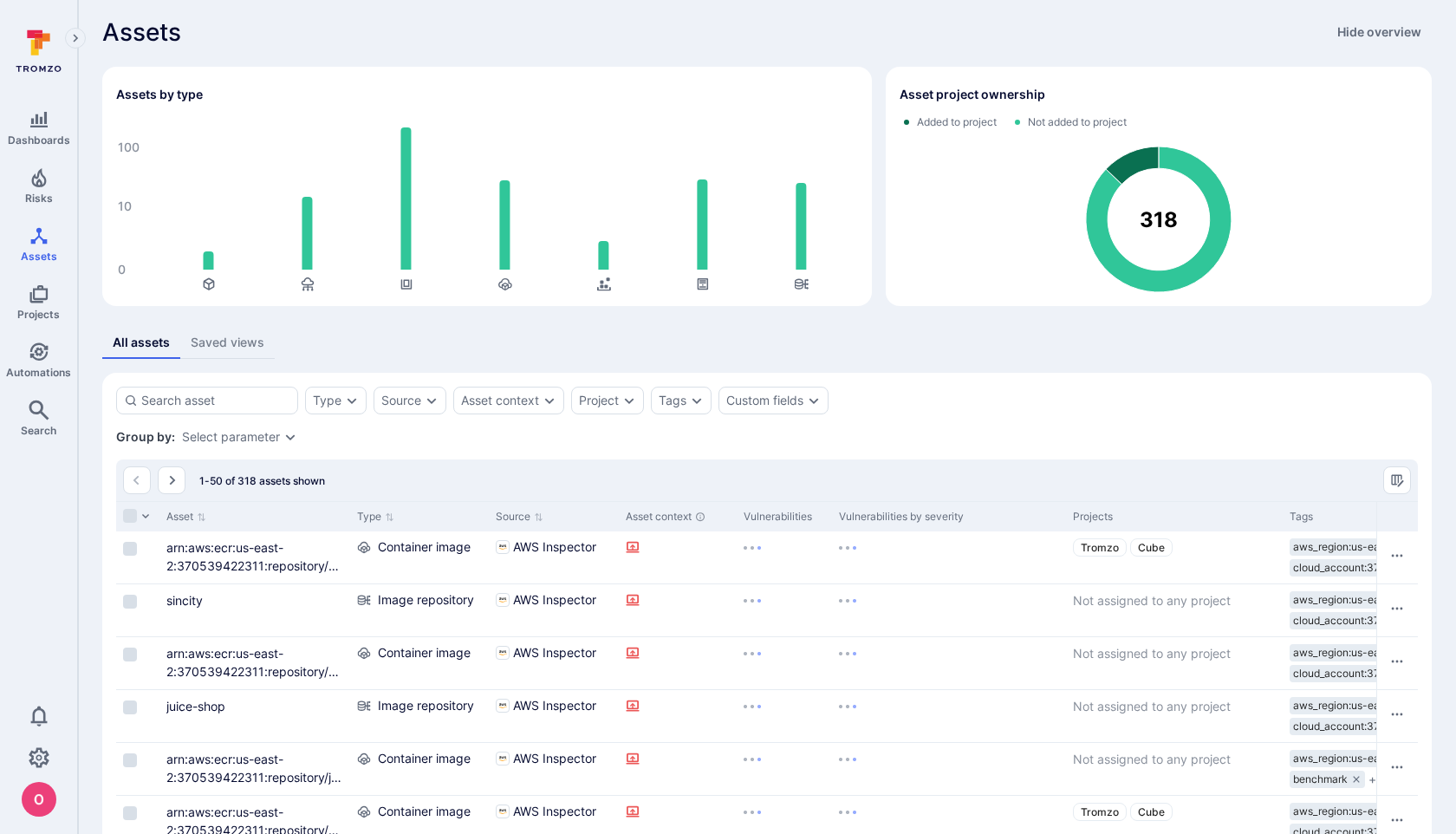
scroll to position [23, 0]
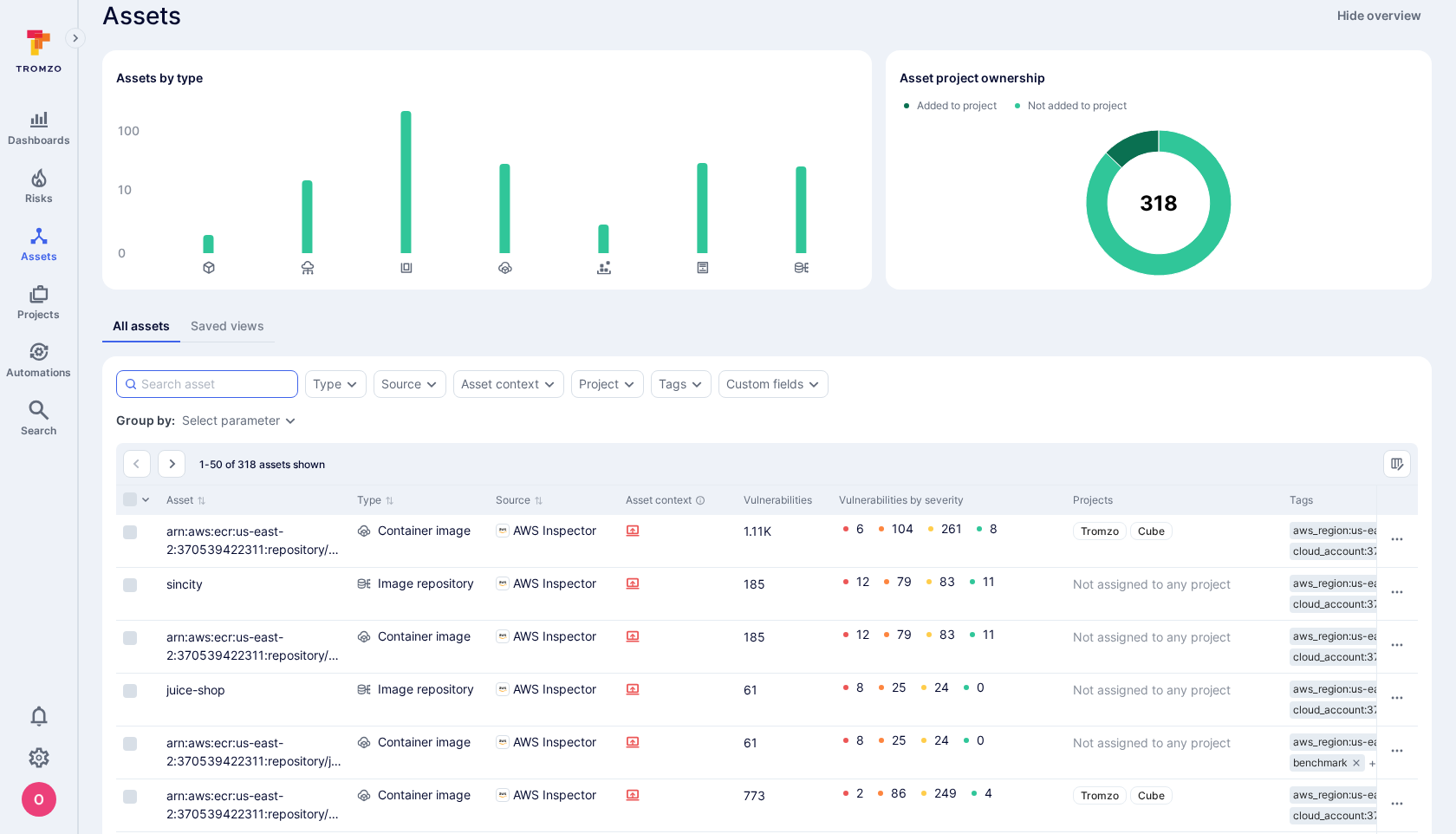
click at [180, 388] on input at bounding box center [216, 384] width 149 height 17
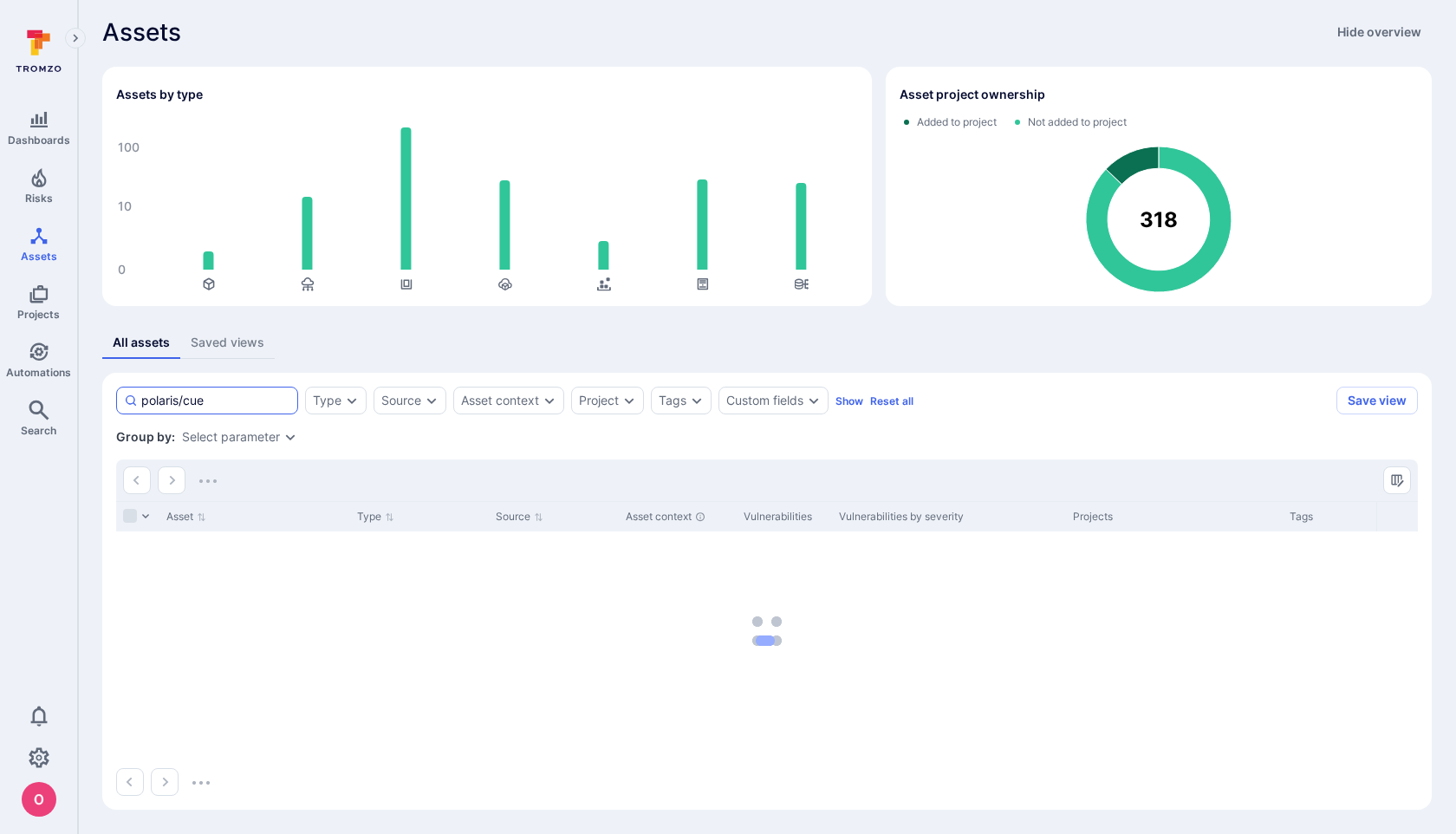
scroll to position [6, 0]
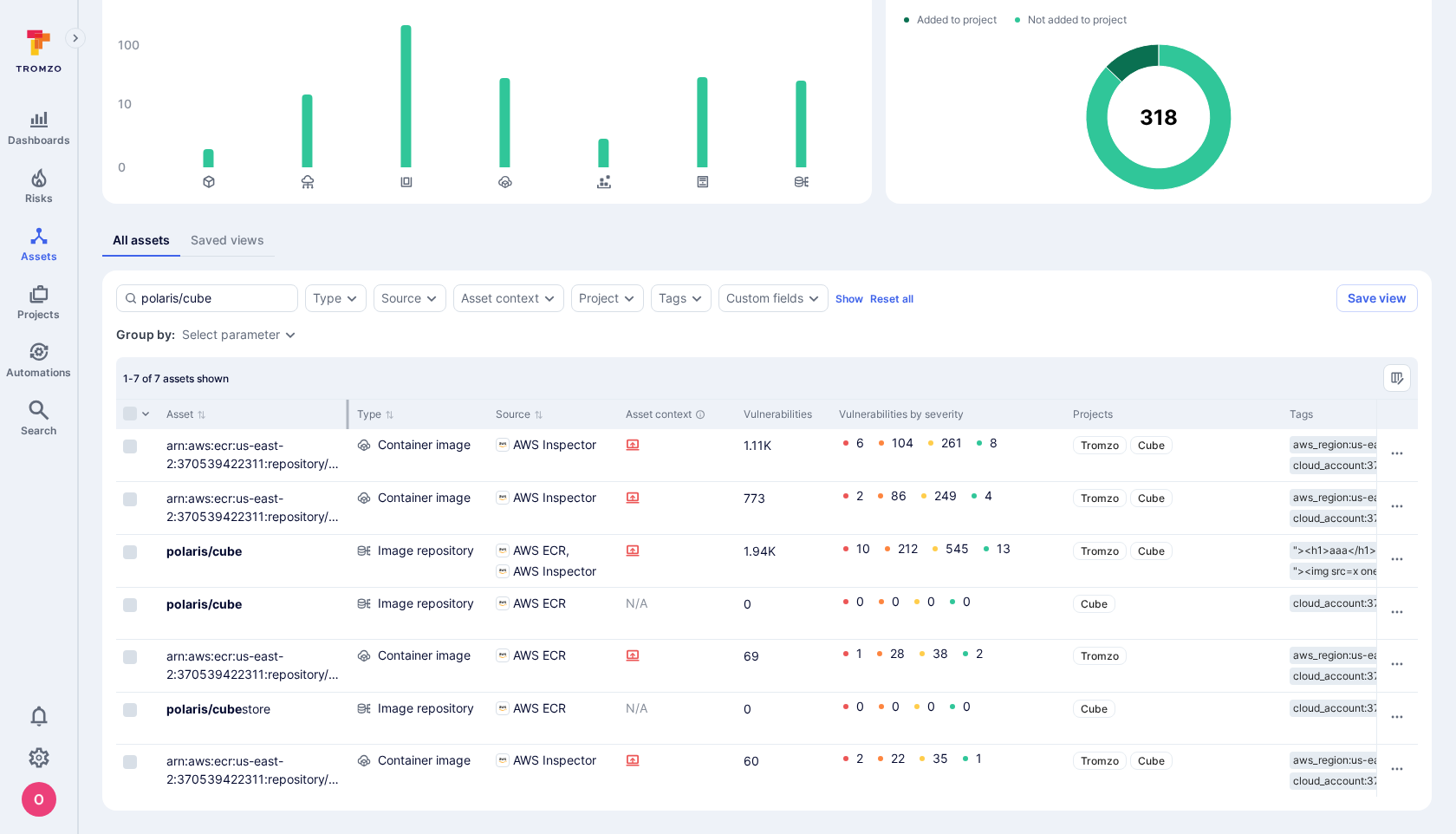
type input "polaris/cube"
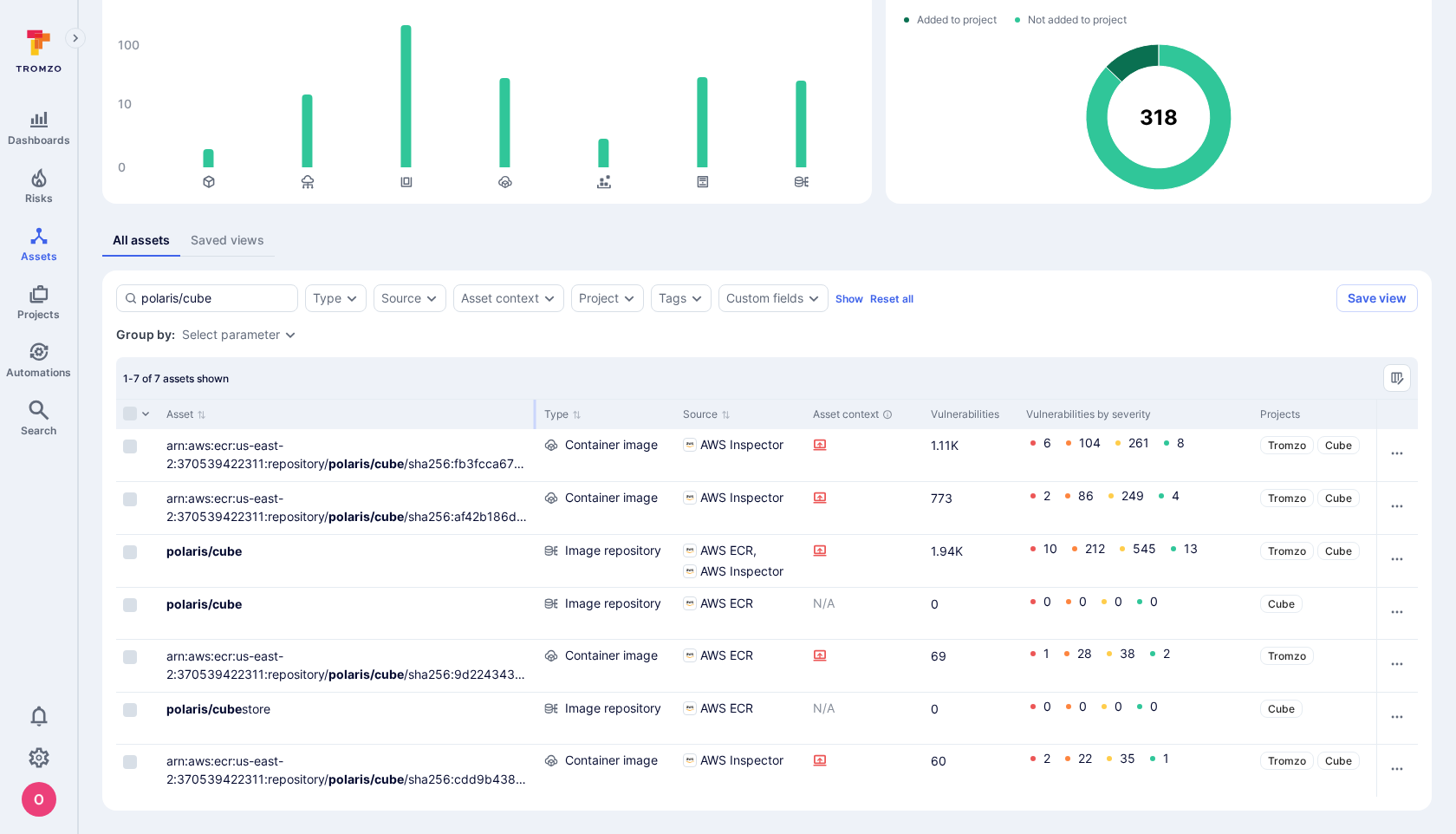
drag, startPoint x: 347, startPoint y: 412, endPoint x: 535, endPoint y: 375, distance: 191.6
click at [535, 375] on div "1-7 of 7 assets shown Asset Type Source Asset context Vulnerabilities Vulnerabi…" at bounding box center [767, 577] width 1302 height 440
click at [463, 771] on link "arn:aws:ecr:us-east-2:370539422311:repository/ polaris/cube /sha256:cdd9b438c39…" at bounding box center [349, 788] width 364 height 70
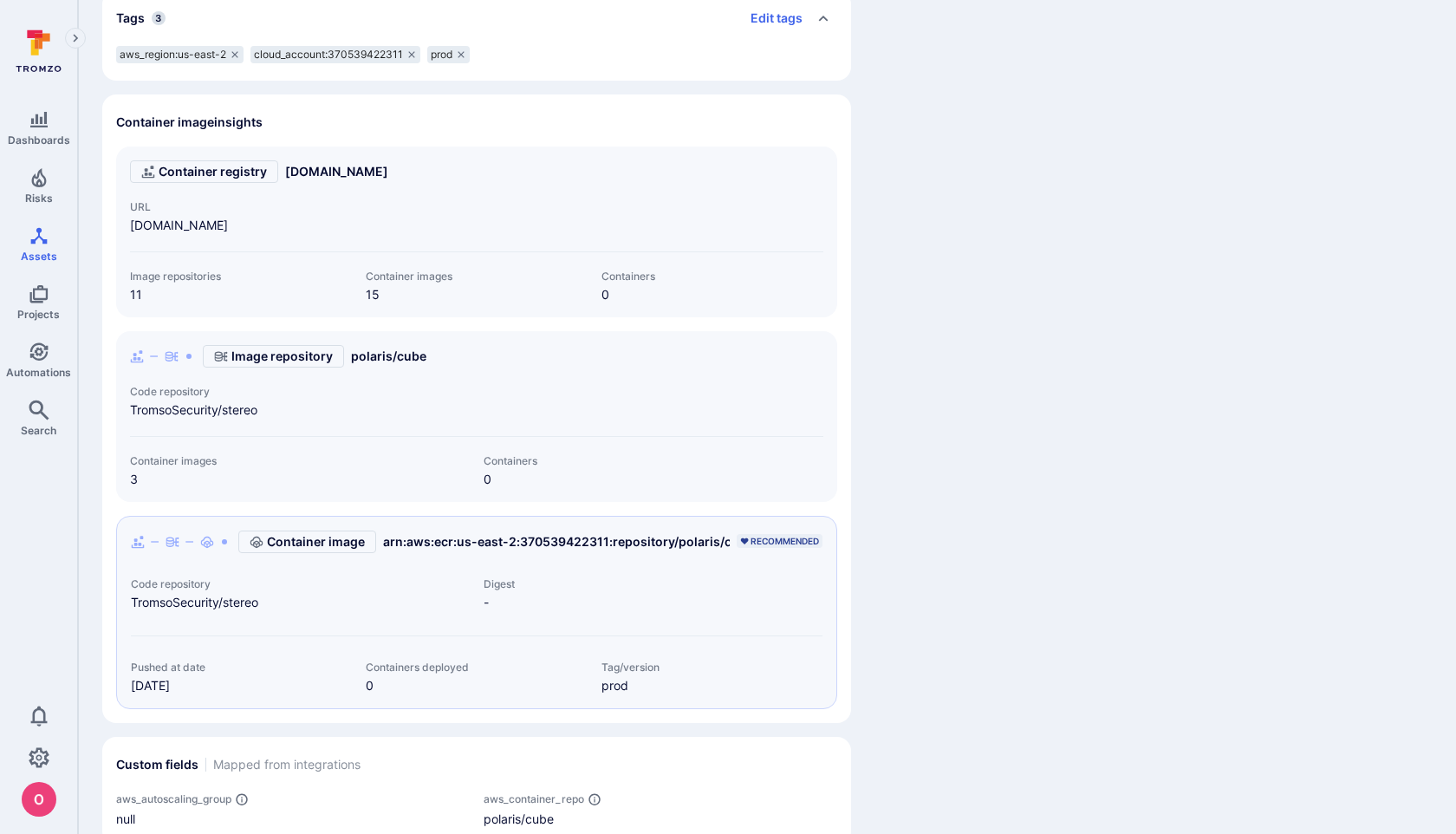
scroll to position [948, 0]
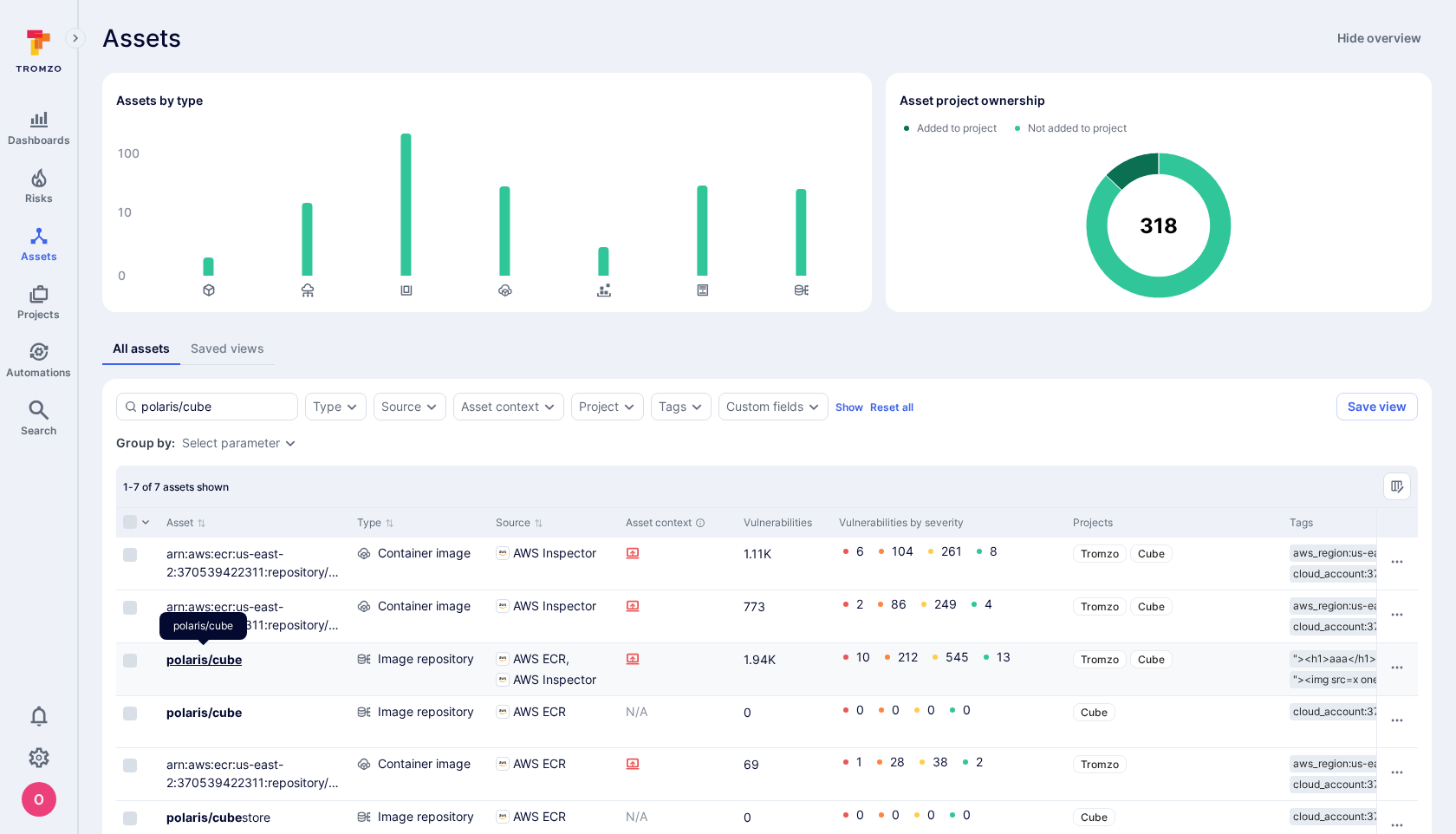
click at [227, 658] on b "polaris/cube" at bounding box center [205, 660] width 76 height 14
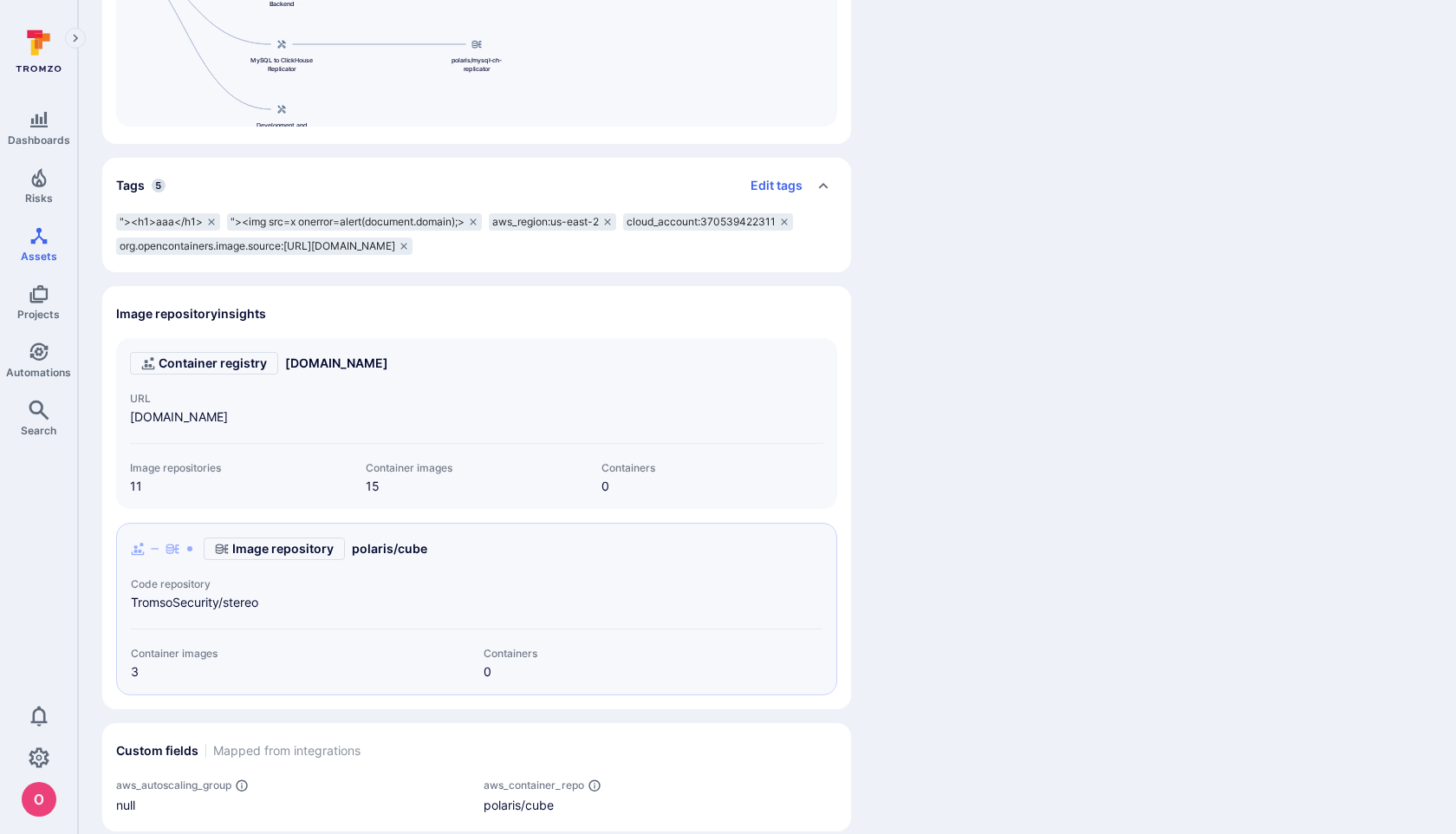
scroll to position [767, 0]
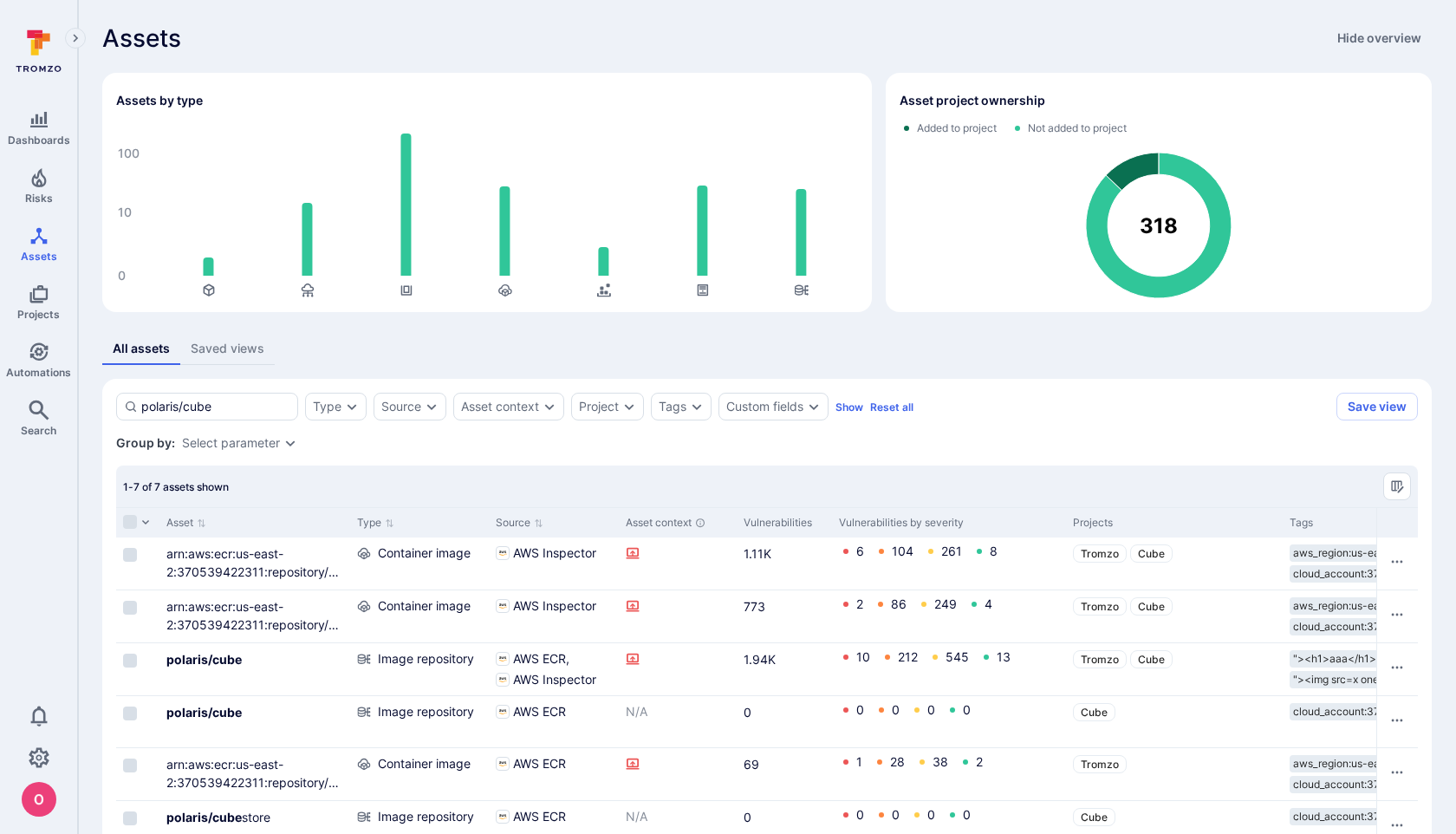
scroll to position [109, 0]
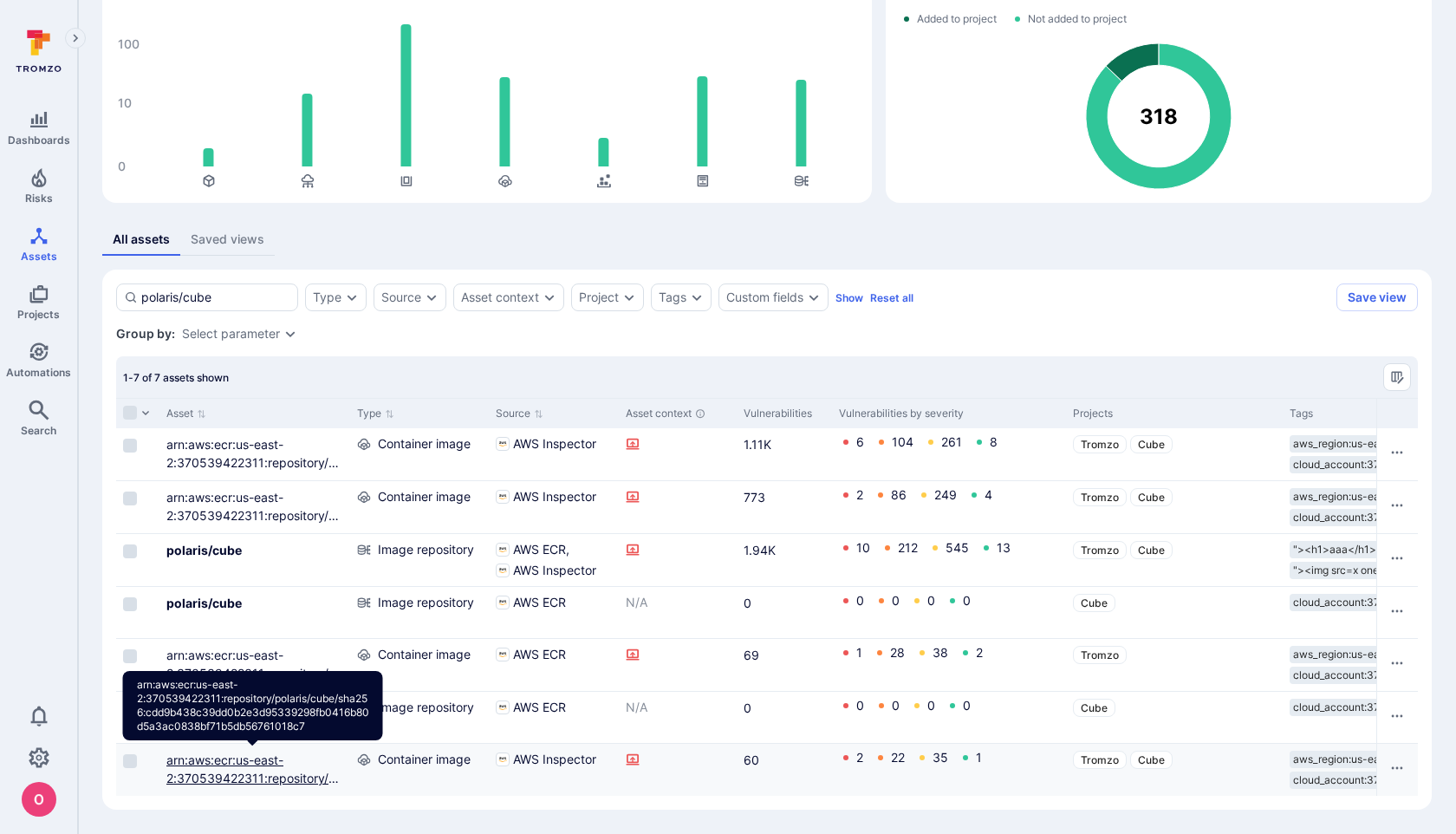
click at [261, 763] on link "arn:aws:ecr:us-east-2:370539422311:repository/ polaris/cube /sha256:cdd9b438c39…" at bounding box center [255, 805] width 177 height 106
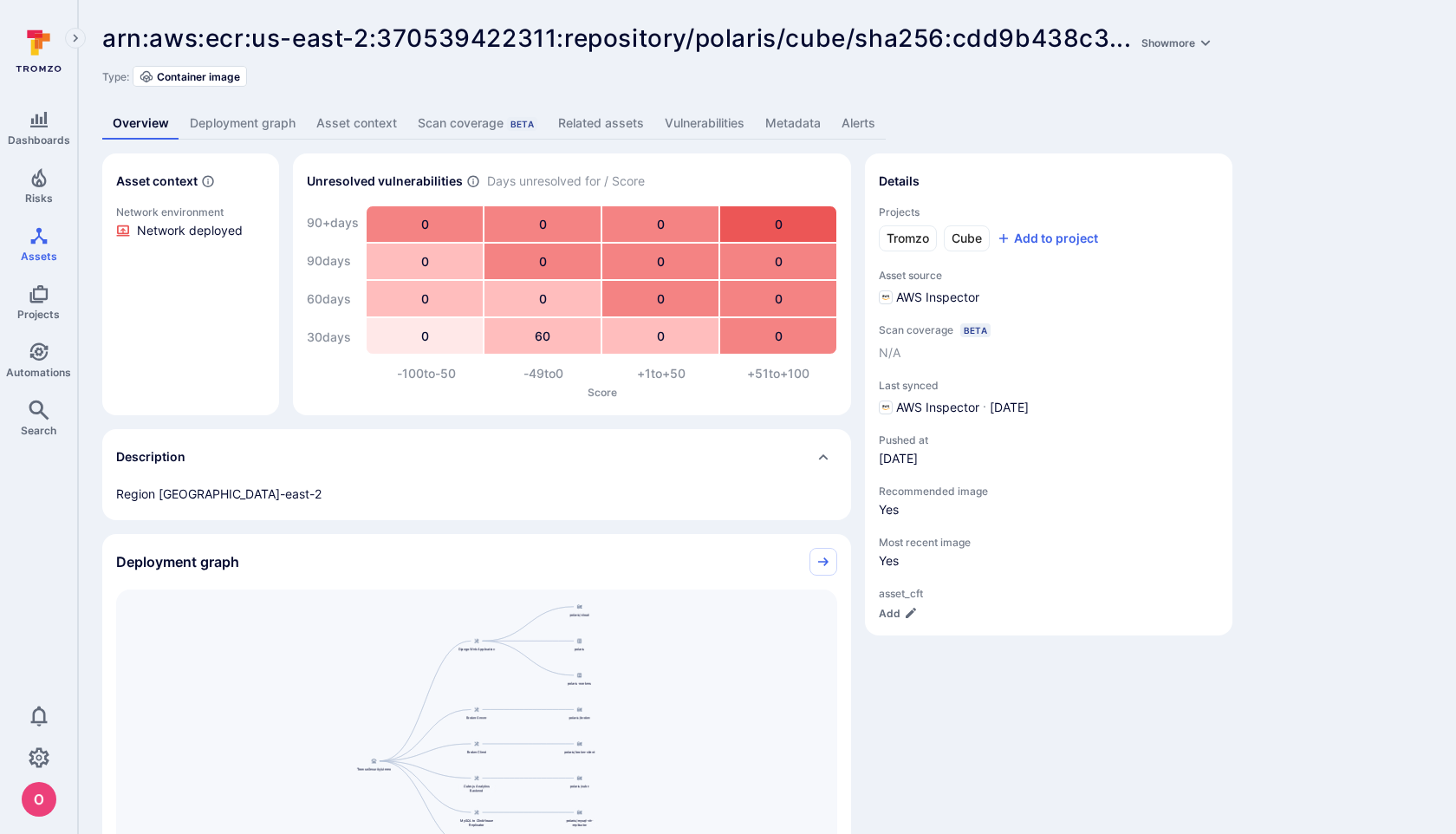
click at [235, 124] on link "Deployment graph" at bounding box center [243, 124] width 126 height 32
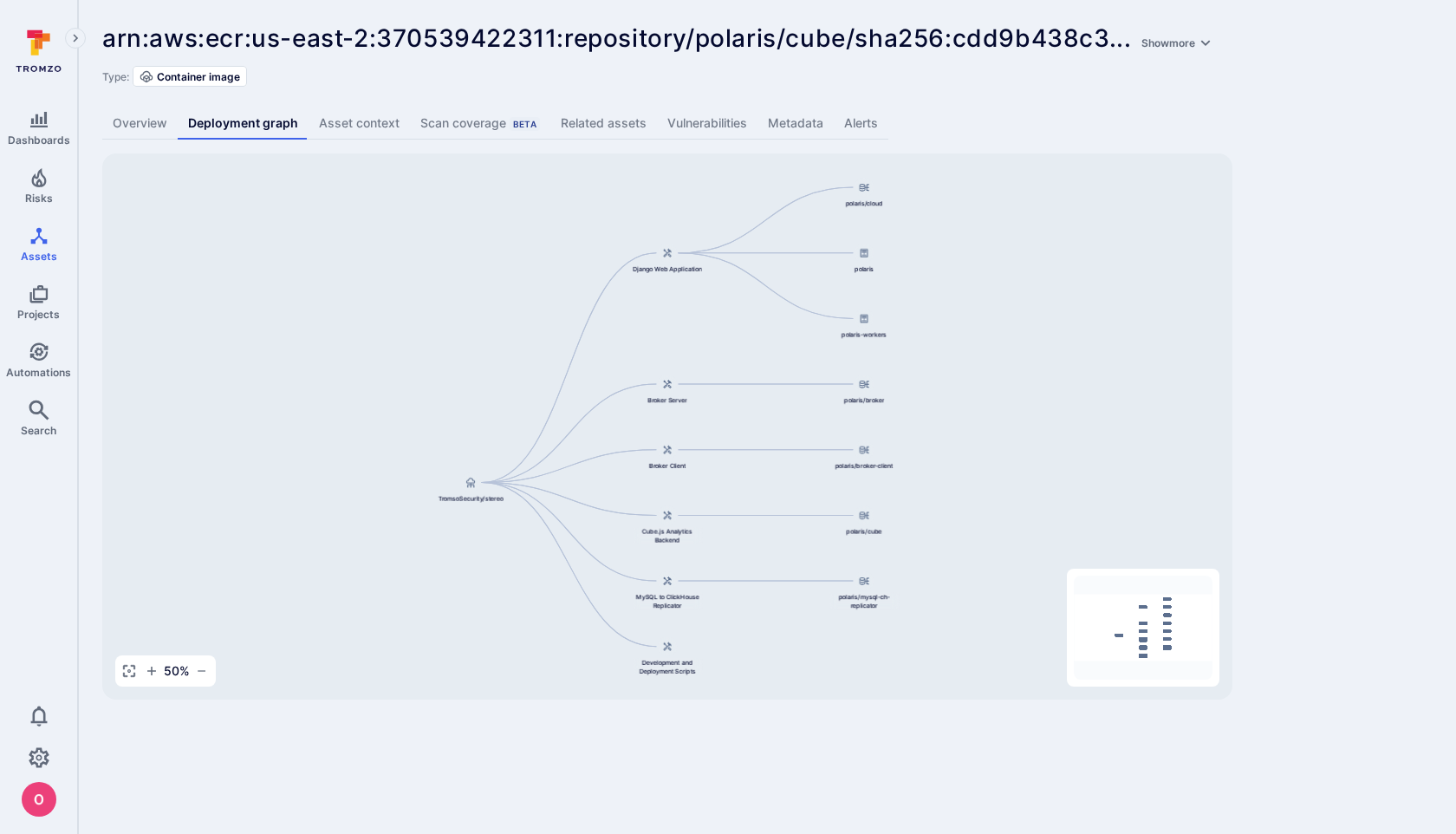
click at [363, 124] on link "Asset context" at bounding box center [359, 124] width 101 height 32
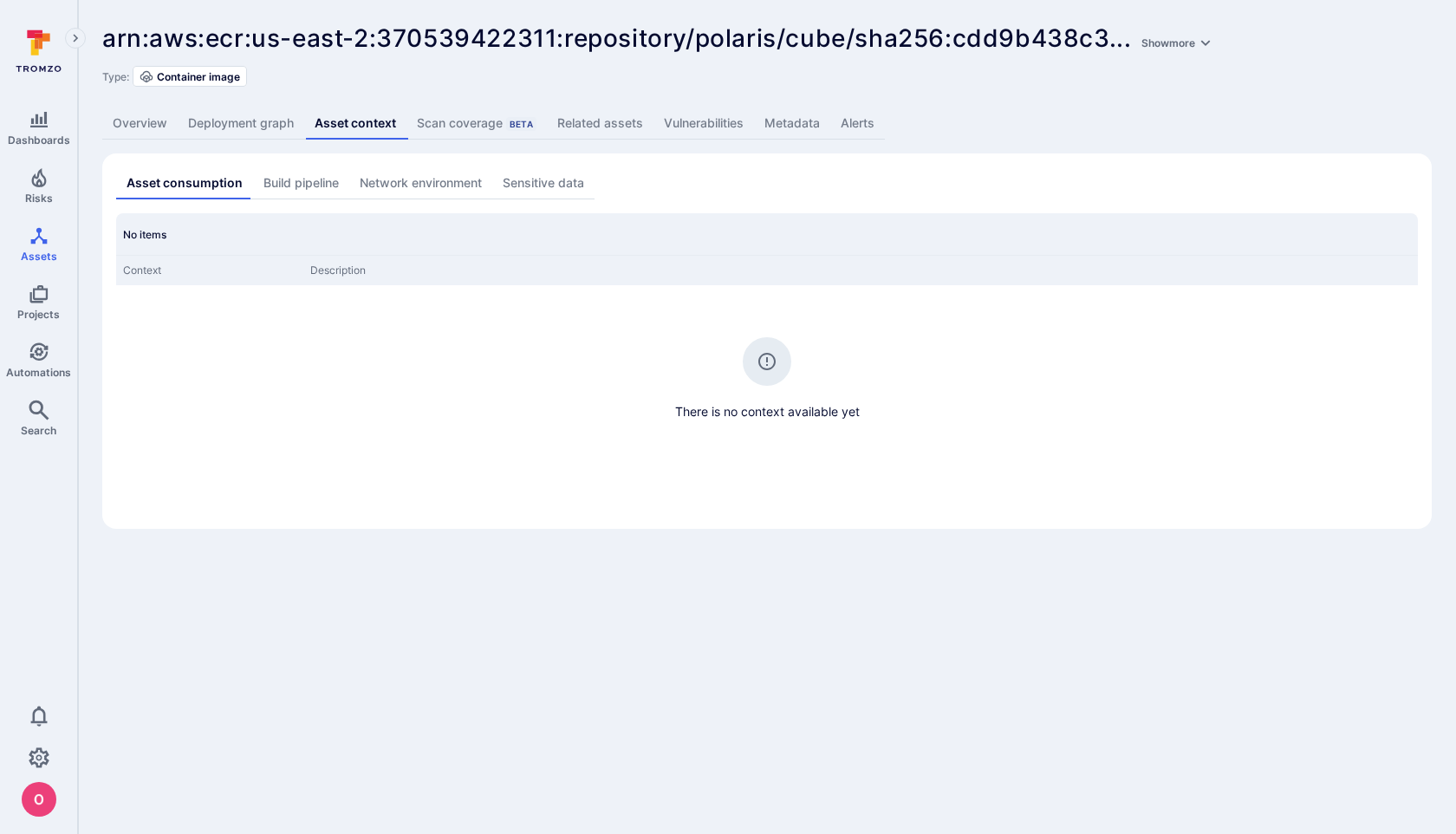
click at [478, 128] on div "Scan coverage Beta" at bounding box center [476, 123] width 120 height 17
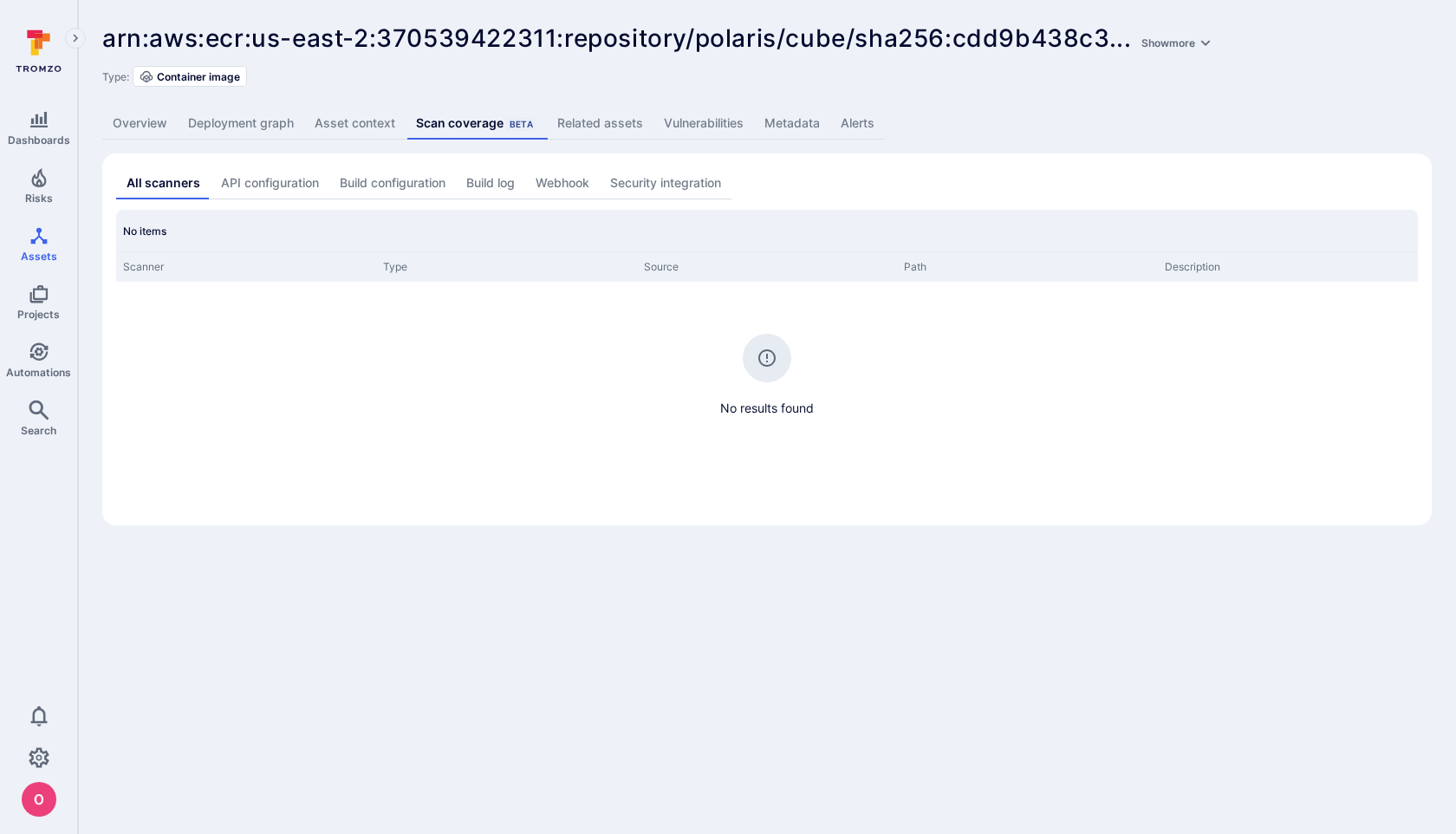
click at [593, 127] on link "Related assets" at bounding box center [600, 124] width 106 height 32
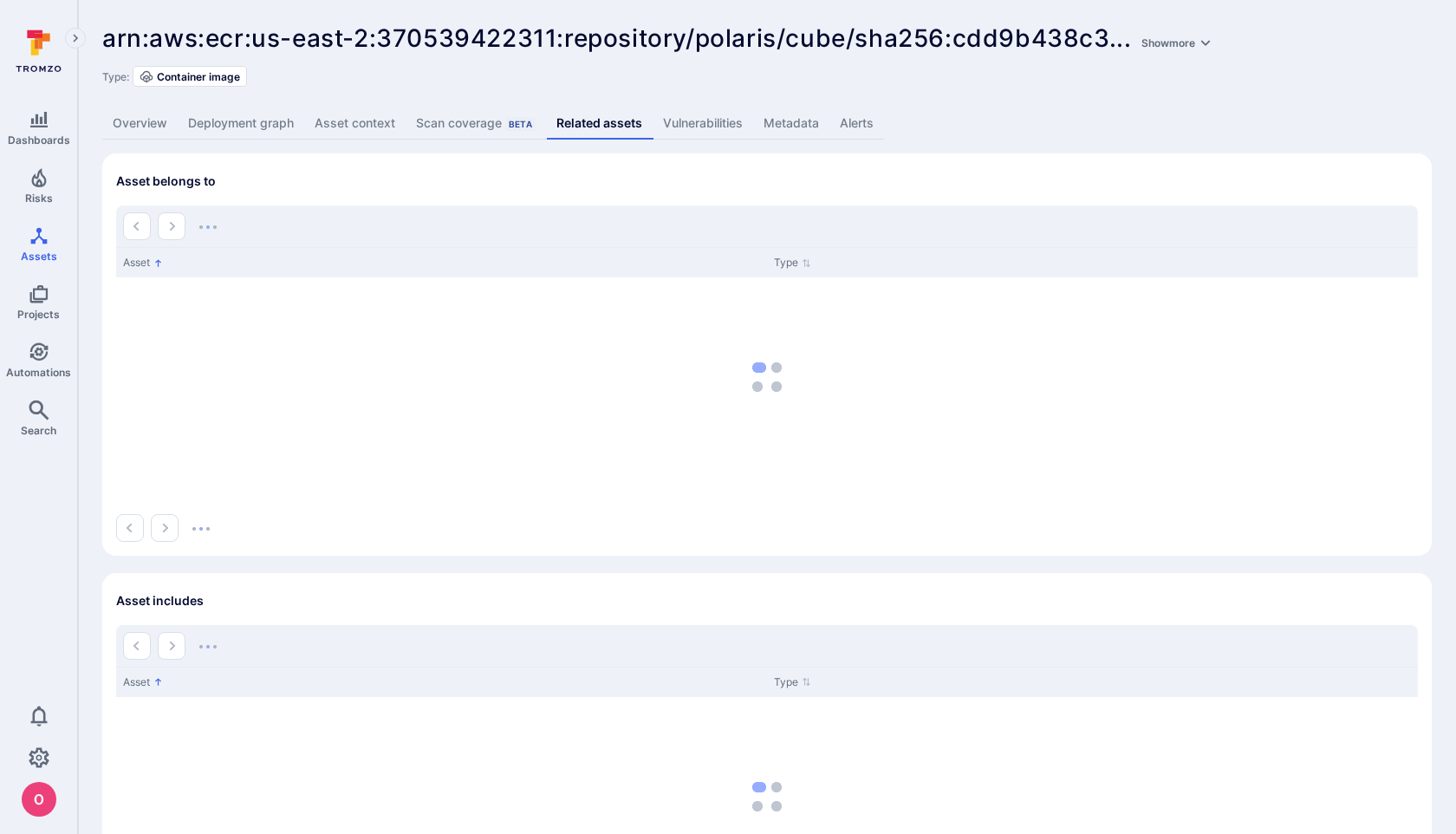
click at [709, 128] on link "Vulnerabilities" at bounding box center [703, 124] width 100 height 32
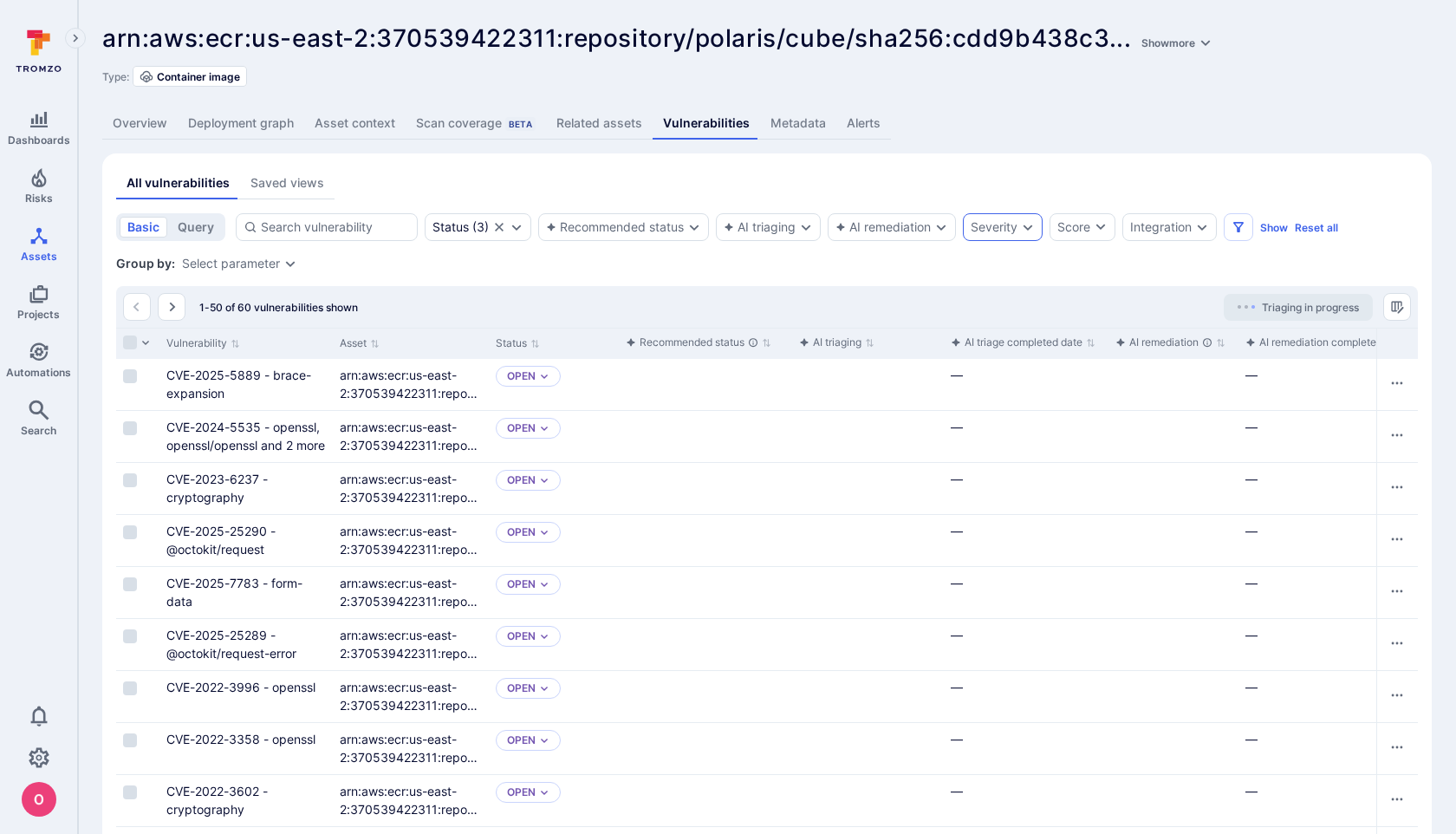
click at [987, 231] on div "Severity" at bounding box center [994, 227] width 47 height 14
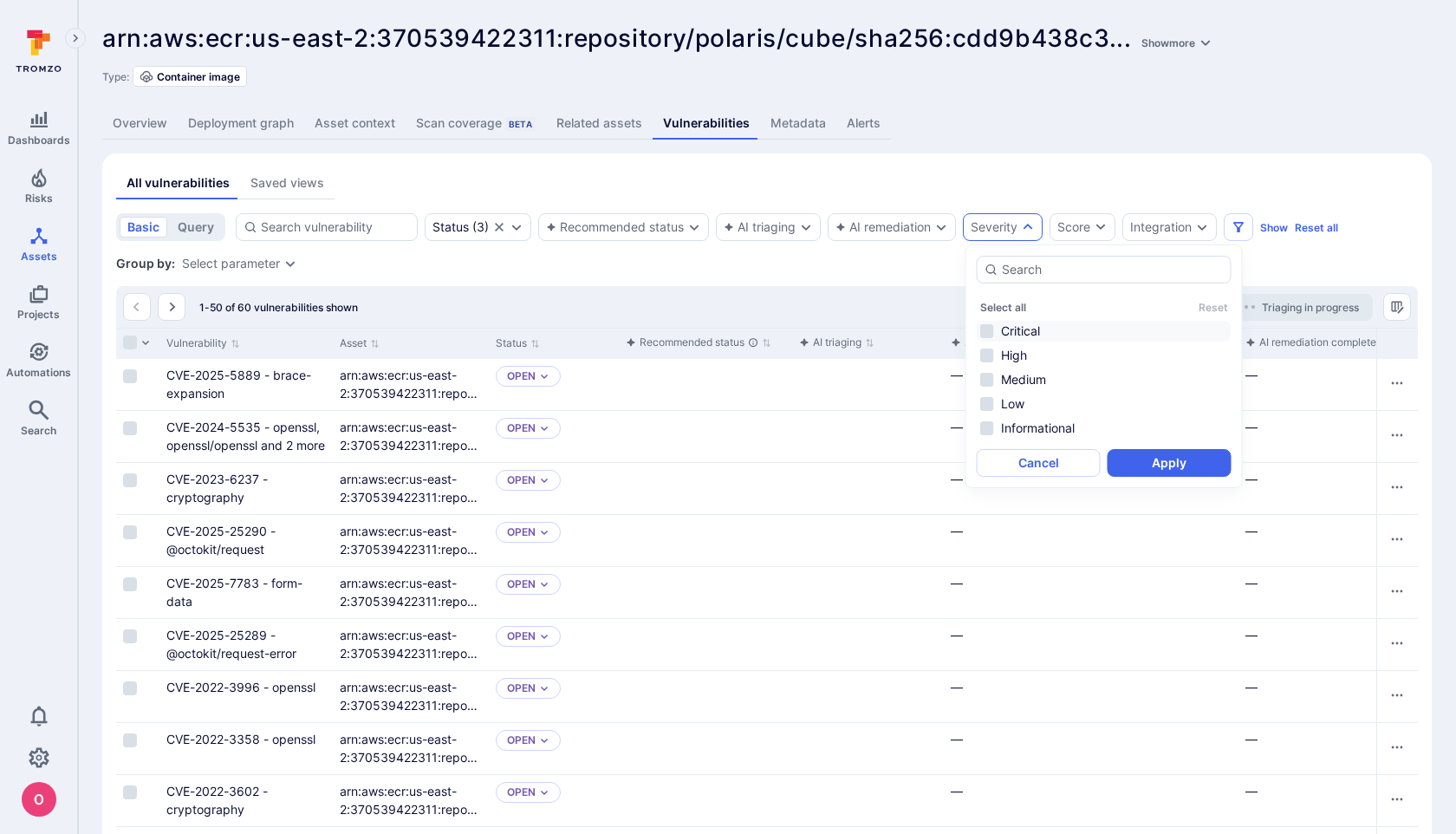
click at [987, 337] on li "Critical" at bounding box center [1104, 331] width 255 height 21
click at [988, 359] on li "High" at bounding box center [1104, 355] width 255 height 21
click at [1149, 468] on button "Apply" at bounding box center [1169, 463] width 124 height 28
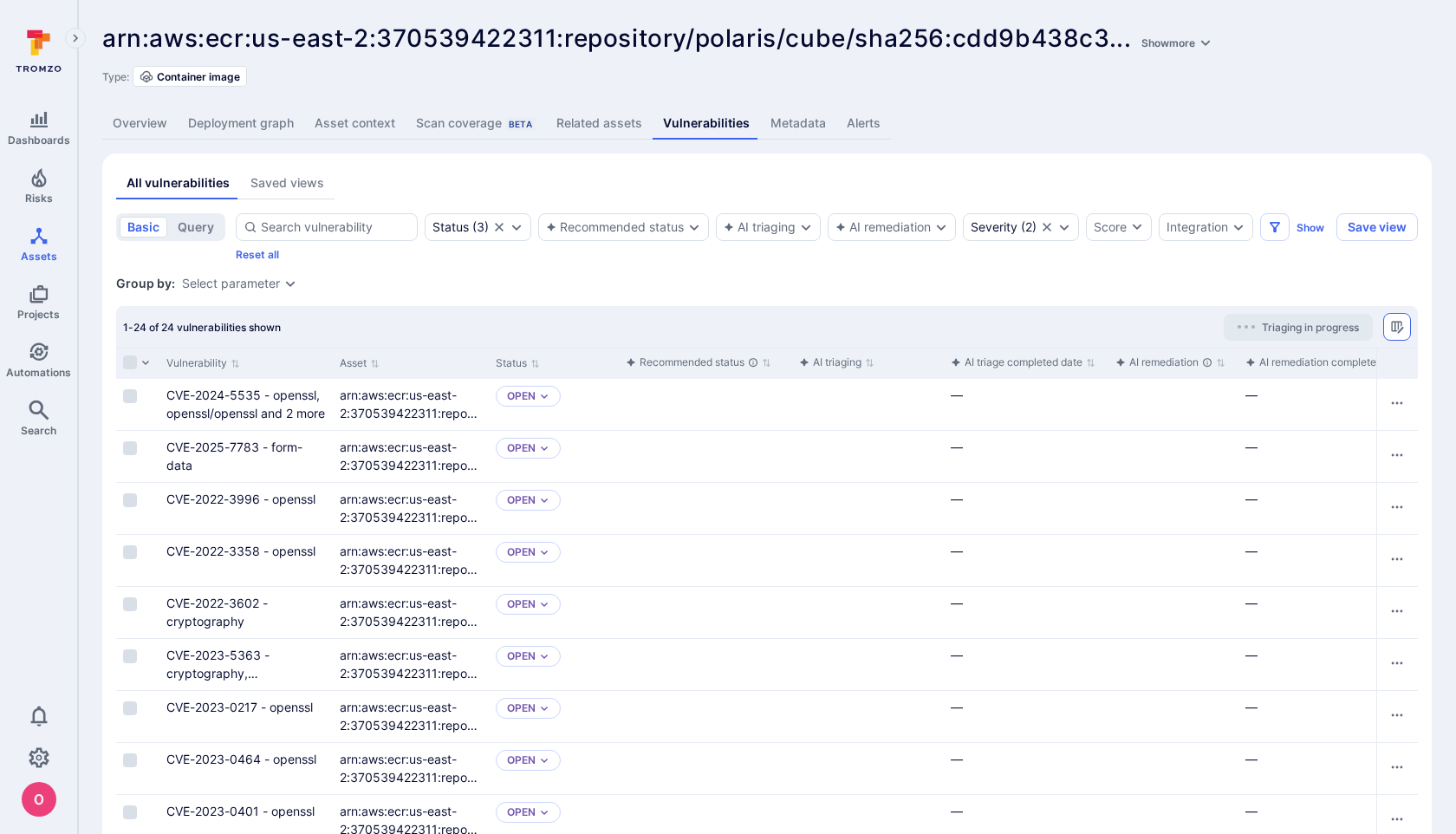
click at [1397, 326] on icon "Manage columns" at bounding box center [1396, 327] width 14 height 14
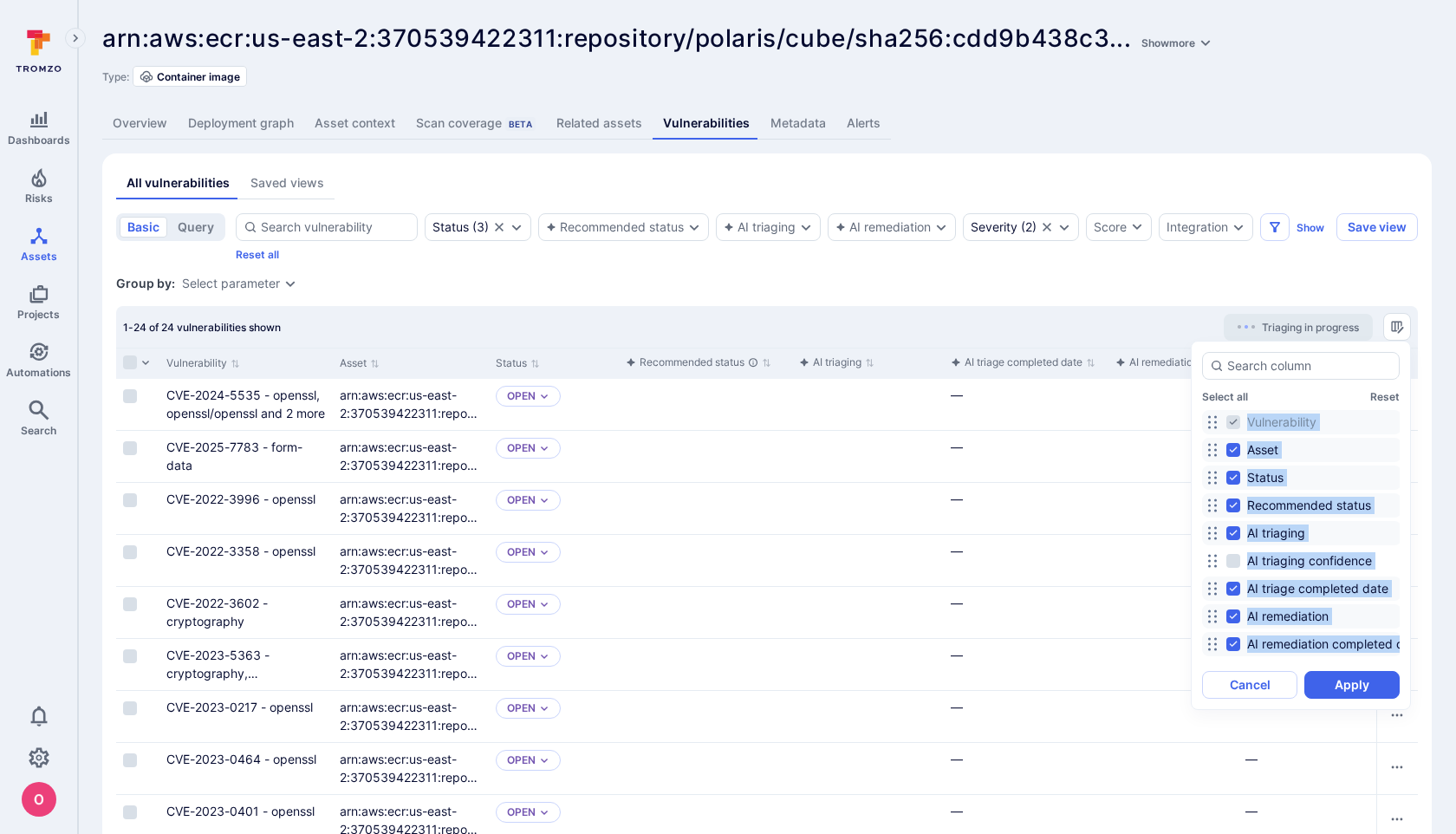
drag, startPoint x: 1273, startPoint y: 481, endPoint x: 1273, endPoint y: 412, distance: 69.0
click at [1273, 412] on div "Vulnerability Asset Status Recommended status AI triaging AI triaging confidenc…" at bounding box center [1301, 534] width 198 height 255
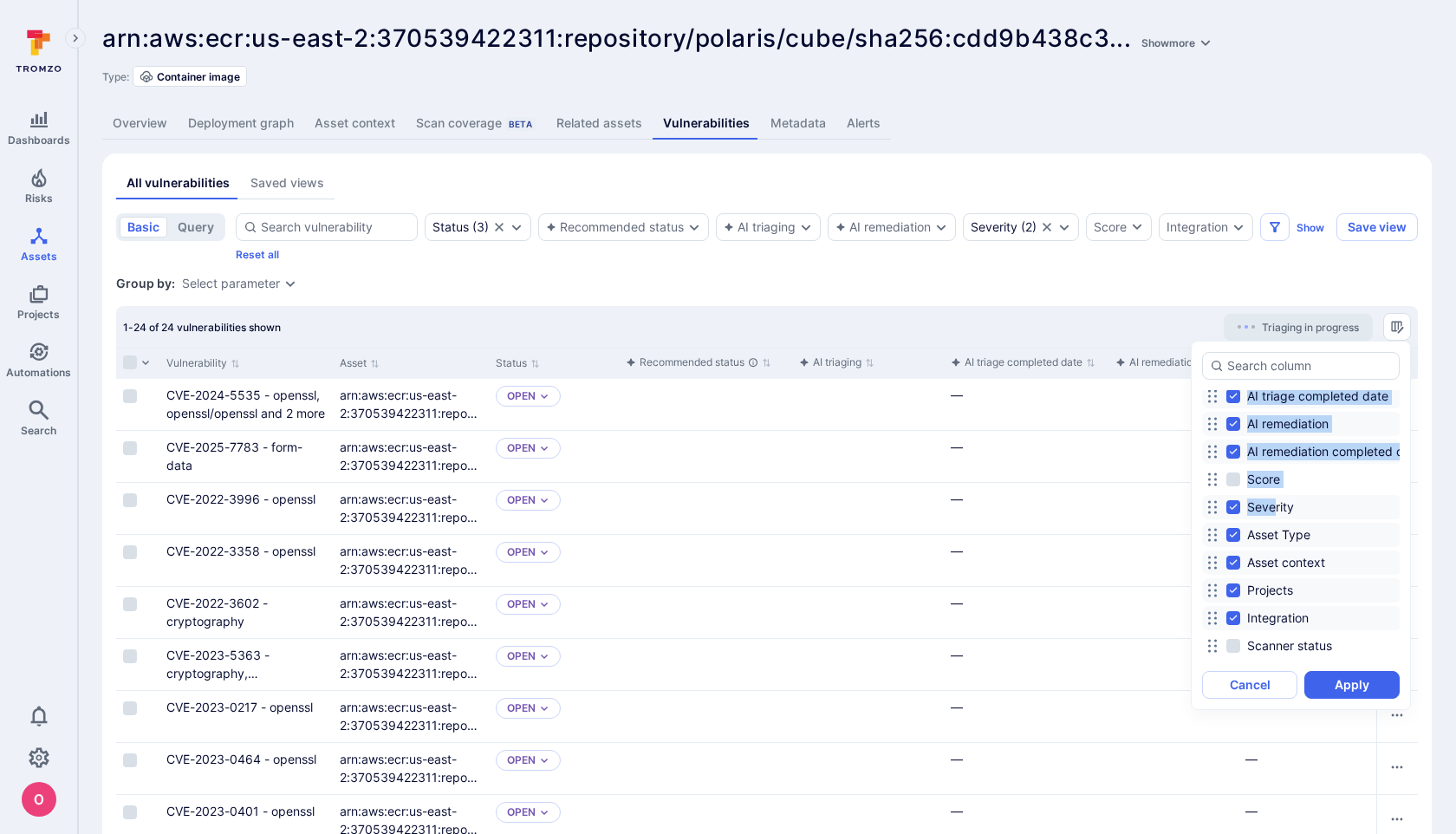
scroll to position [198, 0]
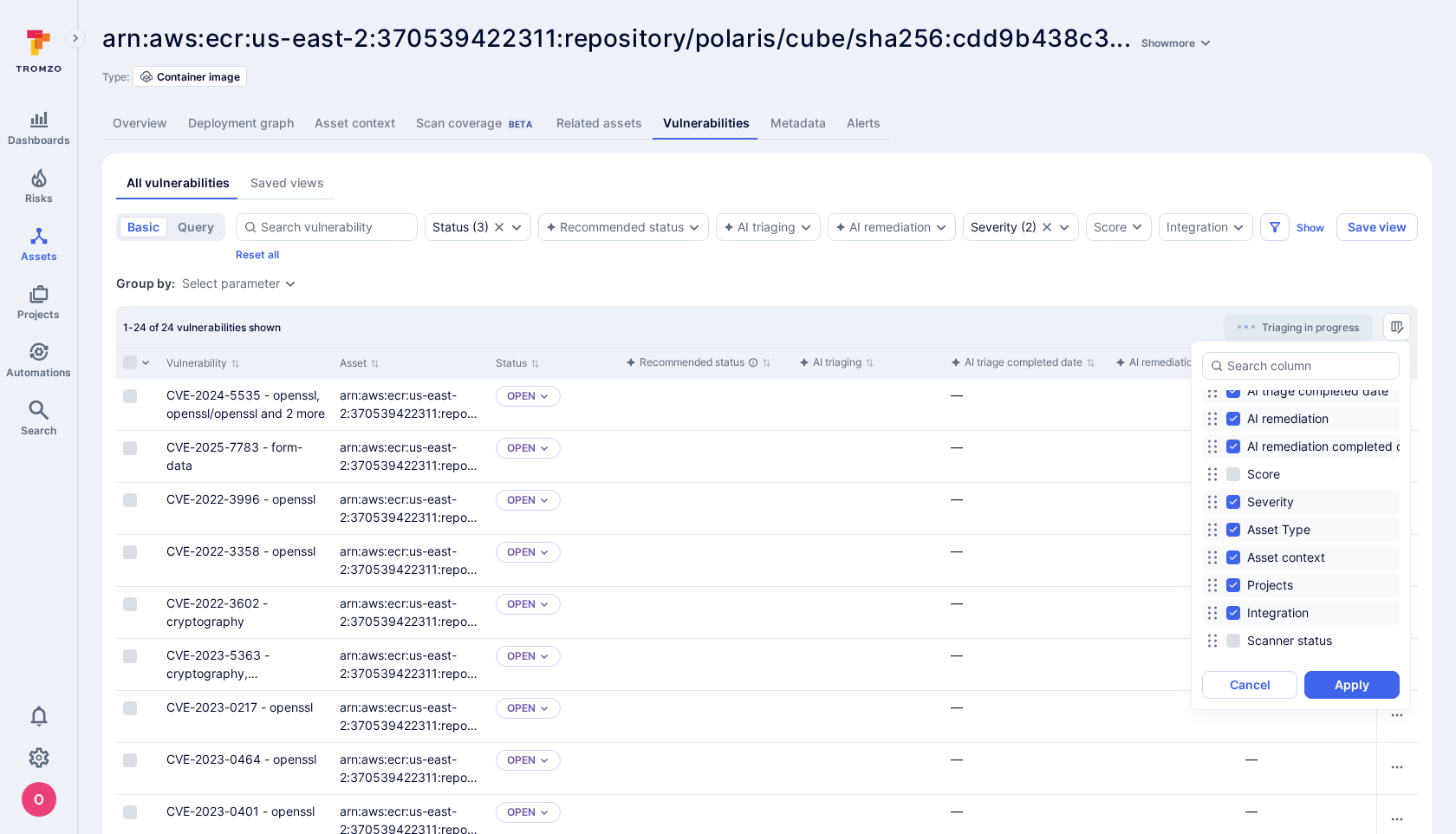
drag, startPoint x: 1285, startPoint y: 505, endPoint x: 1282, endPoint y: 414, distance: 91.0
click at [1282, 414] on div "Vulnerability Asset Status Recommended status AI triaging AI triaging confidenc…" at bounding box center [1301, 337] width 198 height 255
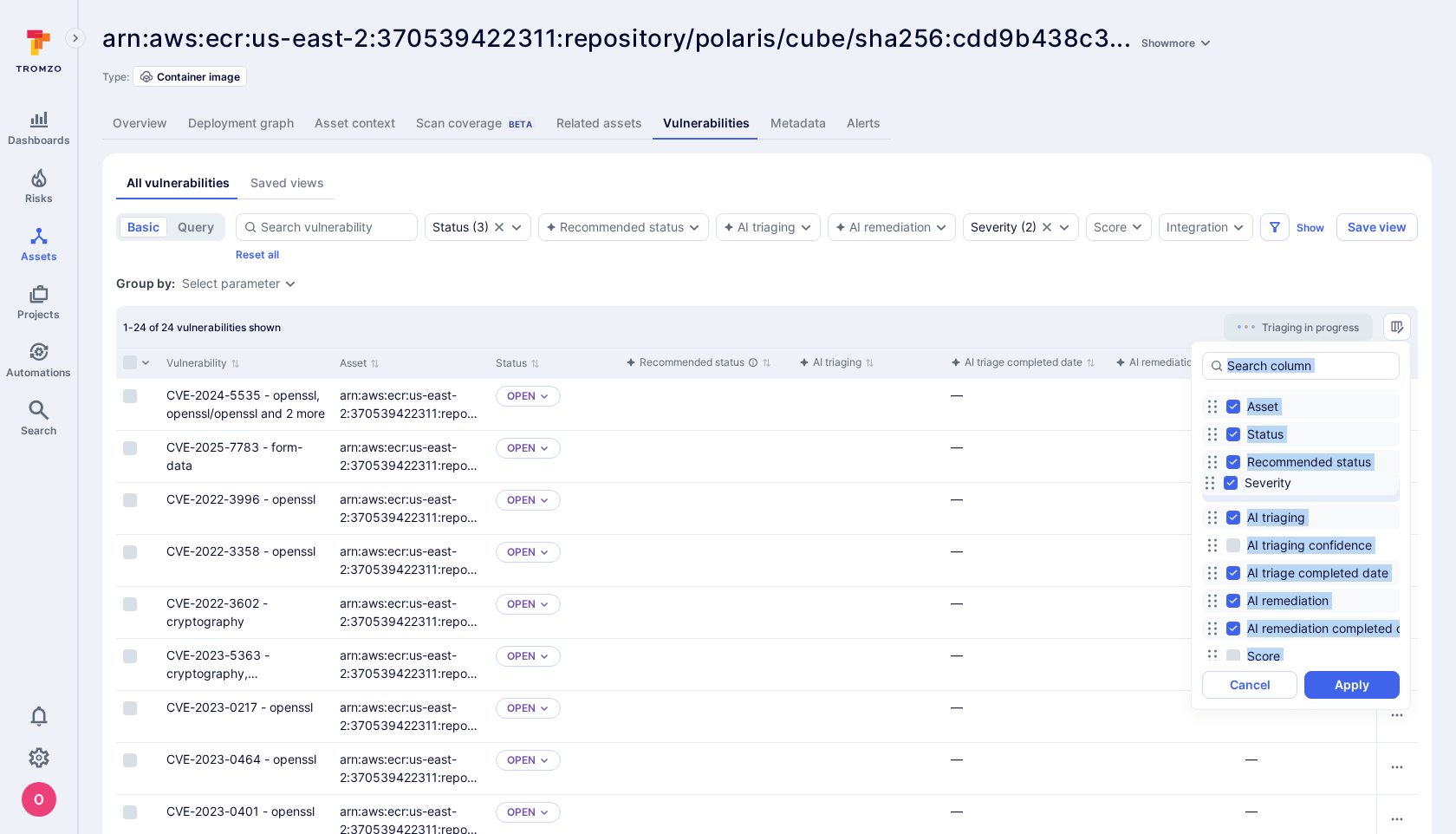
scroll to position [0, 0]
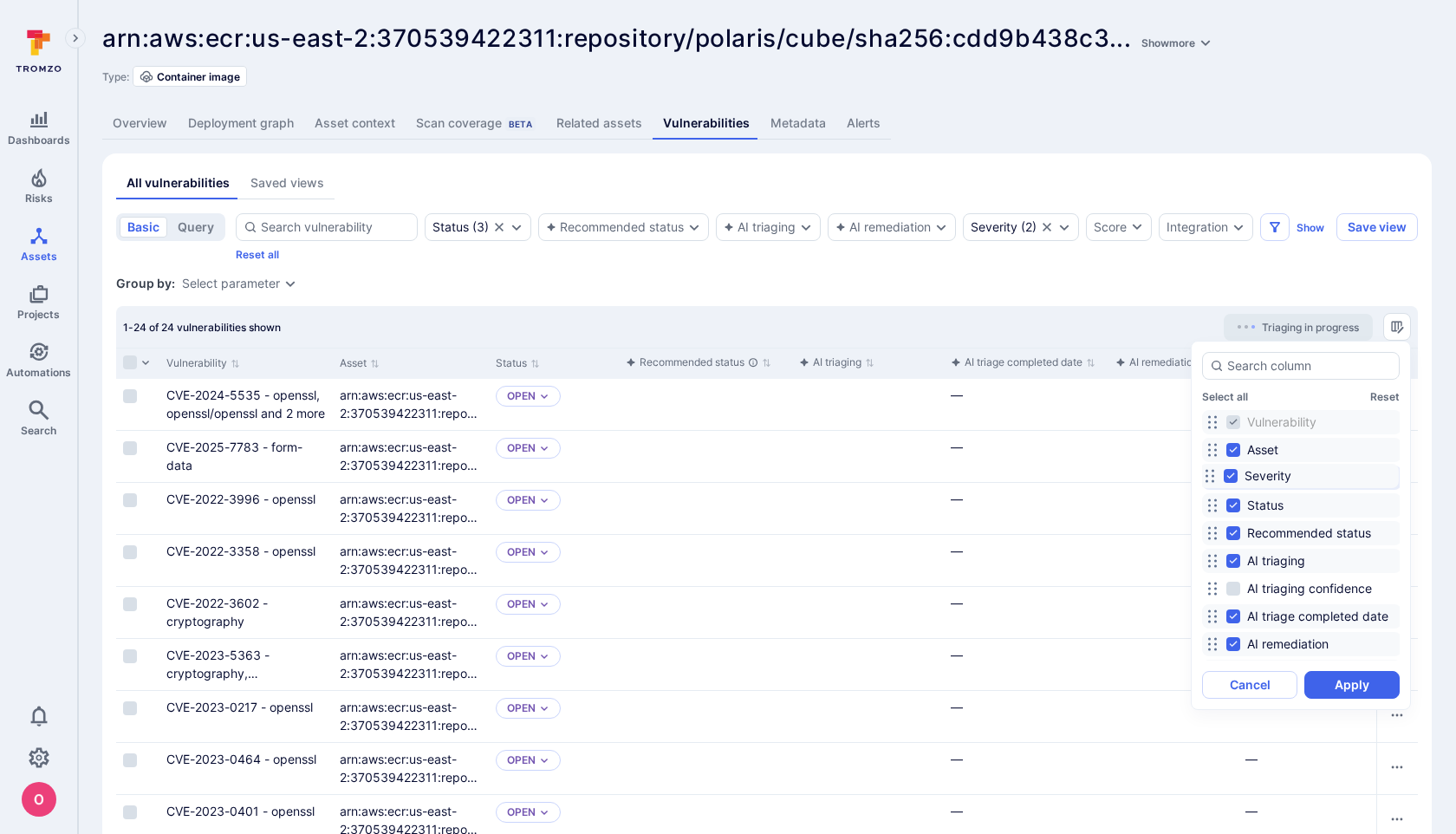
drag, startPoint x: 1212, startPoint y: 504, endPoint x: 1211, endPoint y: 478, distance: 26.0
click at [1211, 478] on icon at bounding box center [1210, 476] width 14 height 14
click at [1363, 682] on button "Apply" at bounding box center [1352, 685] width 96 height 28
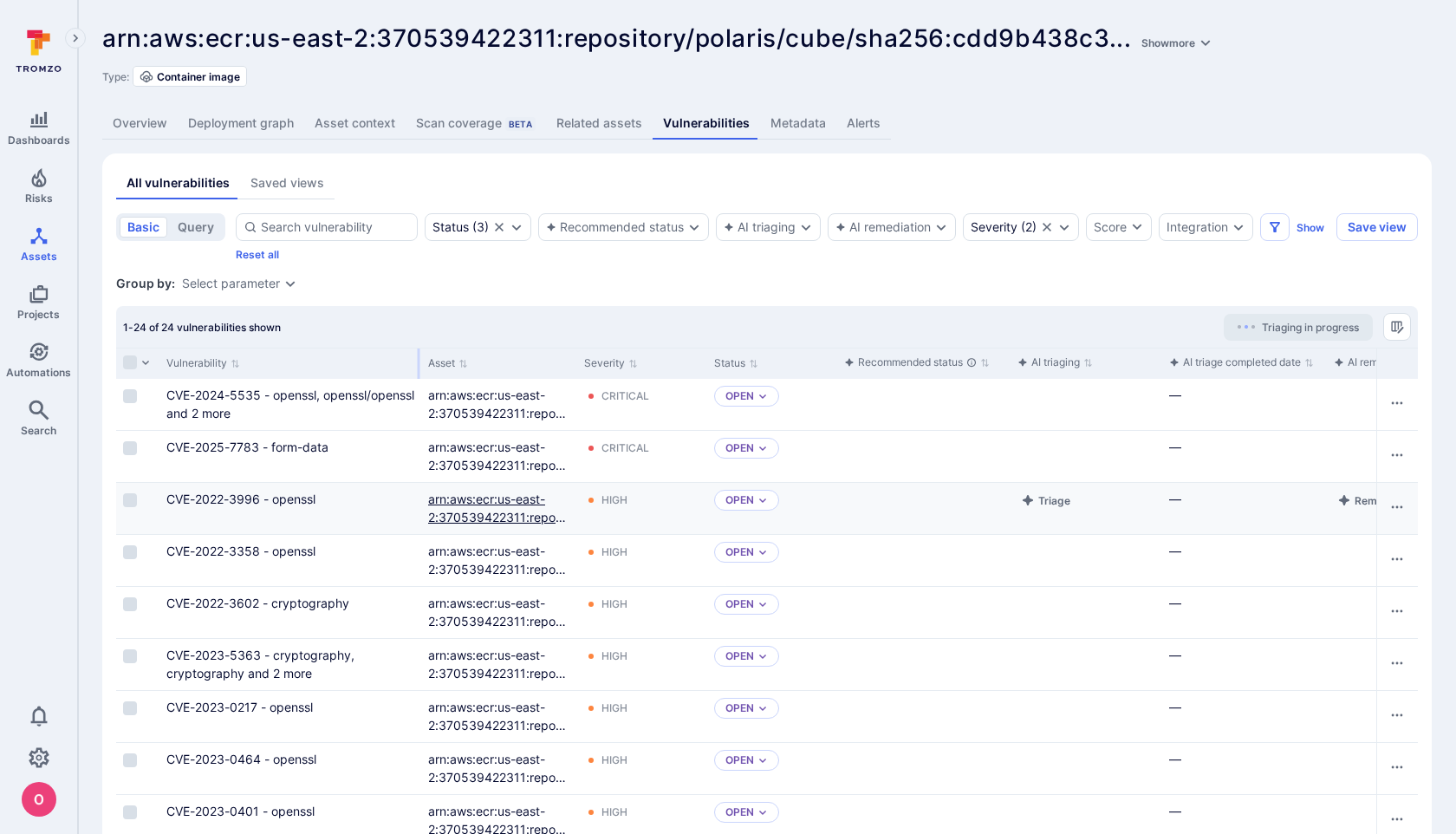
drag, startPoint x: 328, startPoint y: 366, endPoint x: 431, endPoint y: 522, distance: 186.9
click at [418, 365] on div at bounding box center [419, 364] width 3 height 31
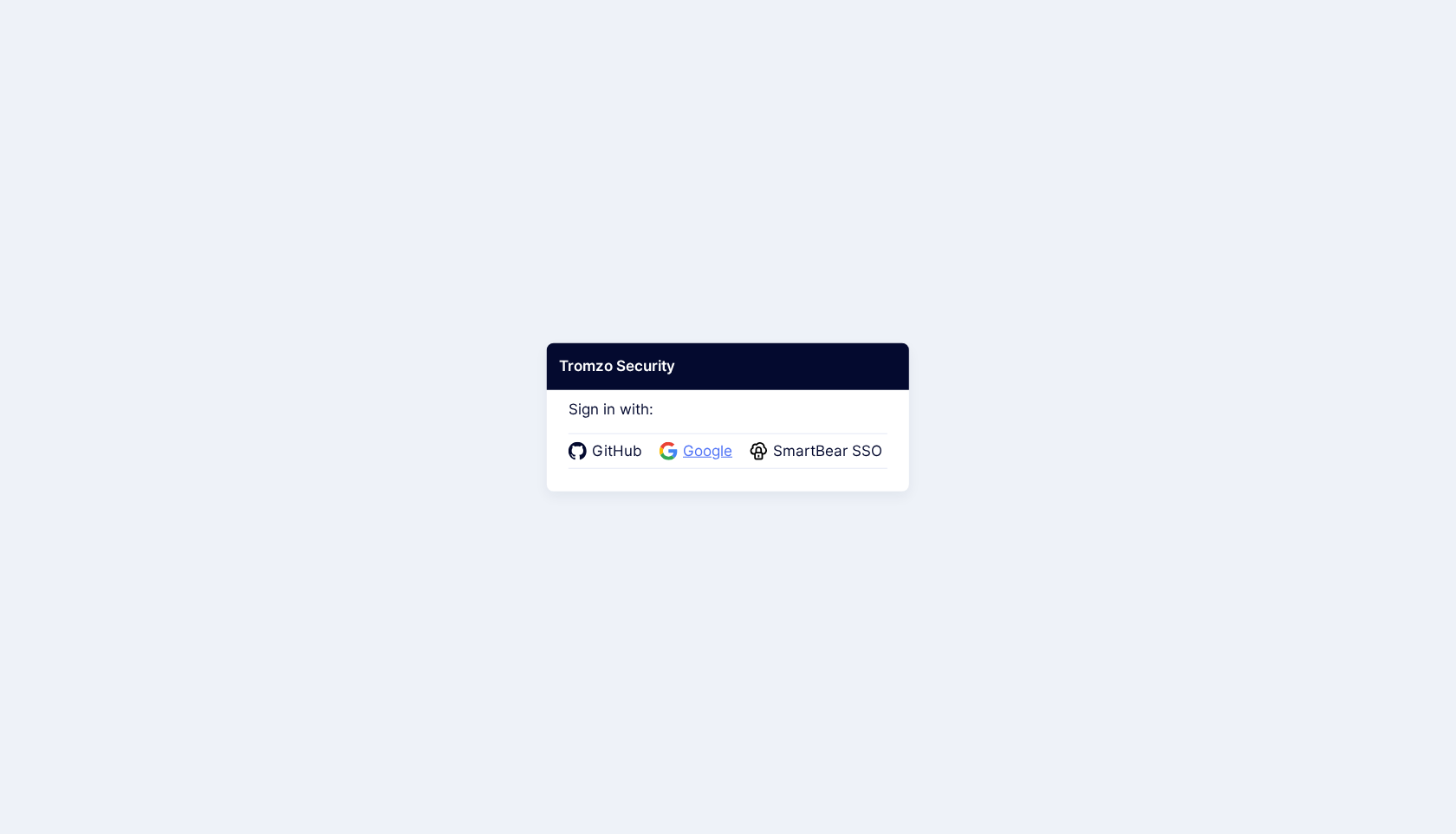
click at [714, 452] on span "Google" at bounding box center [707, 451] width 60 height 23
click at [709, 459] on span "Google" at bounding box center [707, 451] width 60 height 23
